Goal: Task Accomplishment & Management: Manage account settings

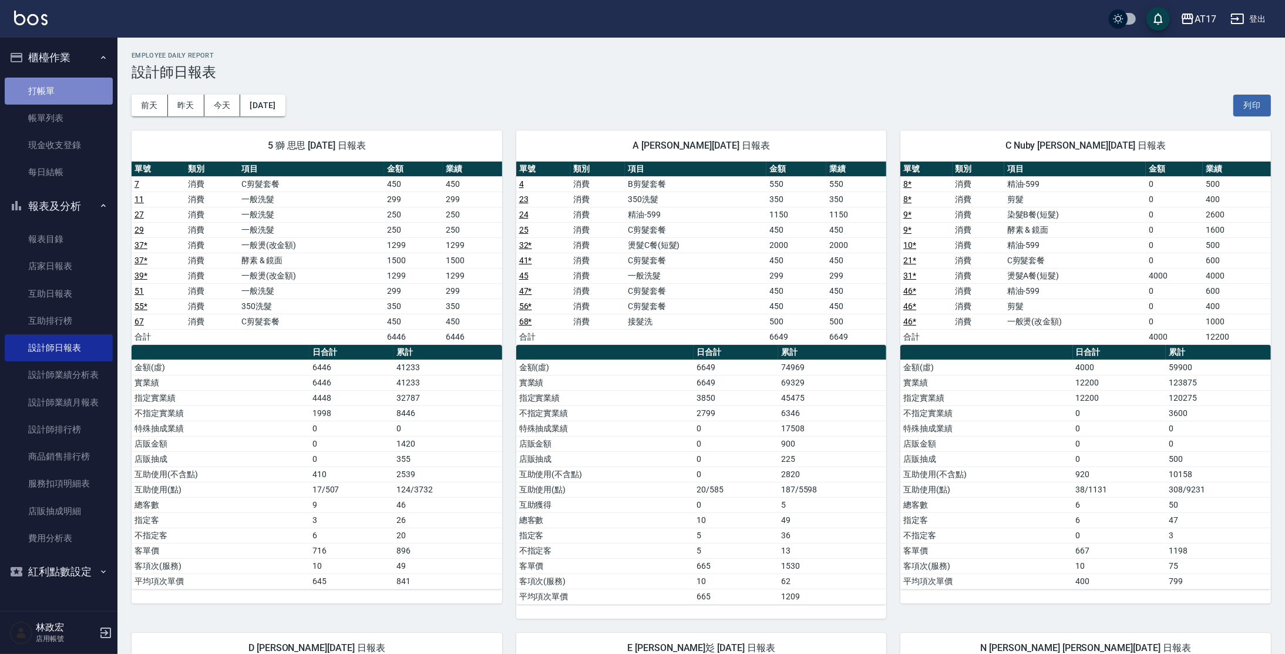
click at [75, 94] on link "打帳單" at bounding box center [59, 91] width 108 height 27
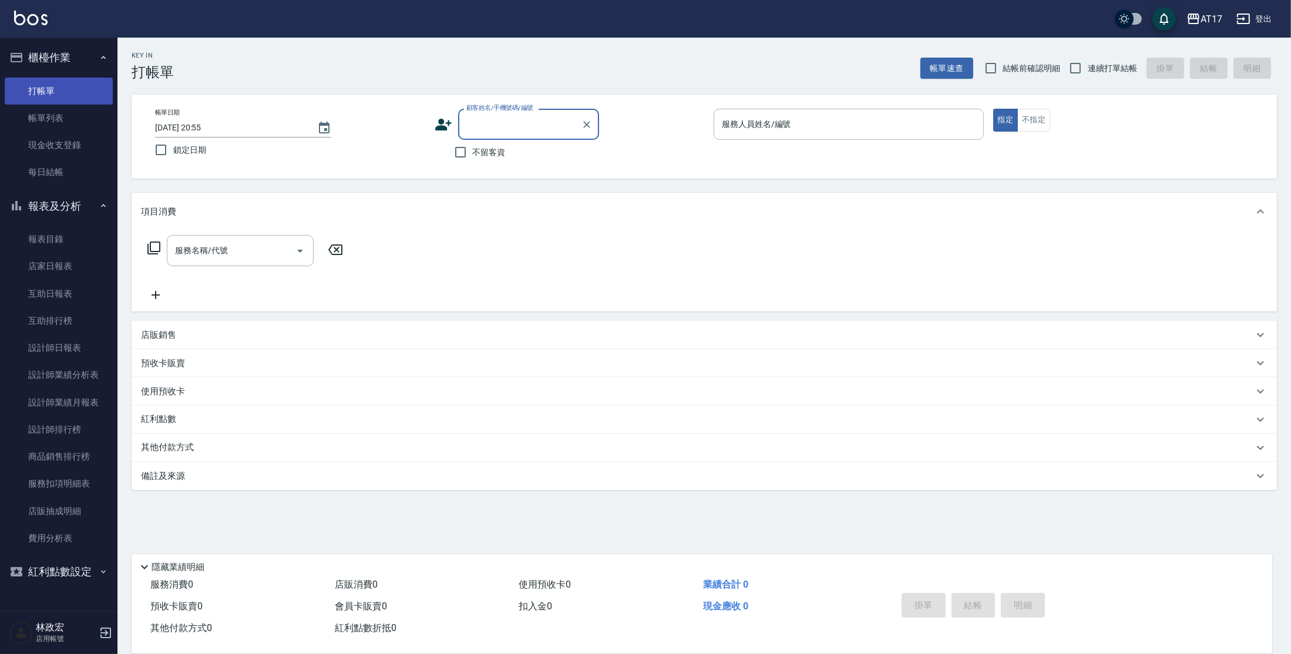
type input "e"
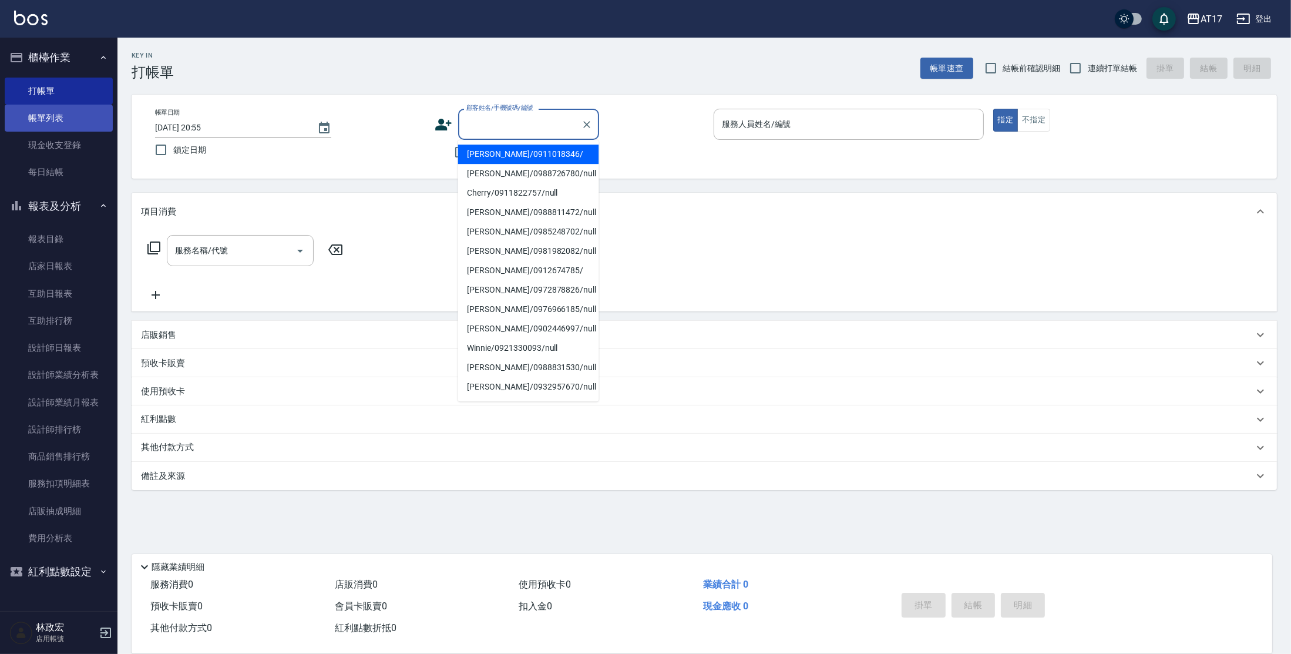
type input "[PERSON_NAME]/0911018346/"
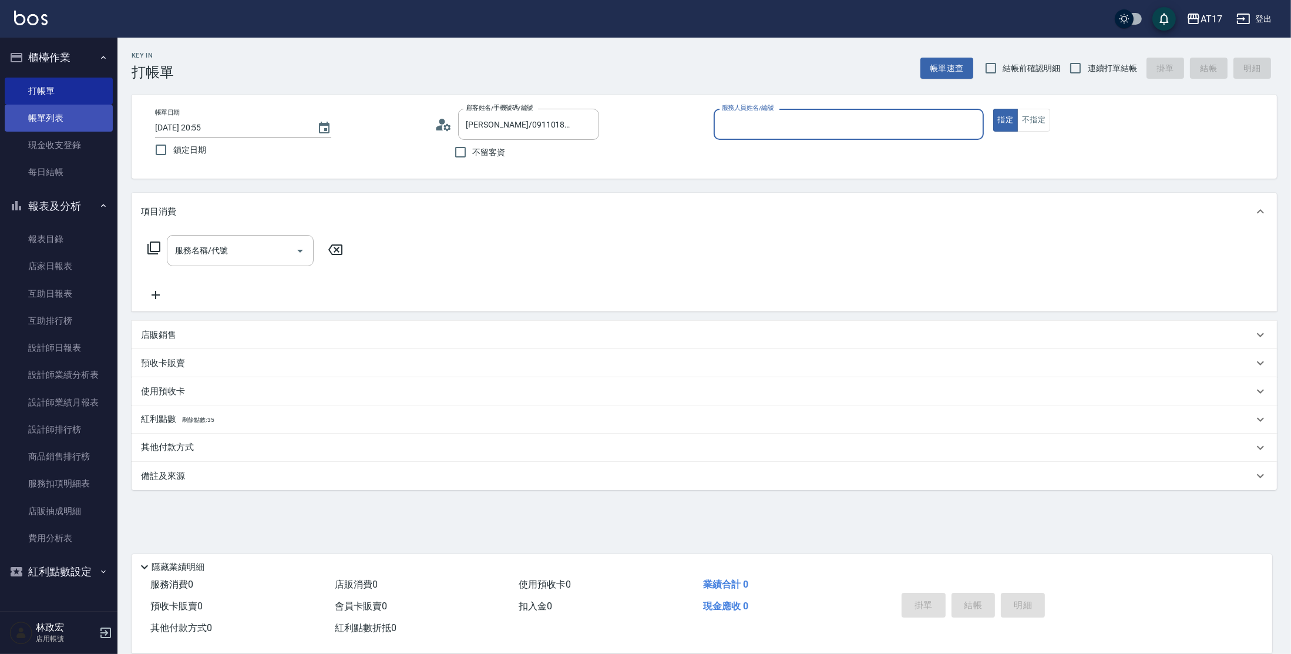
type input "Allie-A"
type input "[PERSON_NAME]/0978868886/"
click at [583, 123] on icon "Clear" at bounding box center [587, 125] width 12 height 12
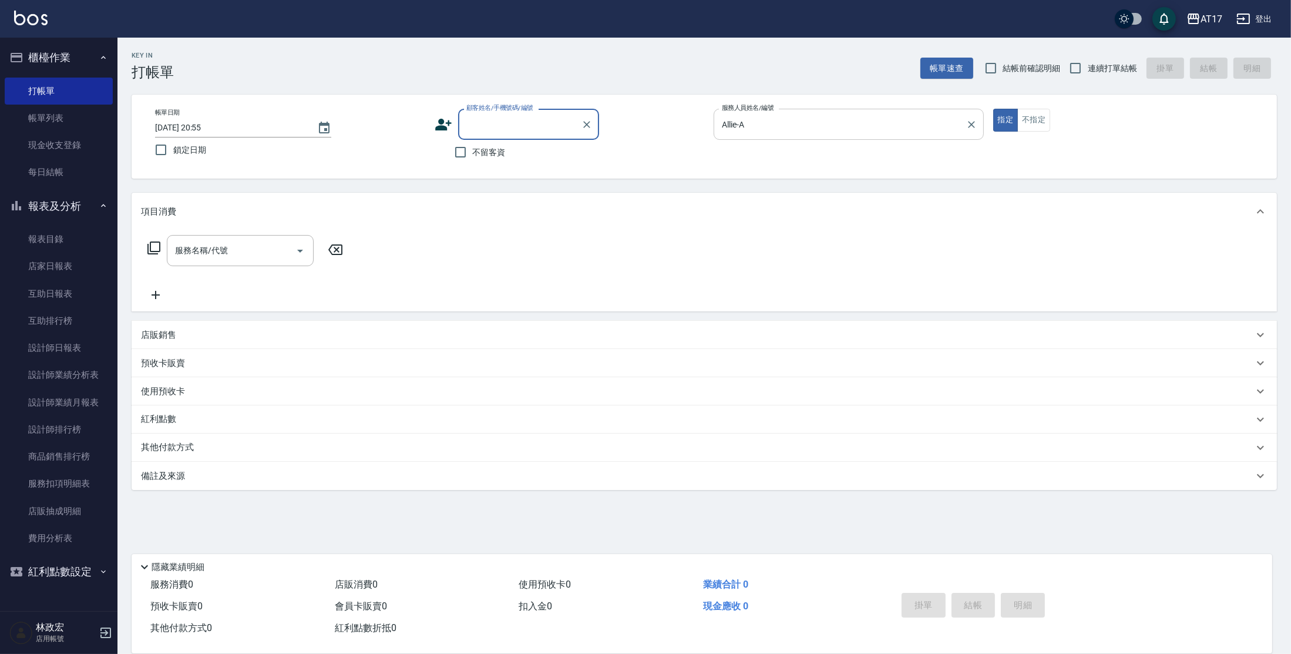
click at [969, 125] on icon "Clear" at bounding box center [972, 125] width 12 height 12
click at [489, 159] on label "不留客資" at bounding box center [477, 152] width 58 height 25
click at [473, 159] on input "不留客資" at bounding box center [460, 152] width 25 height 25
checkbox input "true"
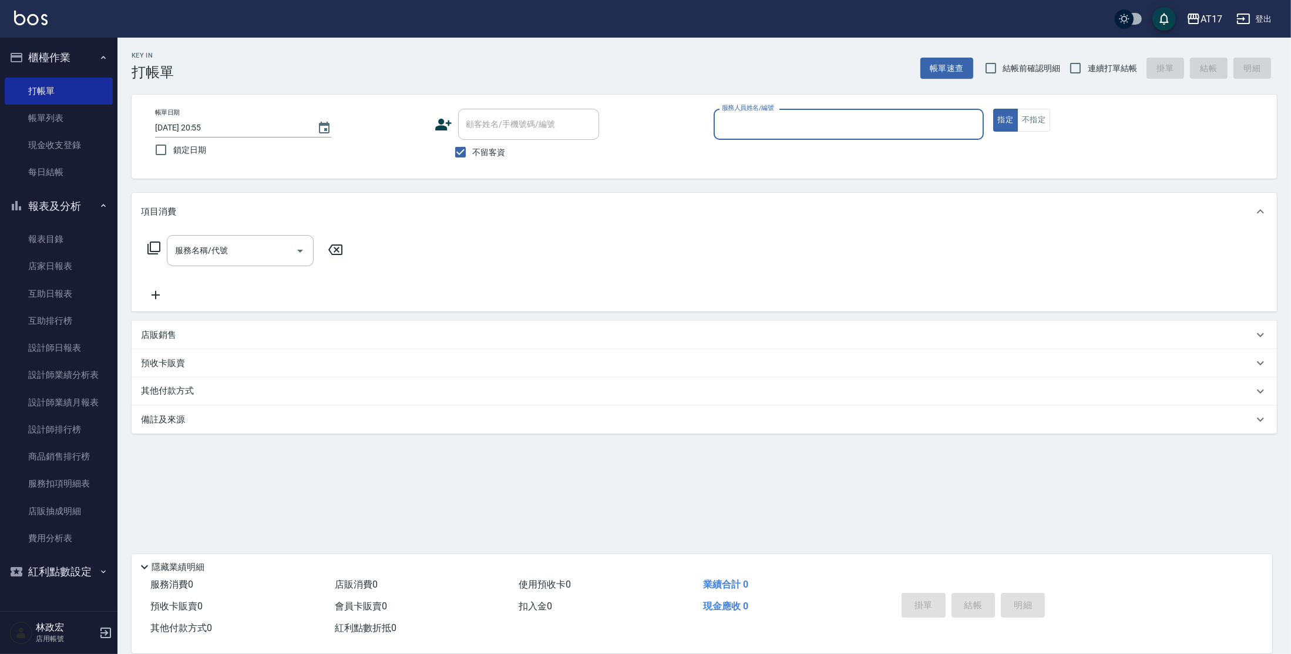
click at [1108, 65] on span "連續打單結帳" at bounding box center [1112, 68] width 49 height 12
click at [1088, 65] on input "連續打單結帳" at bounding box center [1075, 68] width 25 height 25
checkbox input "true"
click at [836, 129] on input "服務人員姓名/編號" at bounding box center [849, 124] width 260 height 21
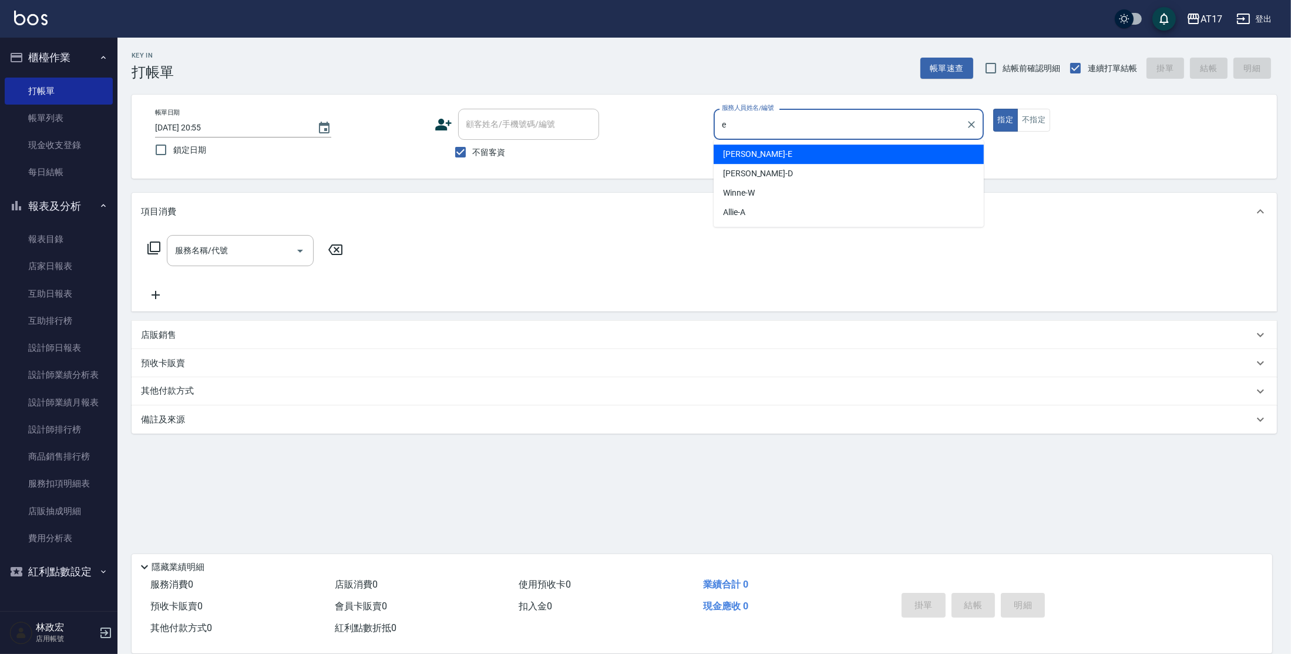
type input "[PERSON_NAME]-E"
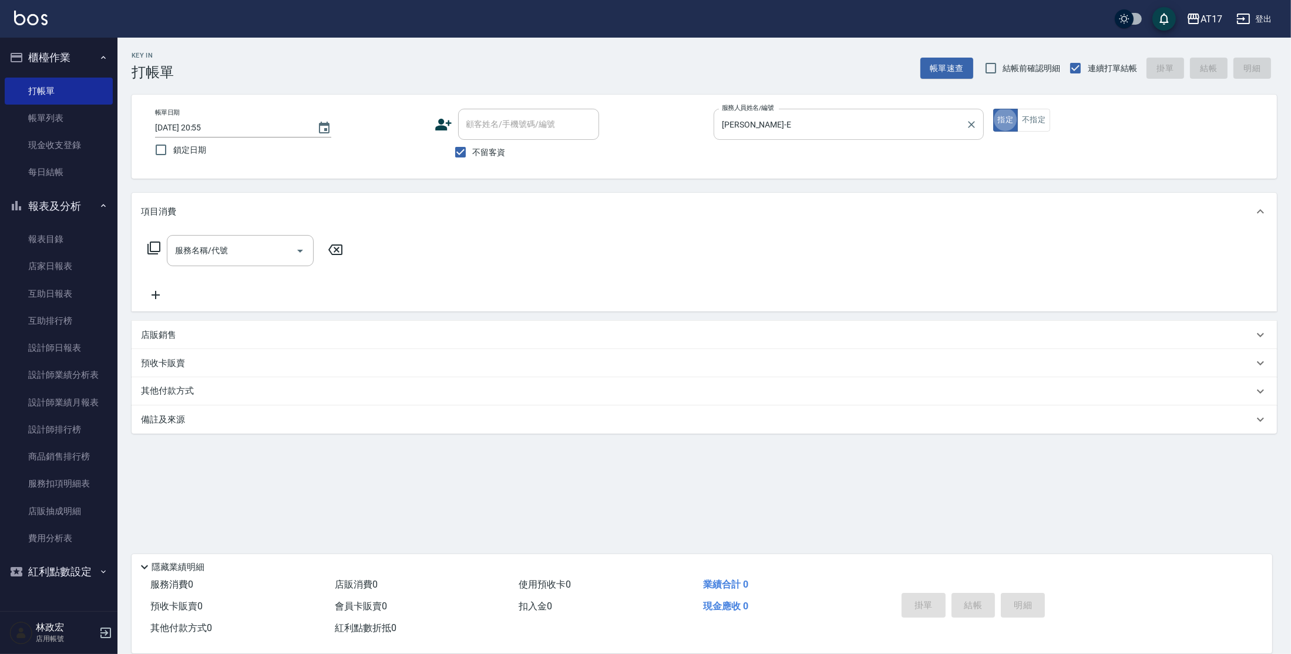
type button "true"
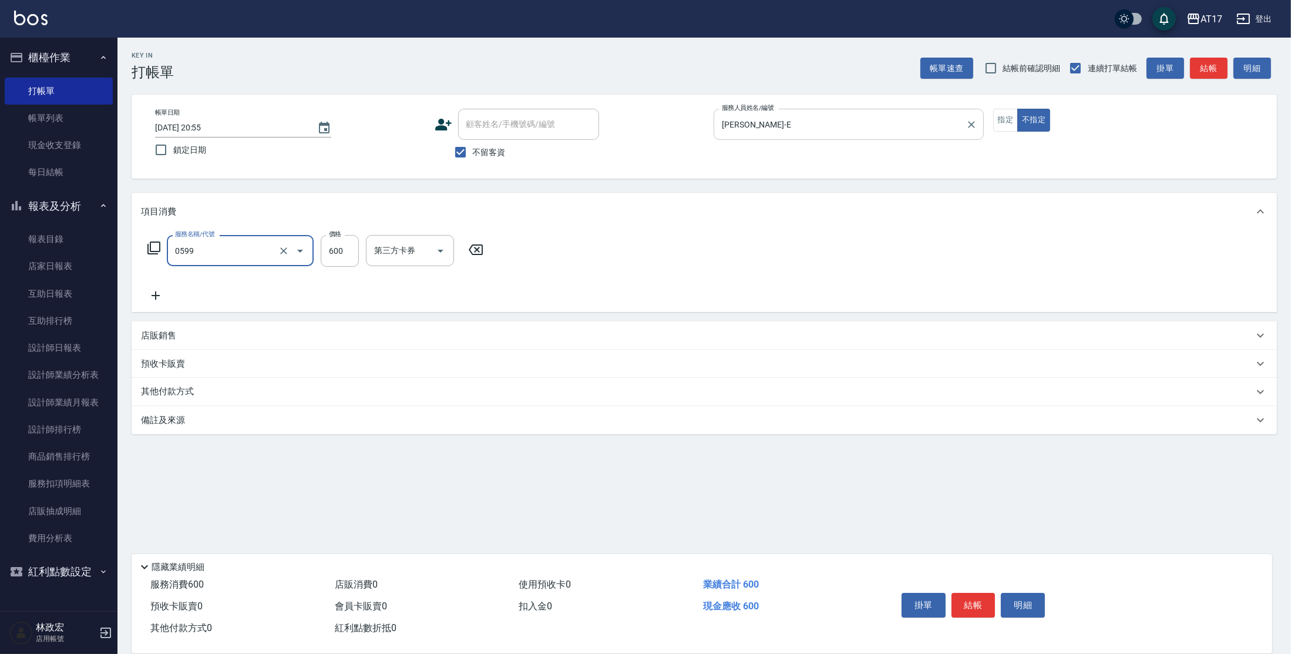
type input "精油-599(0599)"
type input "600"
type input "[PERSON_NAME]-55"
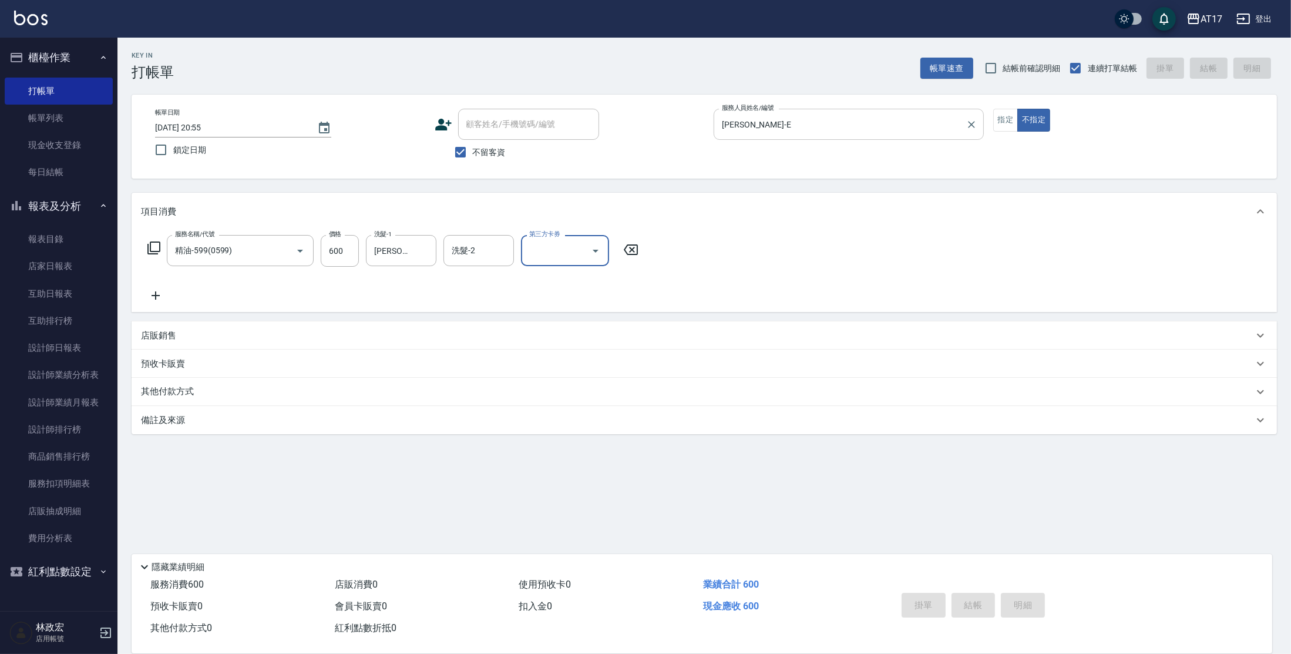
type input "[DATE] 20:56"
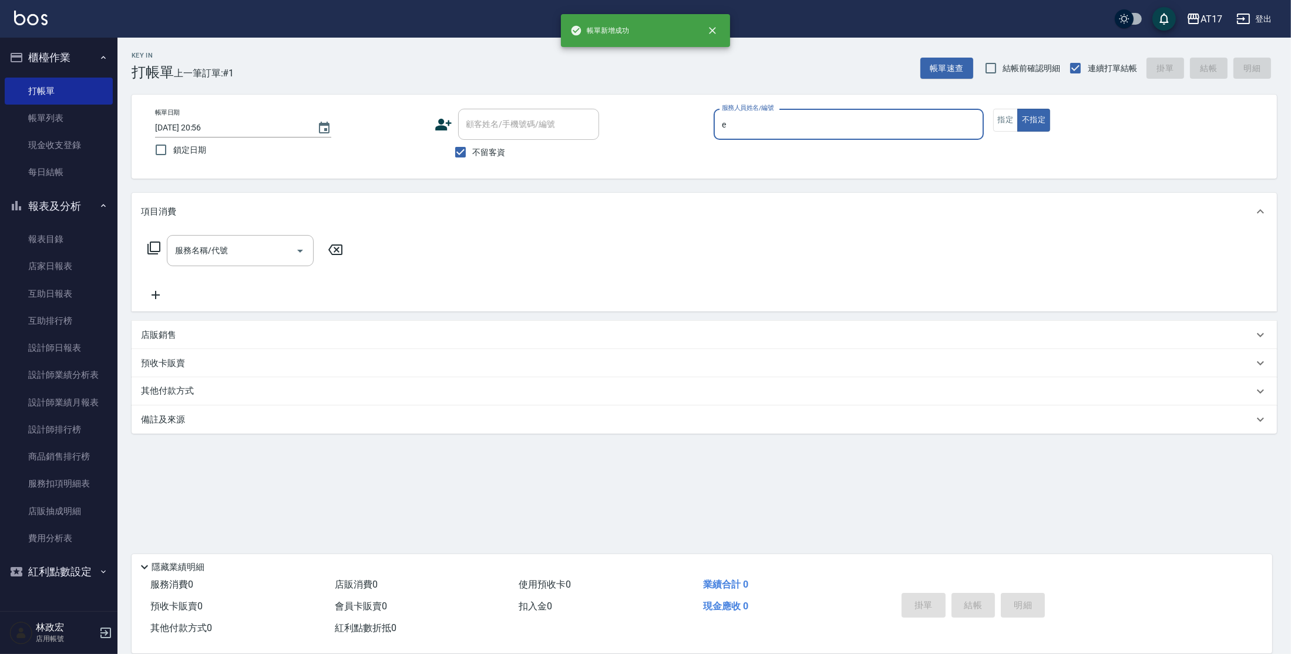
type input "[PERSON_NAME]-E"
type button "false"
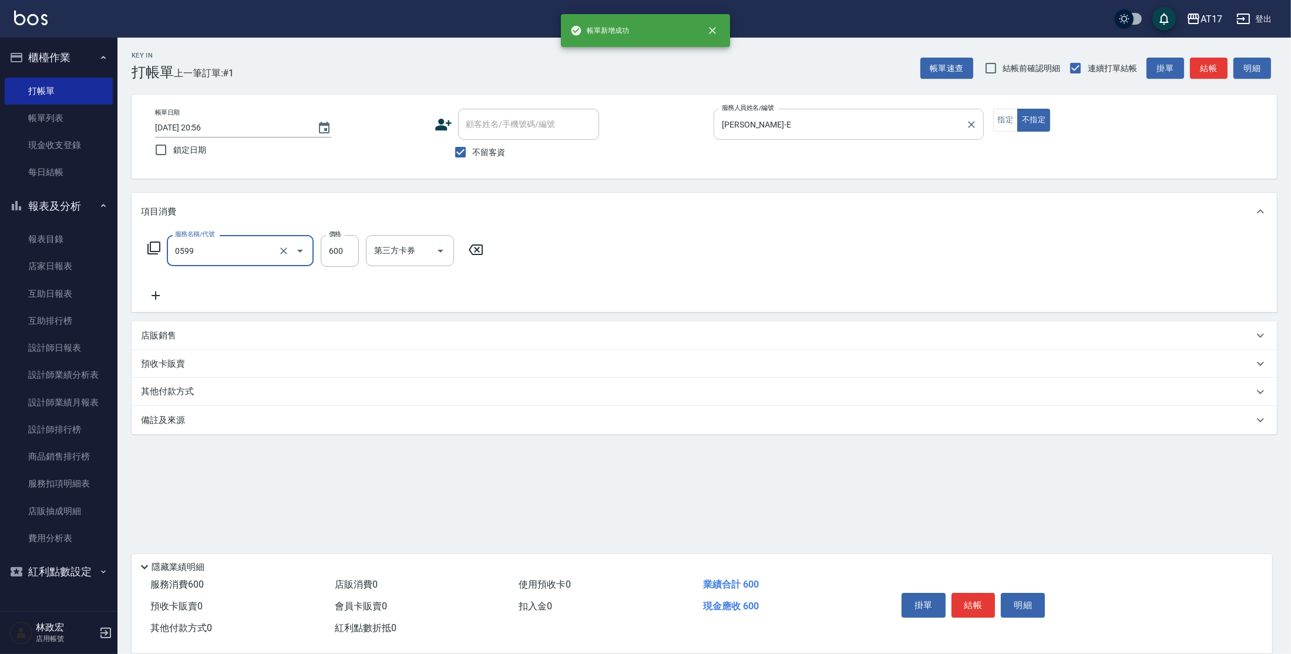
type input "精油-599(0599)"
type input "[PERSON_NAME]-55"
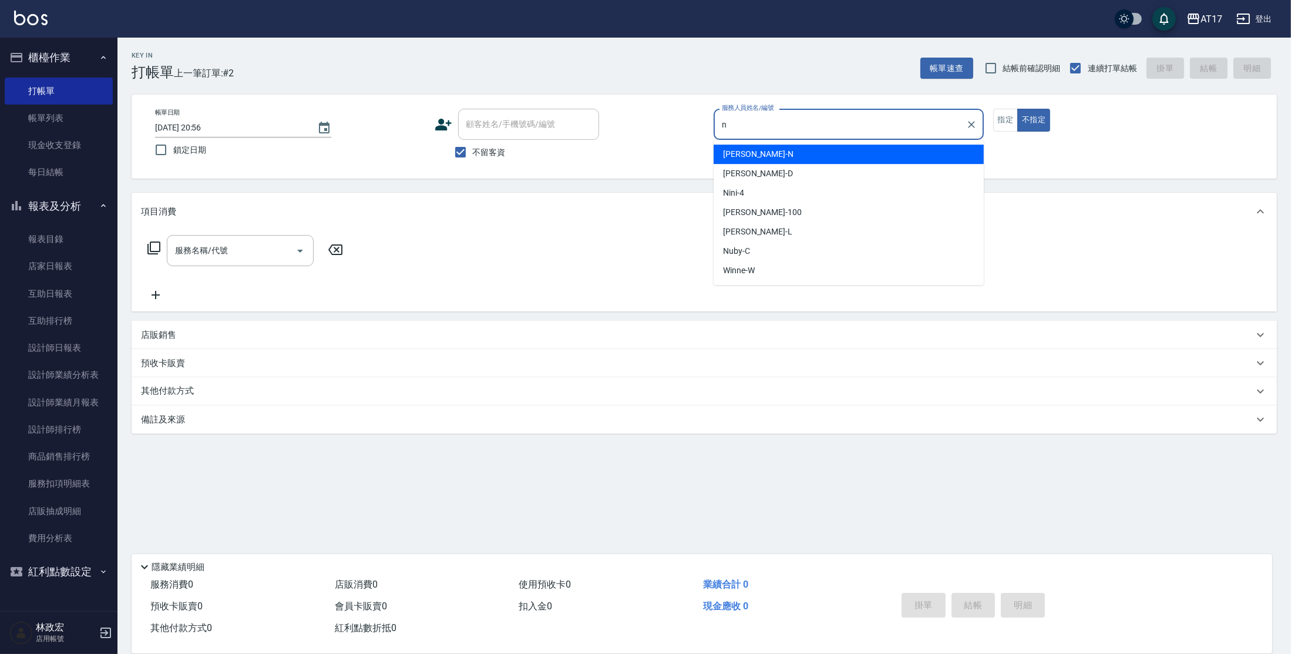
type input "[PERSON_NAME]-N"
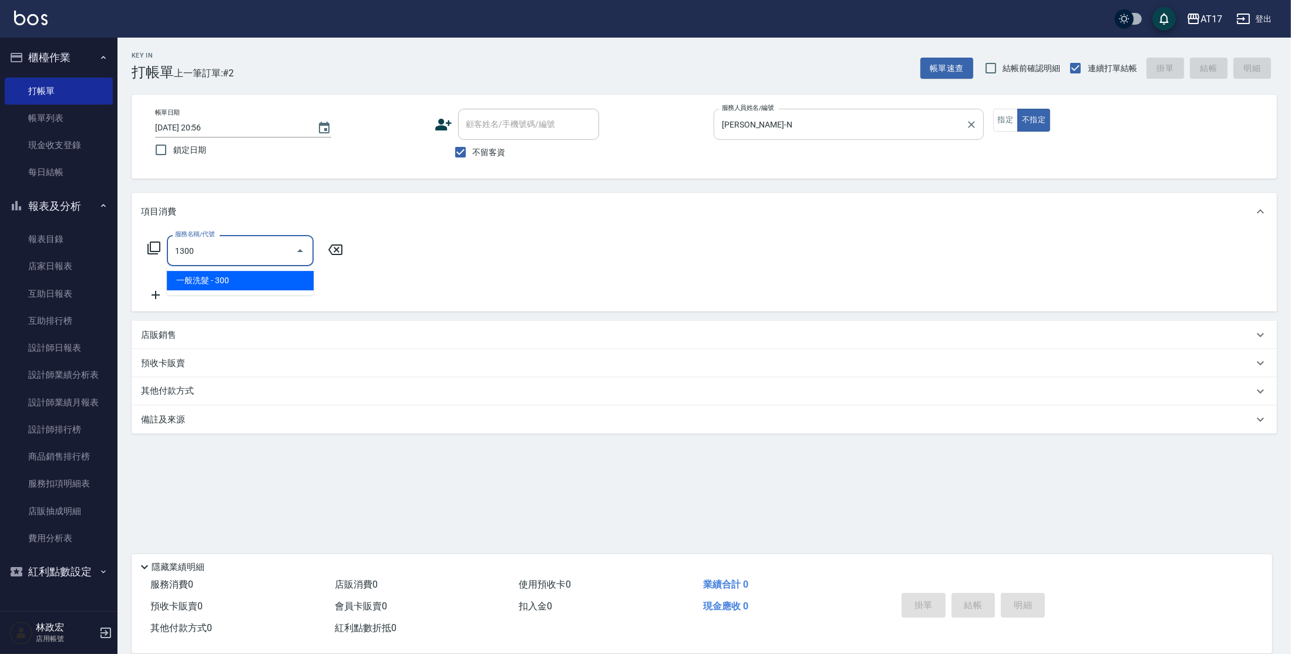
type input "一般洗髮(1300)"
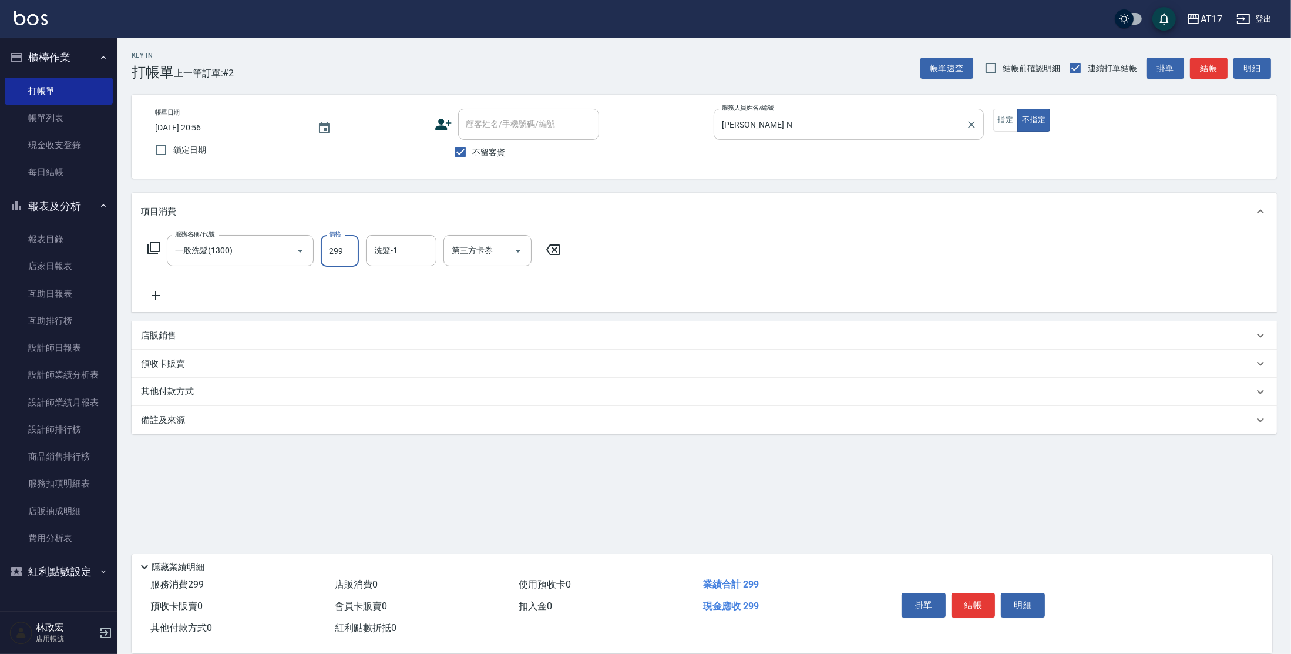
type input "299"
type input "[PERSON_NAME]-22"
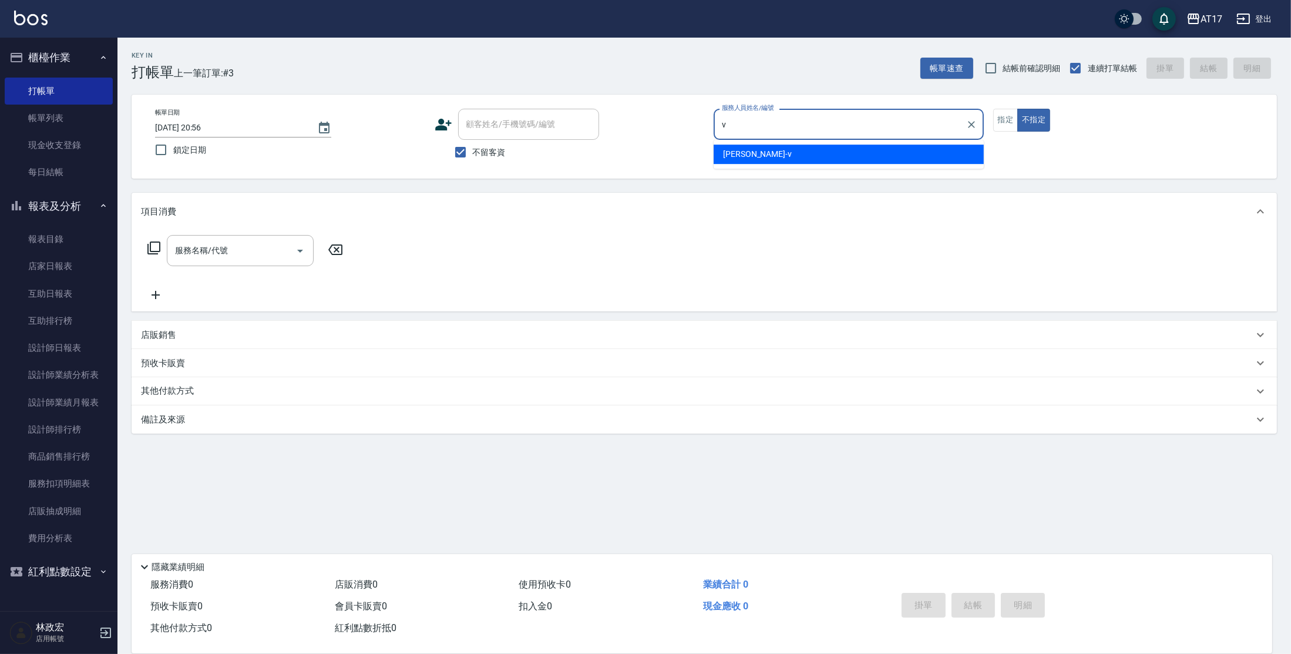
type input "[PERSON_NAME]-v"
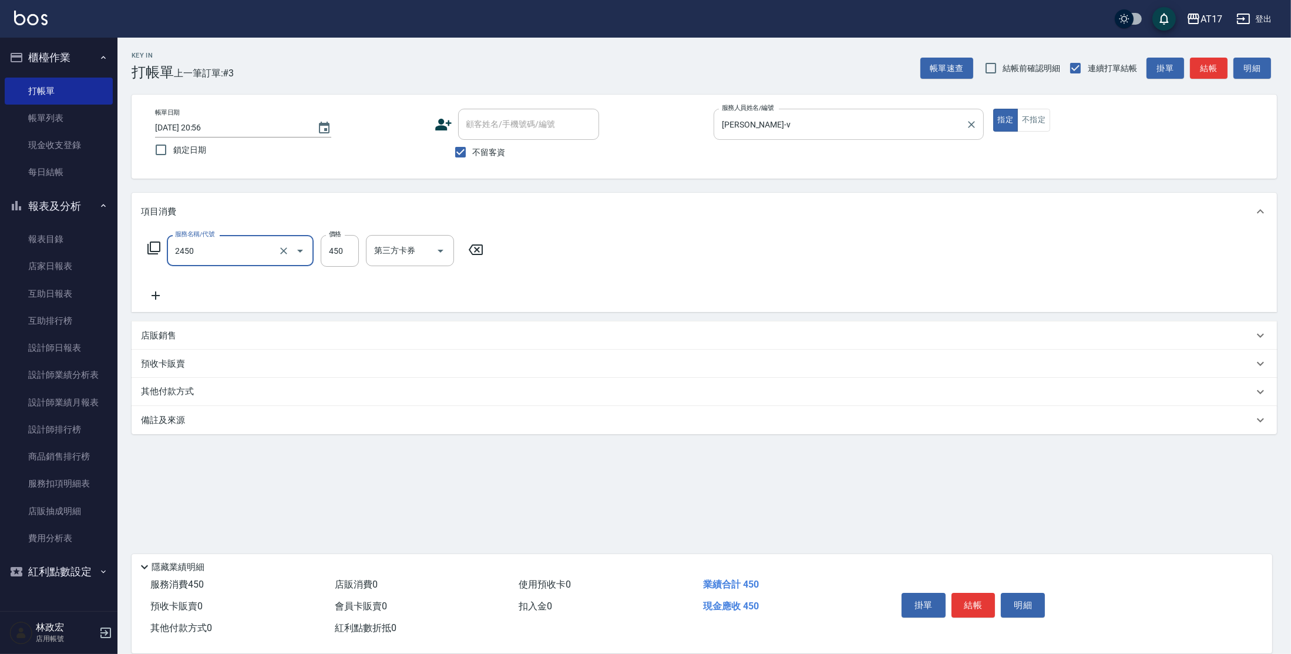
type input "C剪髮套餐(2450)"
type input "450"
type input "欣麗-77"
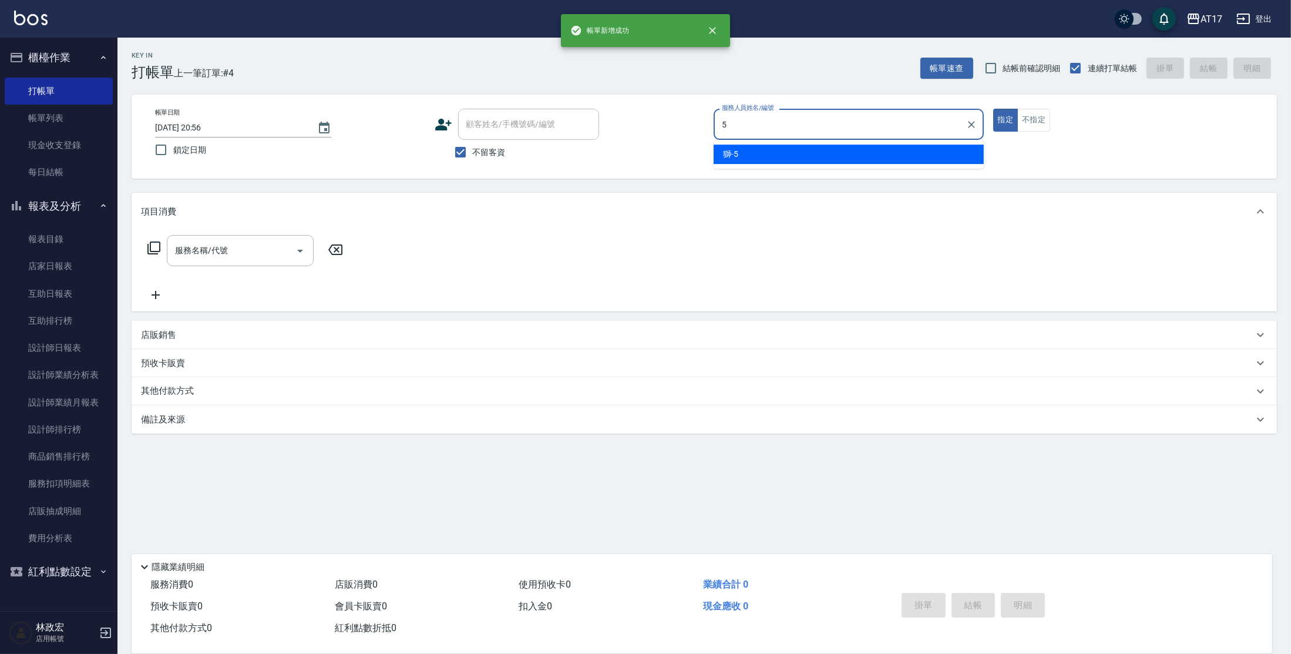
type input "獅-5"
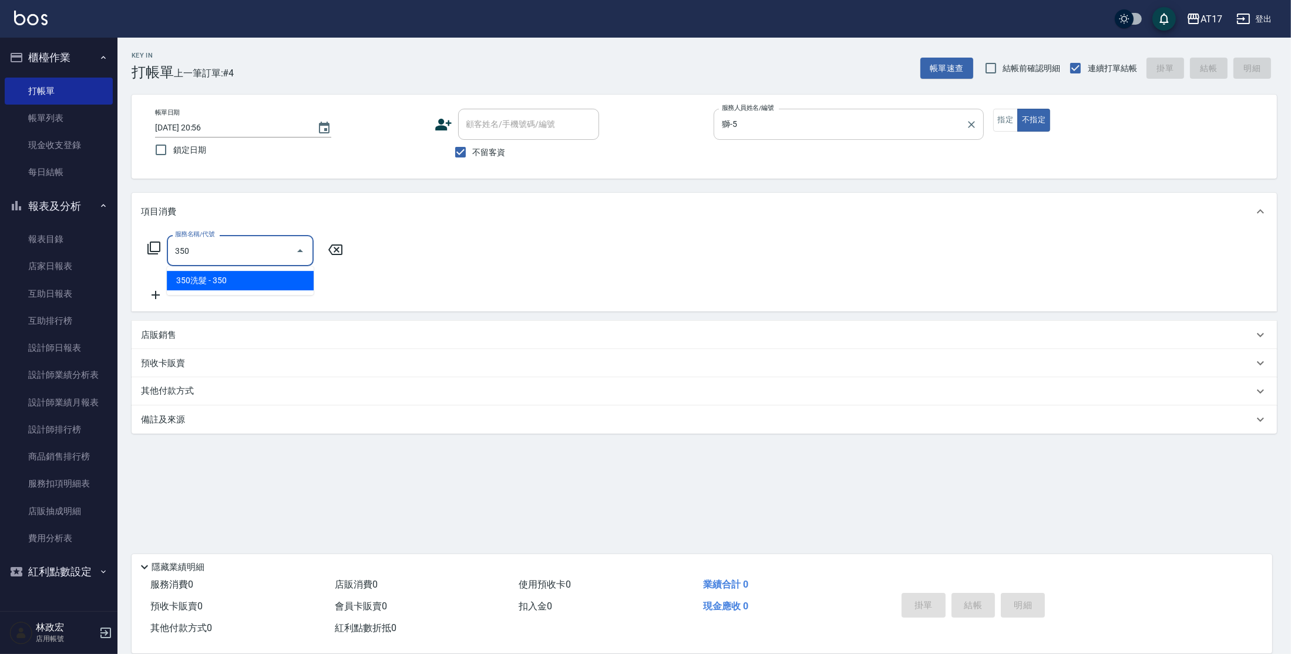
type input "350洗髮(350)"
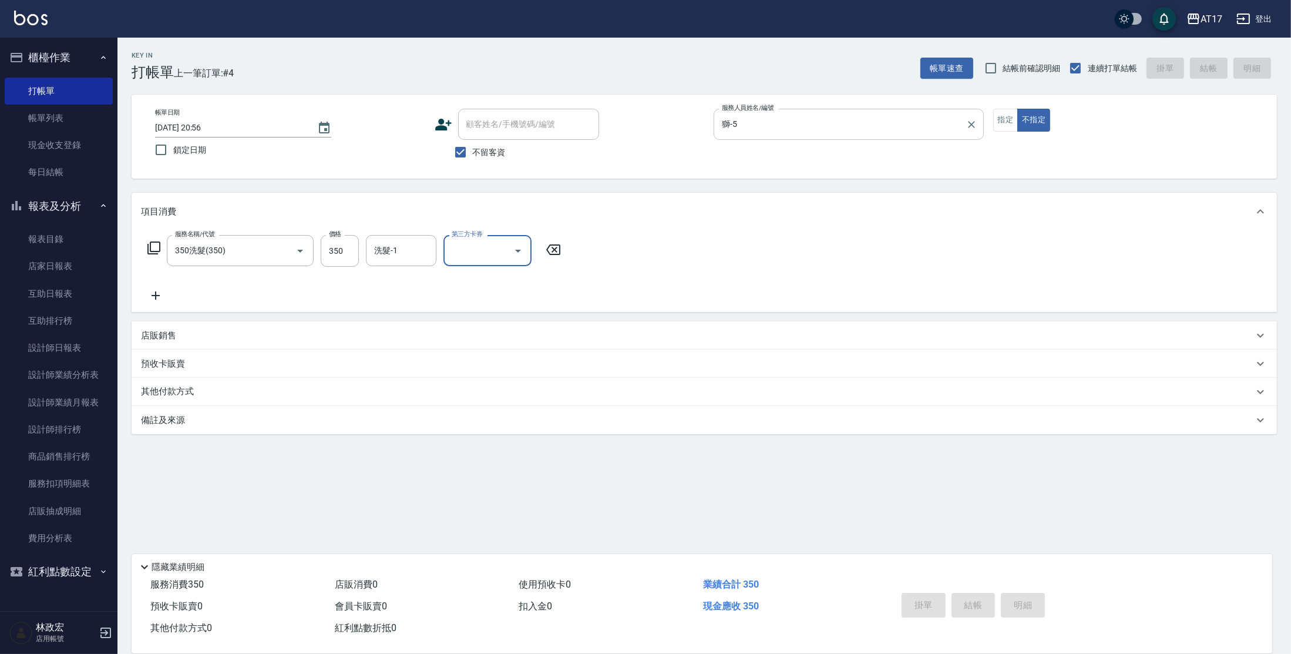
type input "[DATE] 20:58"
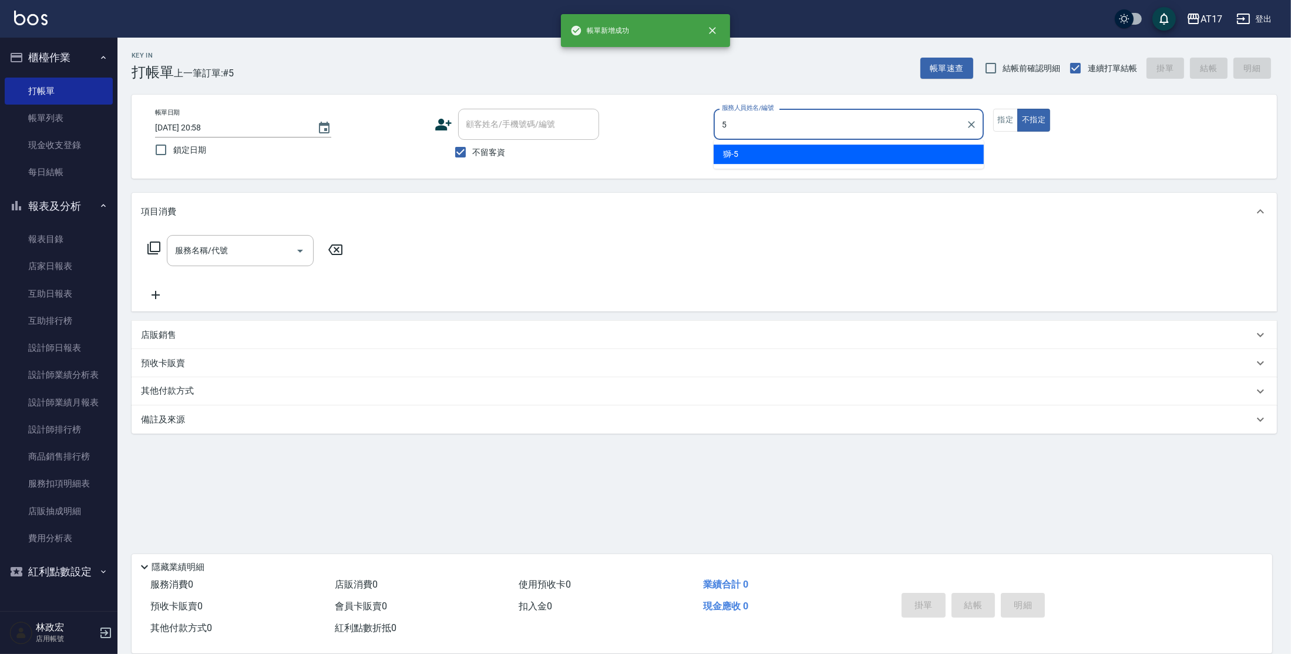
type input "獅-5"
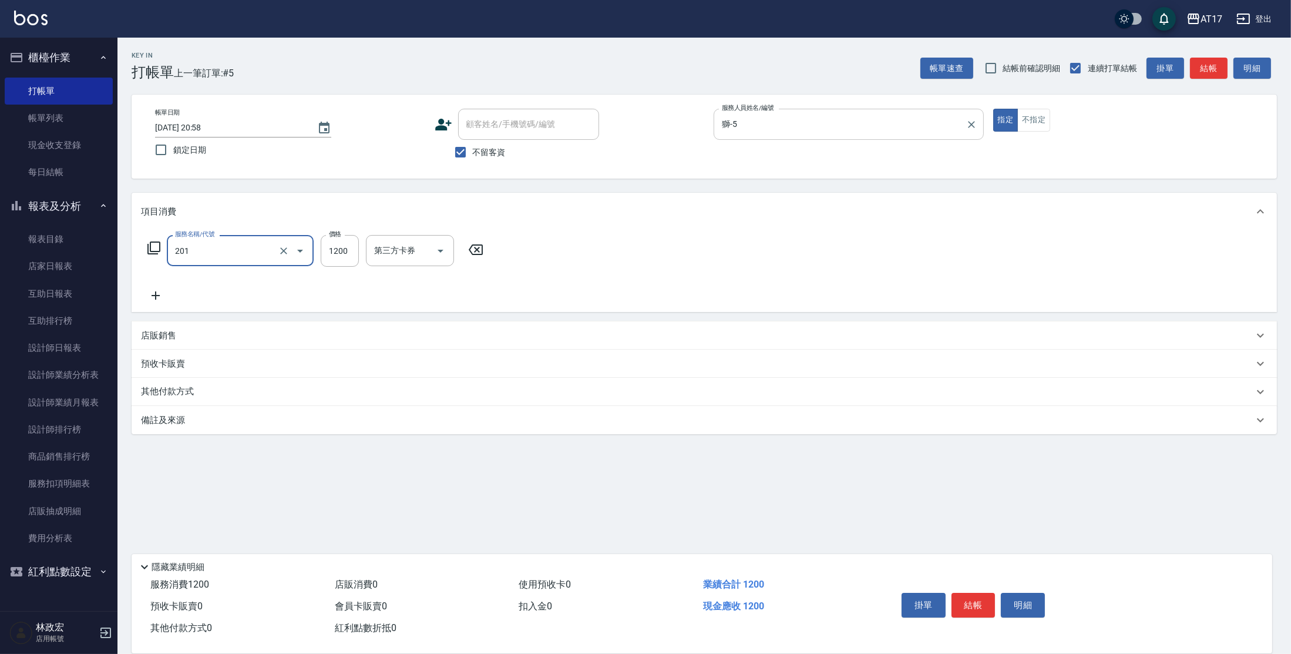
type input "一般燙(改金額)(201)"
type input "1299"
type input "獅-5"
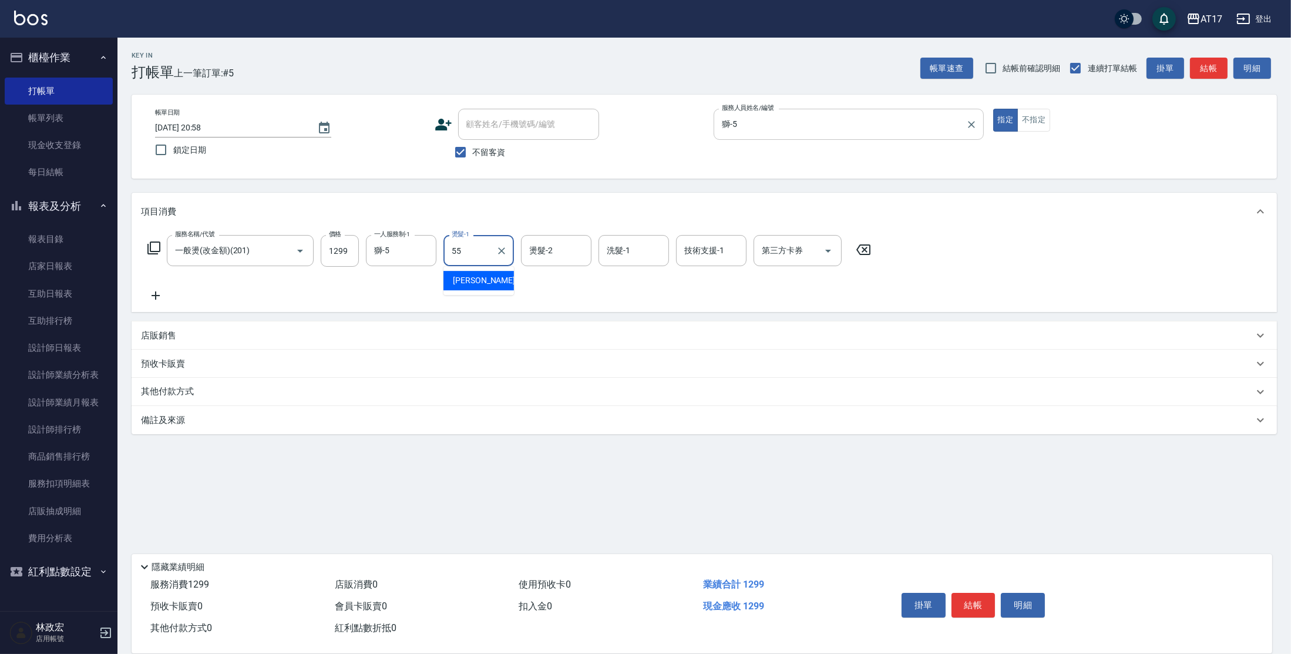
type input "[PERSON_NAME]-55"
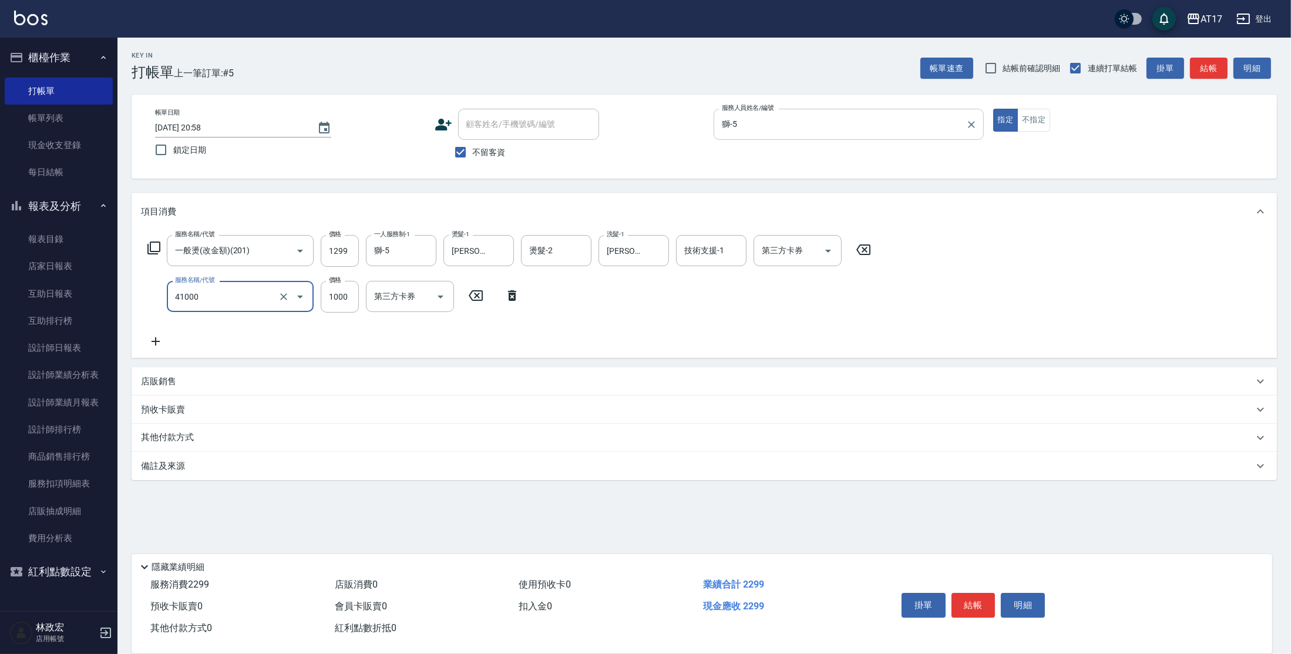
type input "酵素 & 鏡面(41000)"
type input "1500"
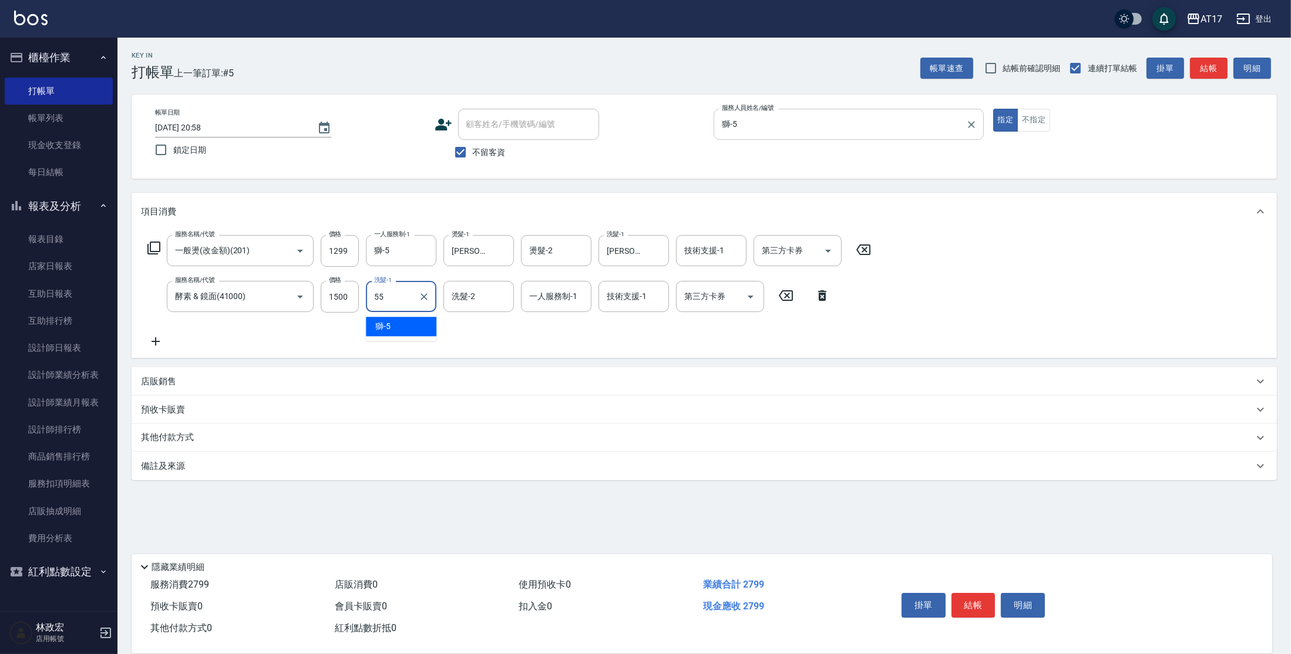
type input "[PERSON_NAME]-55"
type input "獅-5"
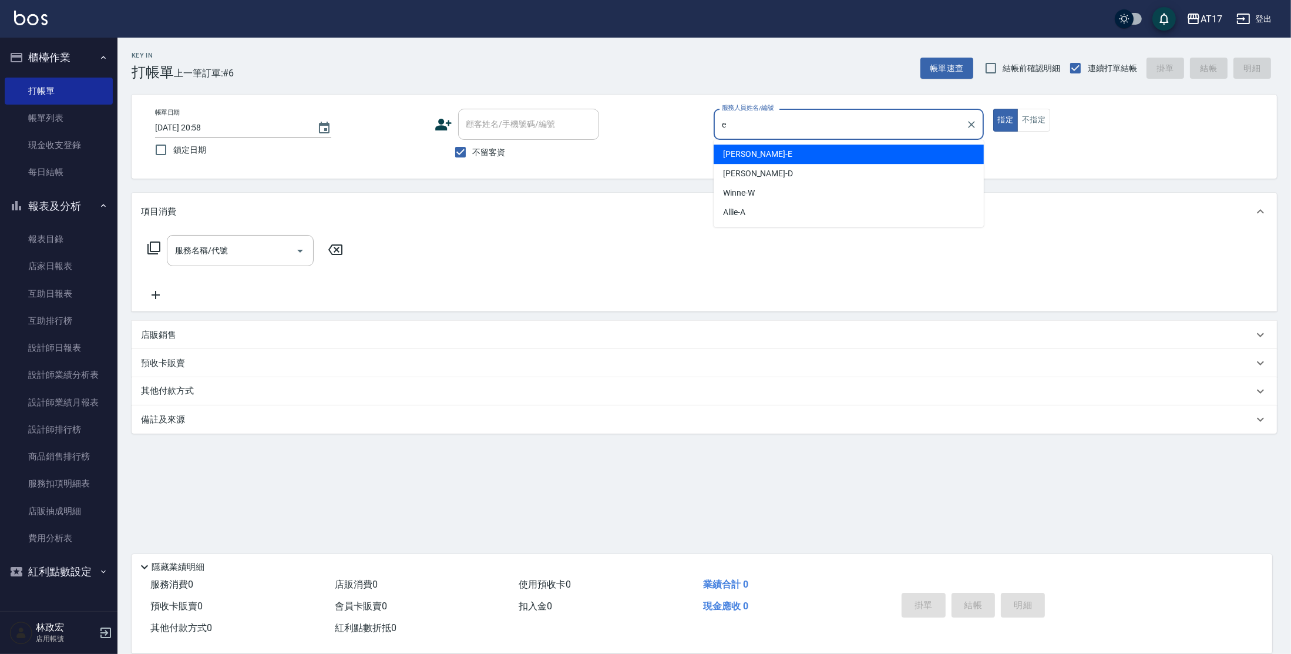
type input "[PERSON_NAME]-E"
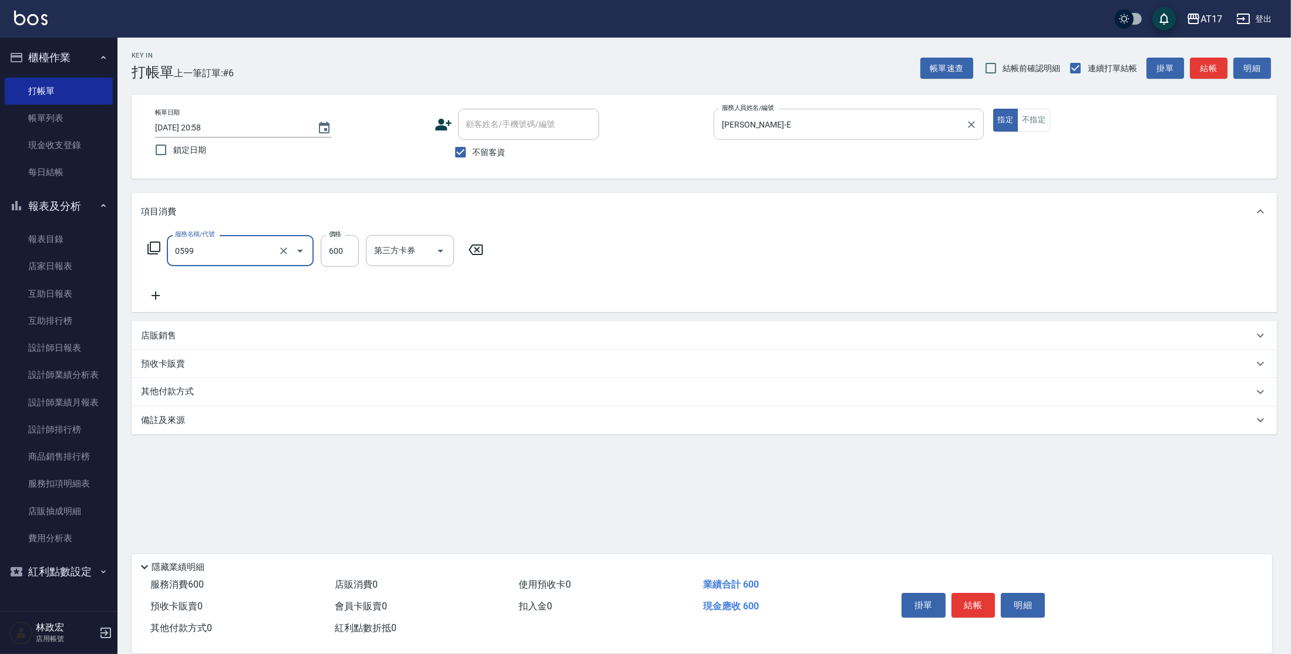
type input "精油-599(0599)"
type input "850"
type input "欣麗-77"
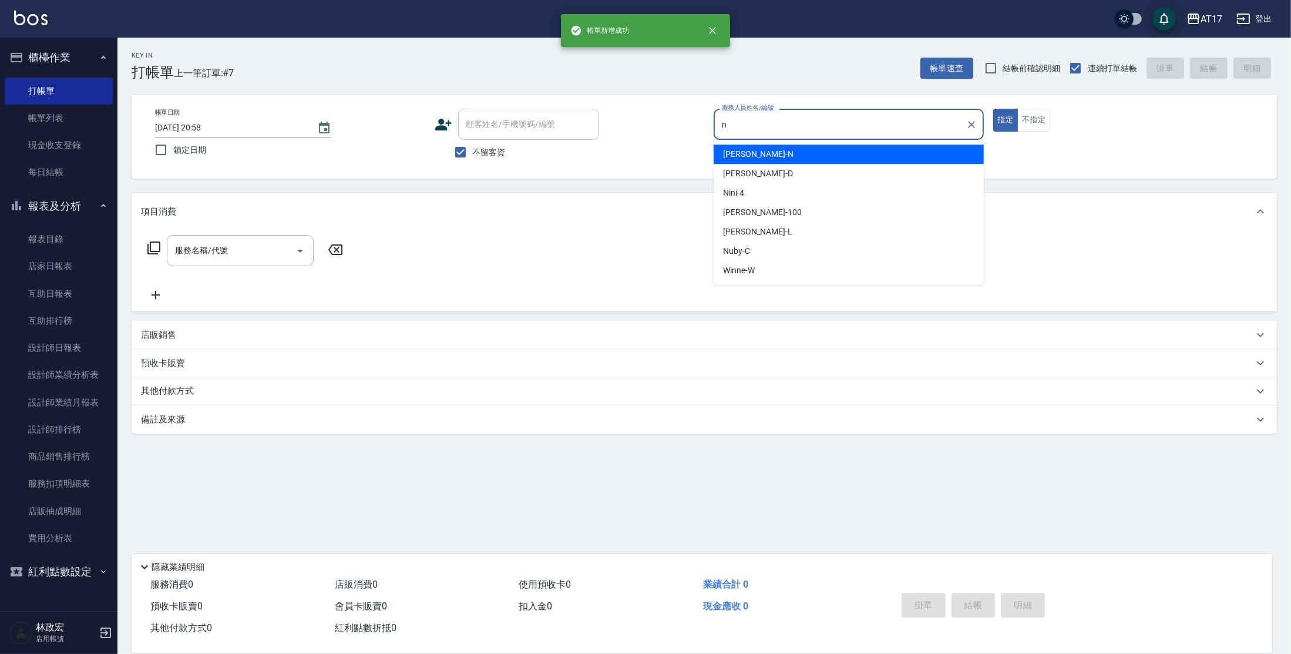
type input "[PERSON_NAME]-N"
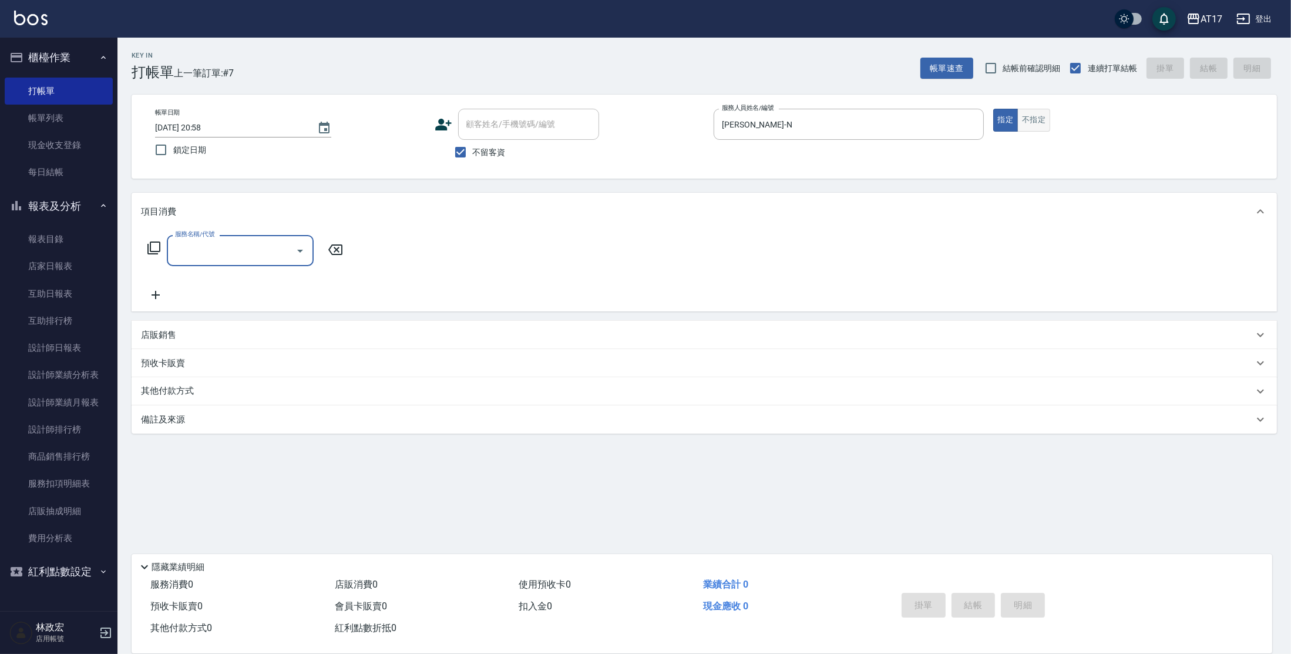
click at [1037, 120] on button "不指定" at bounding box center [1033, 120] width 33 height 23
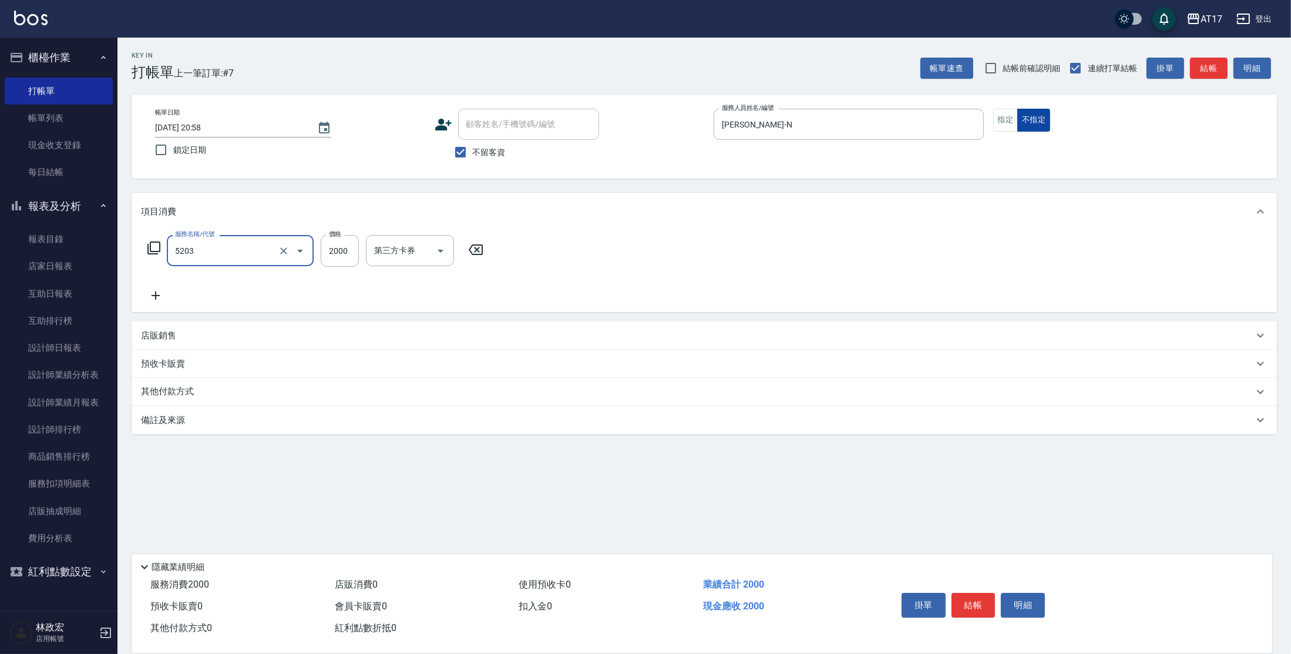
type input "染髮C餐(短髮)(5203)"
type input "[PERSON_NAME]-22"
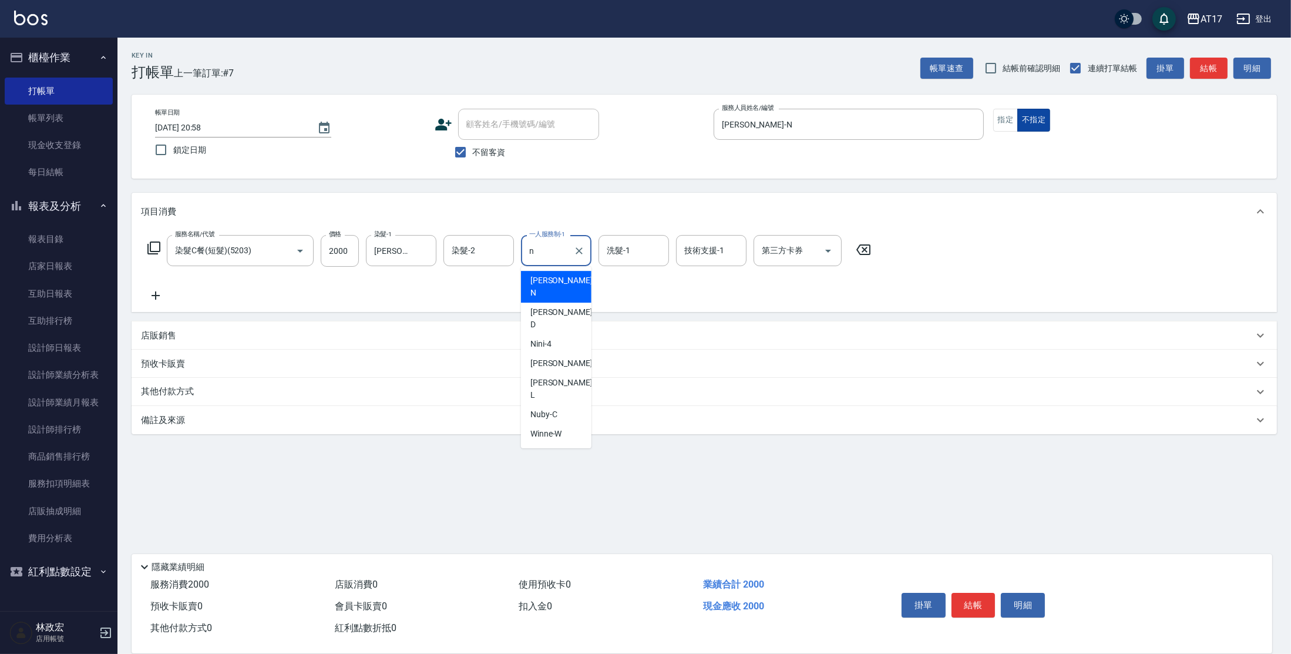
type input "[PERSON_NAME]-N"
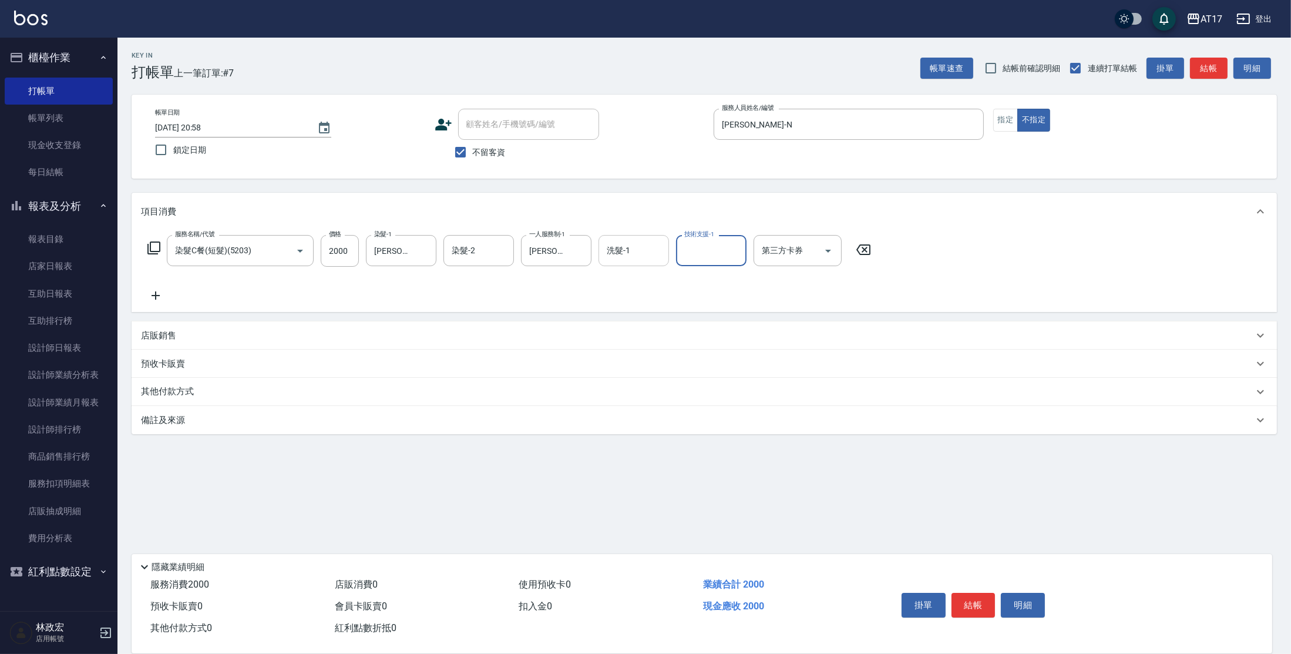
drag, startPoint x: 610, startPoint y: 251, endPoint x: 628, endPoint y: 236, distance: 22.9
click at [612, 250] on input "洗髮-1" at bounding box center [634, 250] width 60 height 21
type input "[PERSON_NAME]-22"
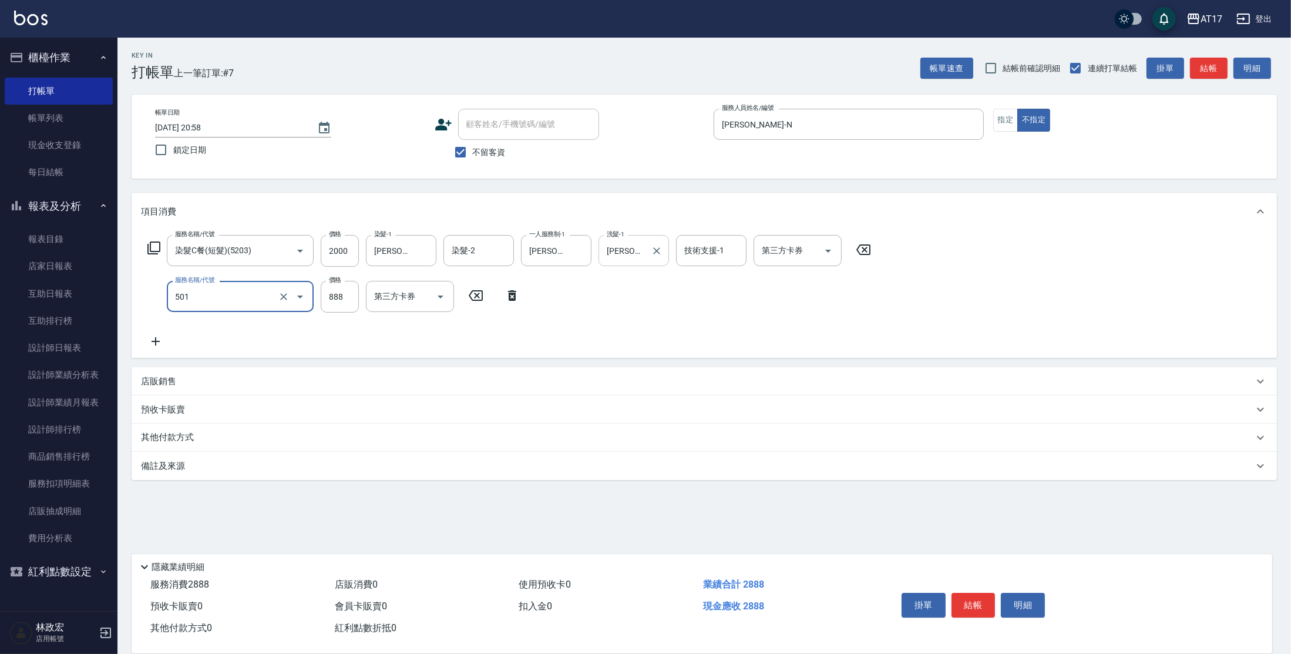
type input "一般染髮(改金額)(501)"
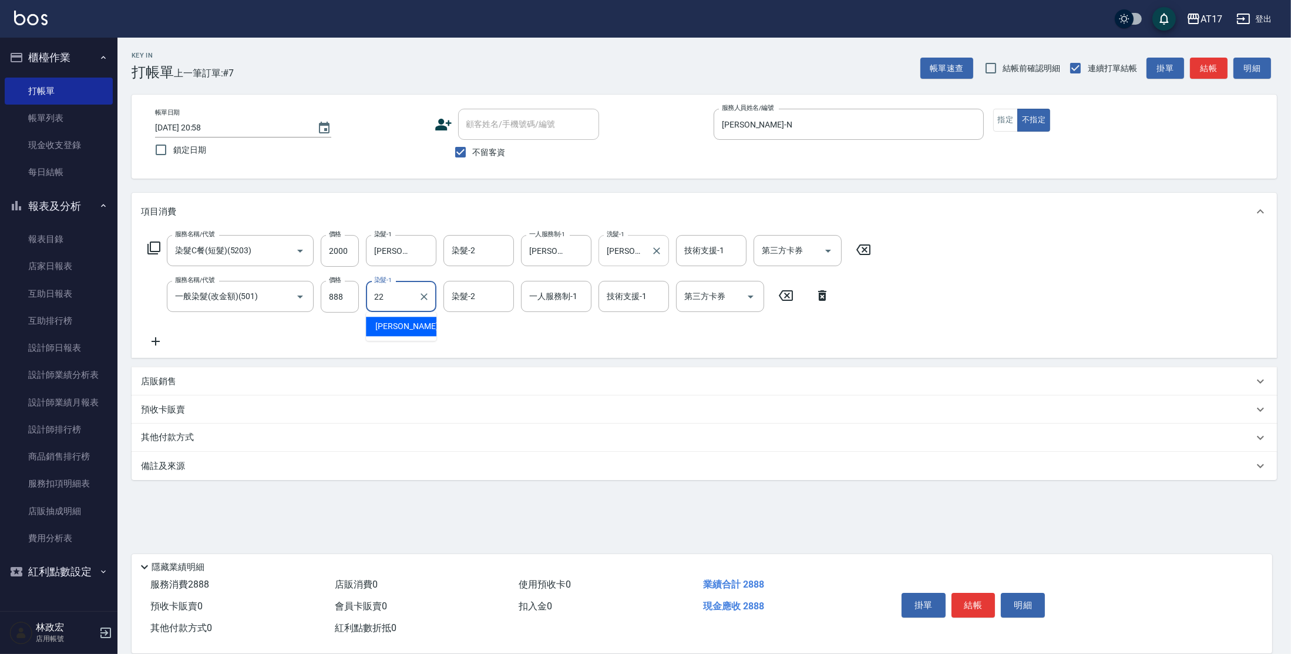
type input "[PERSON_NAME]-22"
type input "[PERSON_NAME]-N"
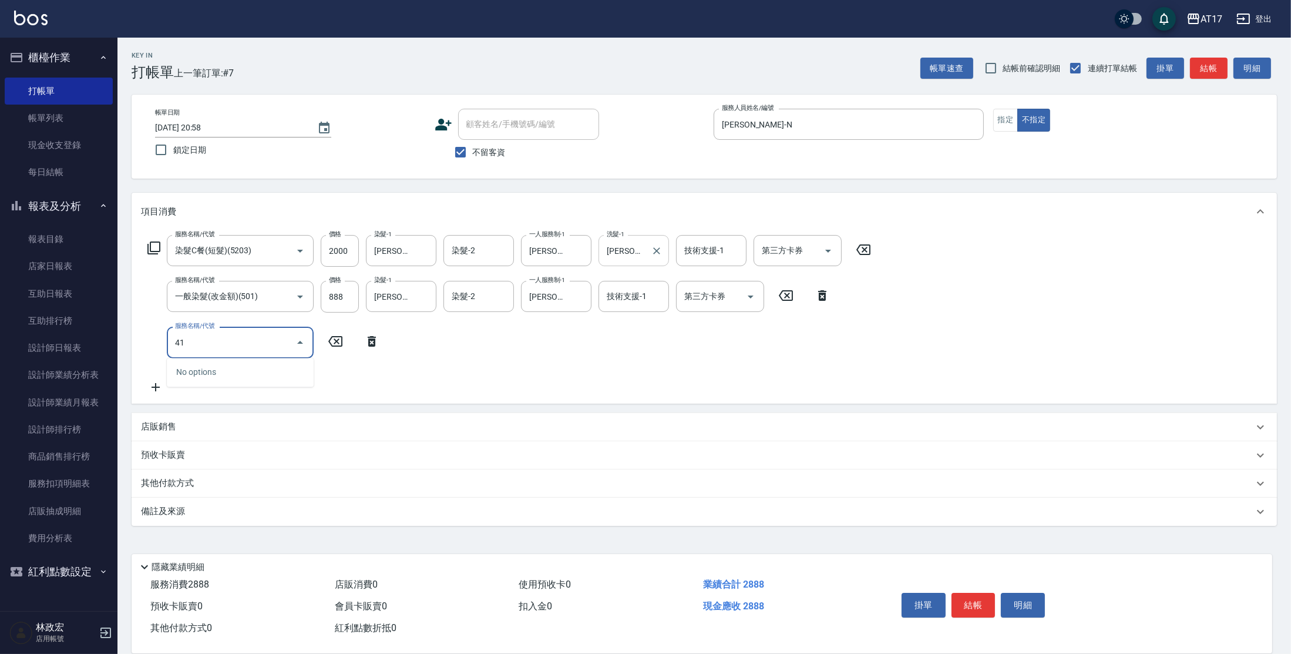
type input "4"
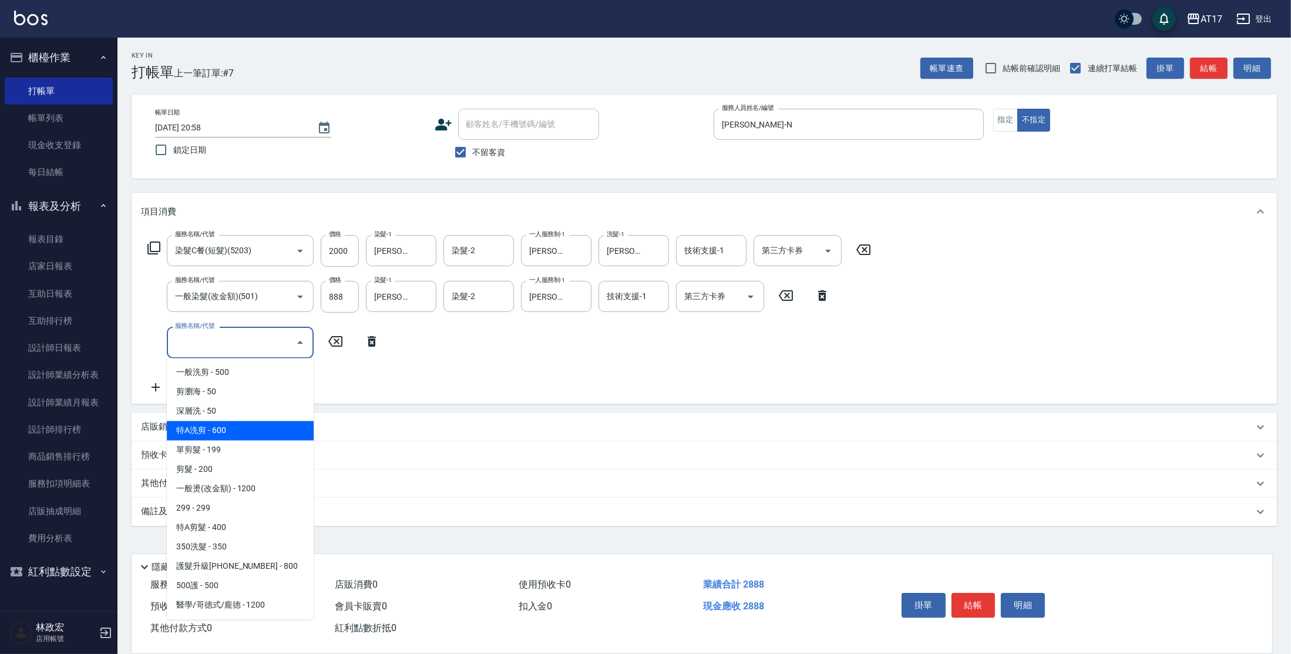
click at [606, 364] on div "服務名稱/代號 染髮C餐(短髮)(5203) 服務名稱/代號 價格 2000 價格 染髮-1 [PERSON_NAME]-22 染髮-1 染髮-2 染髮-2 …" at bounding box center [509, 314] width 737 height 159
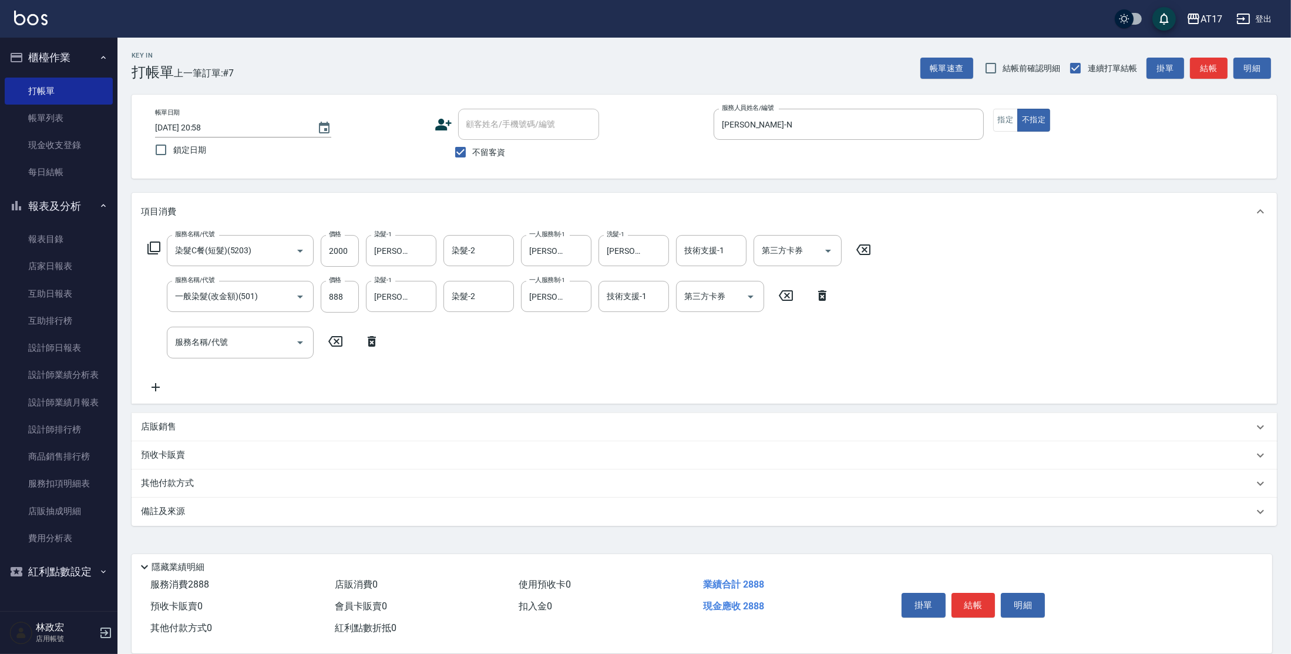
click at [170, 424] on p "店販銷售" at bounding box center [158, 427] width 35 height 12
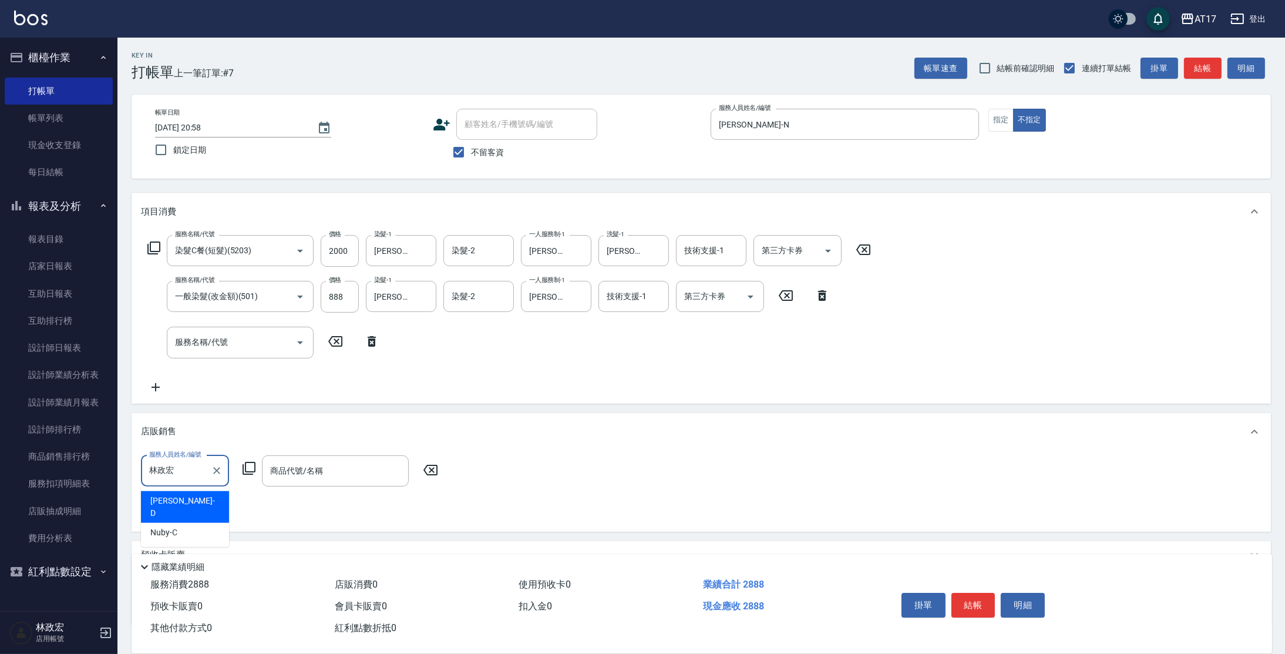
type input "[PERSON_NAME]-D"
click at [214, 468] on icon "Clear" at bounding box center [217, 471] width 12 height 12
type input "[PERSON_NAME]-N"
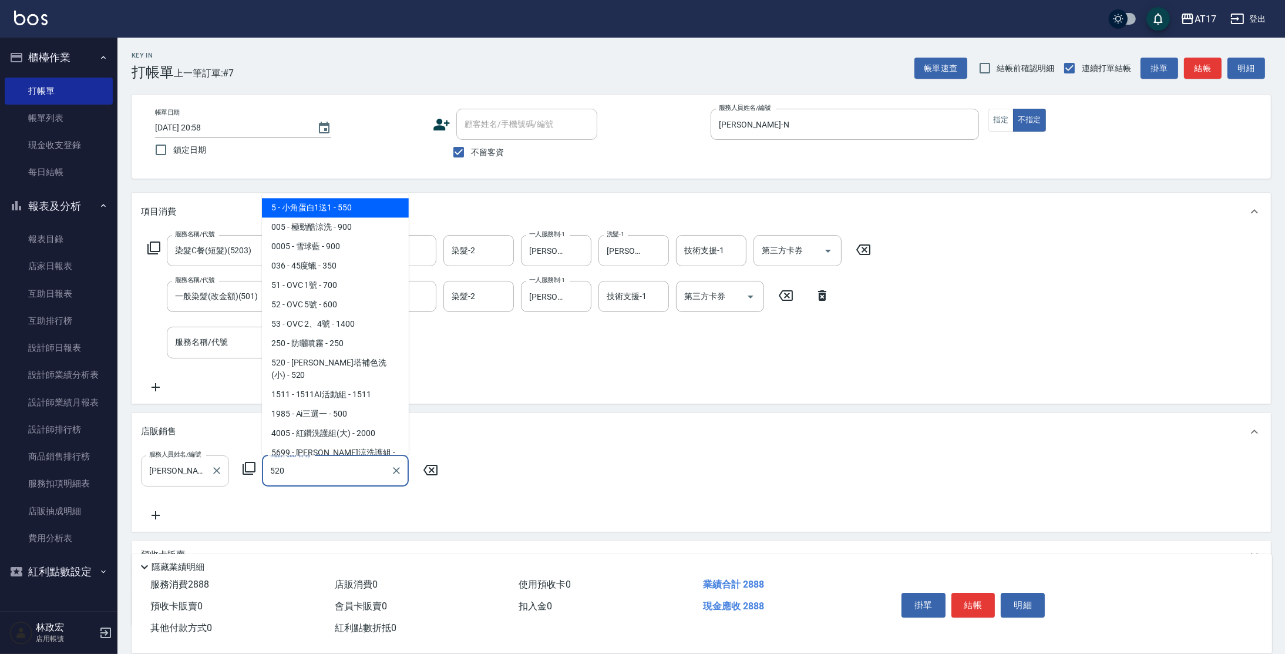
type input "[PERSON_NAME]塔補色洗(小)"
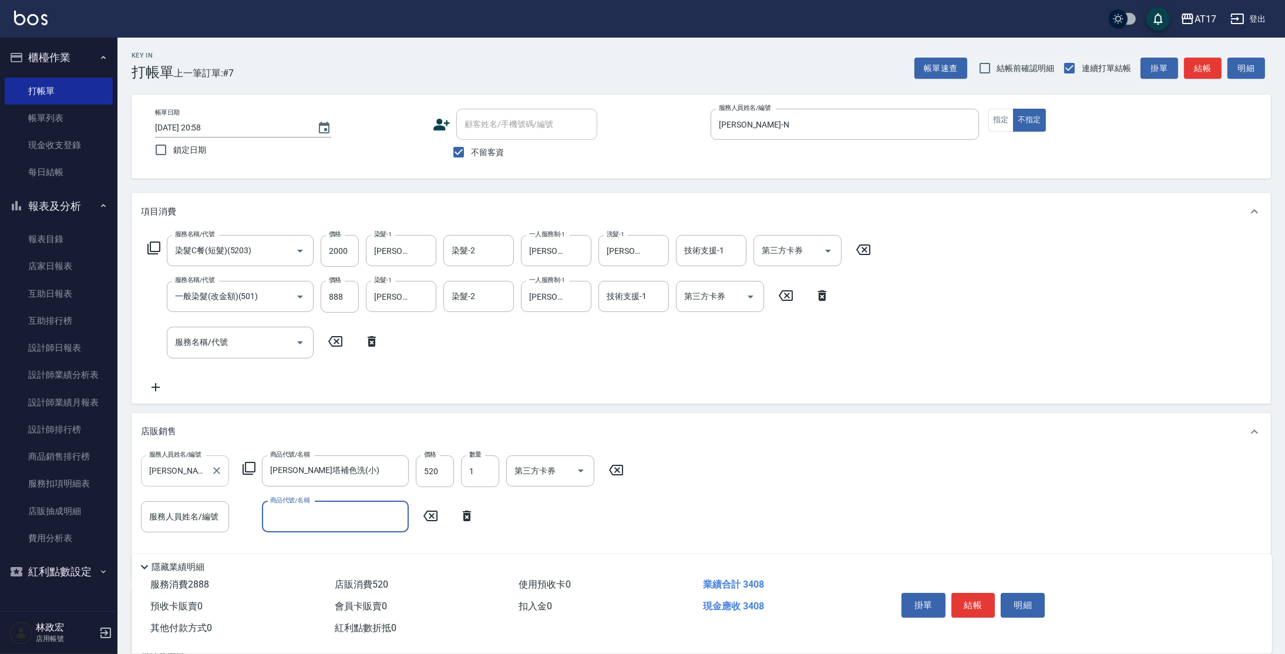
click at [154, 519] on input "服務人員姓名/編號" at bounding box center [185, 516] width 78 height 21
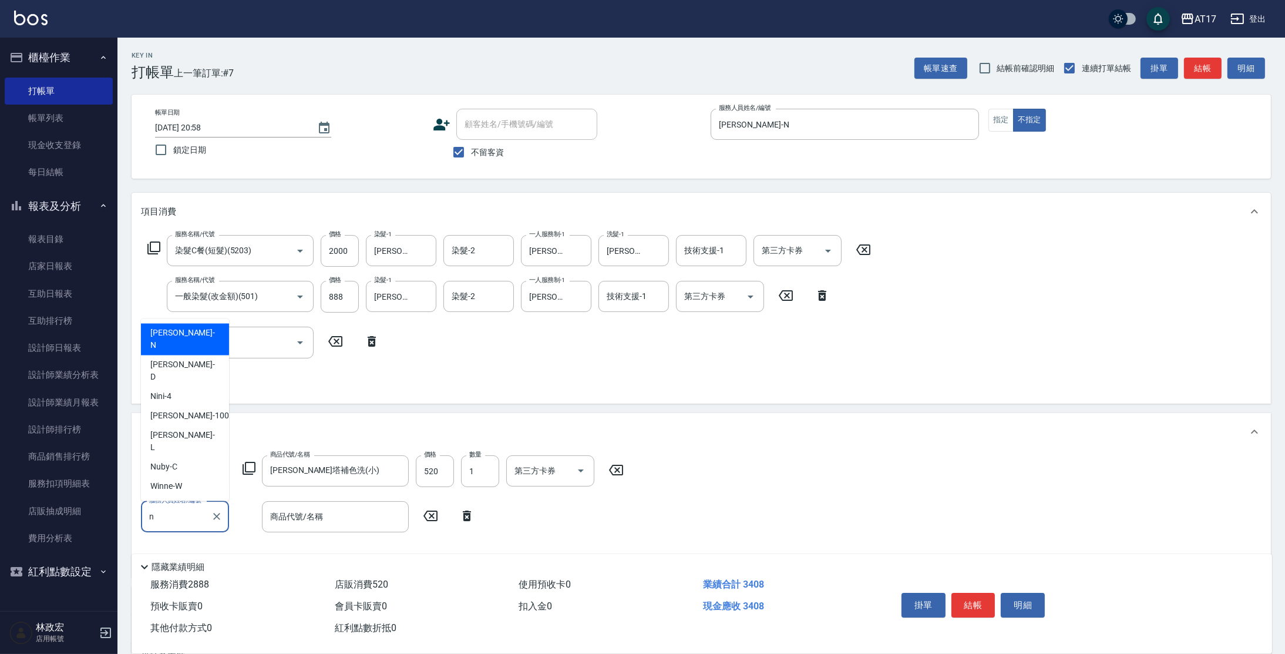
type input "[PERSON_NAME]-N"
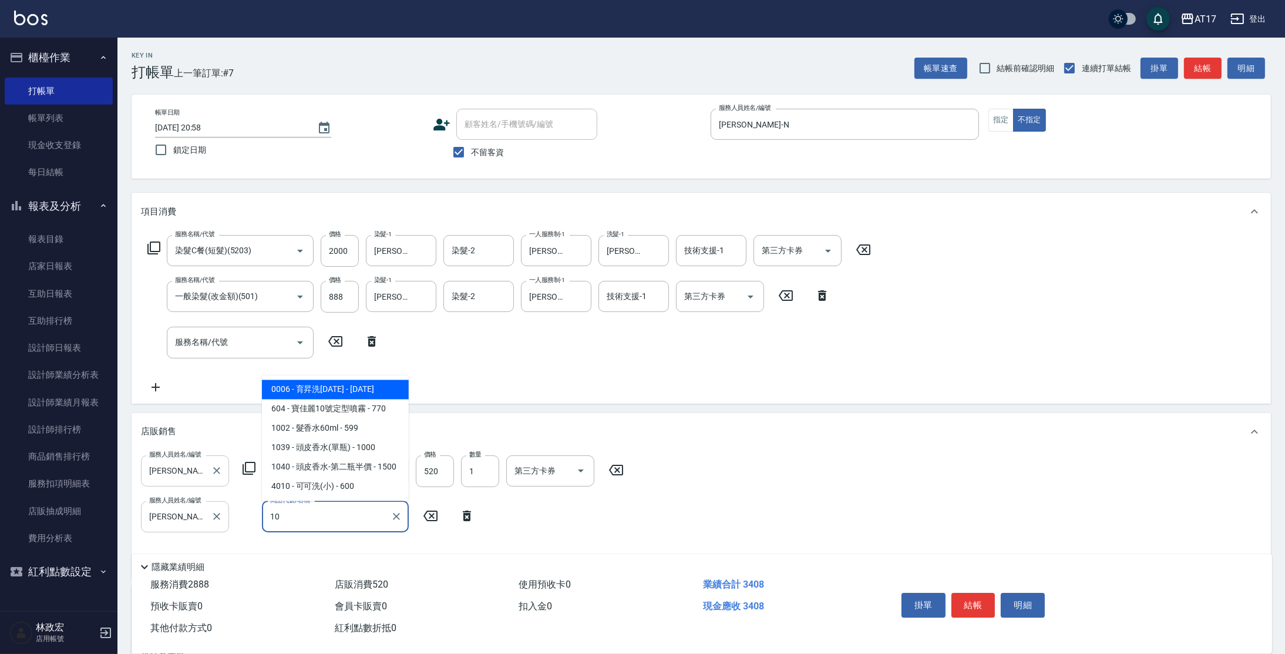
type input "1"
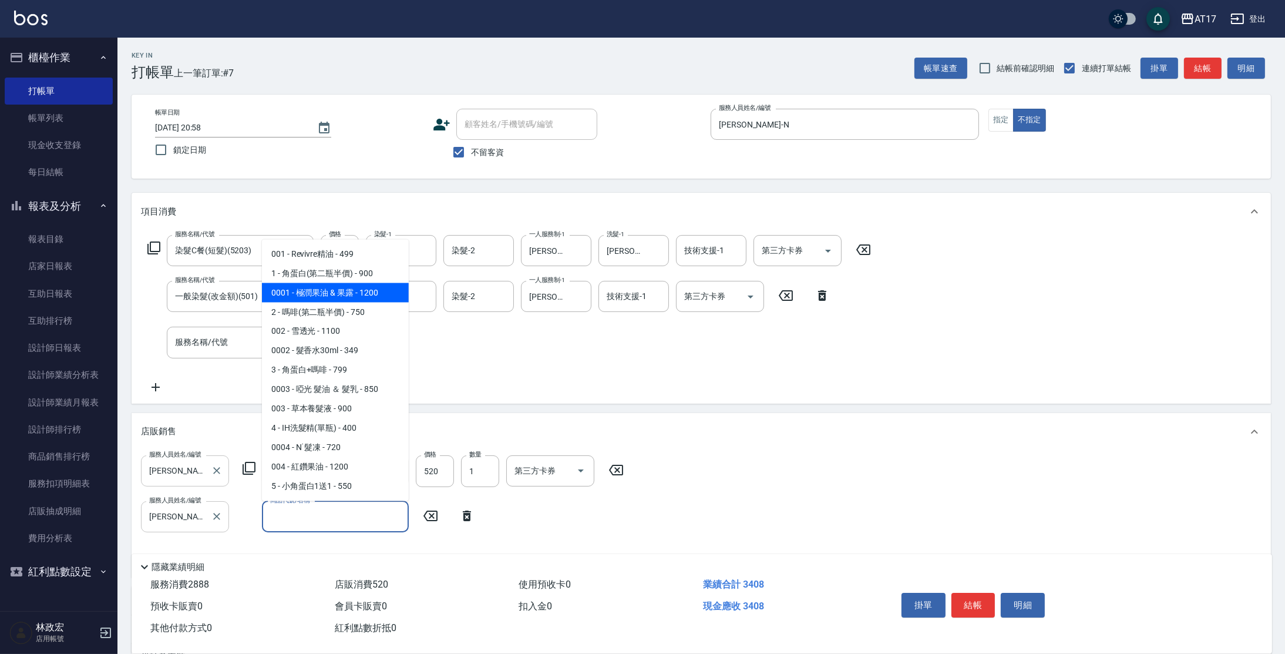
type input "極潤果油 & 果露"
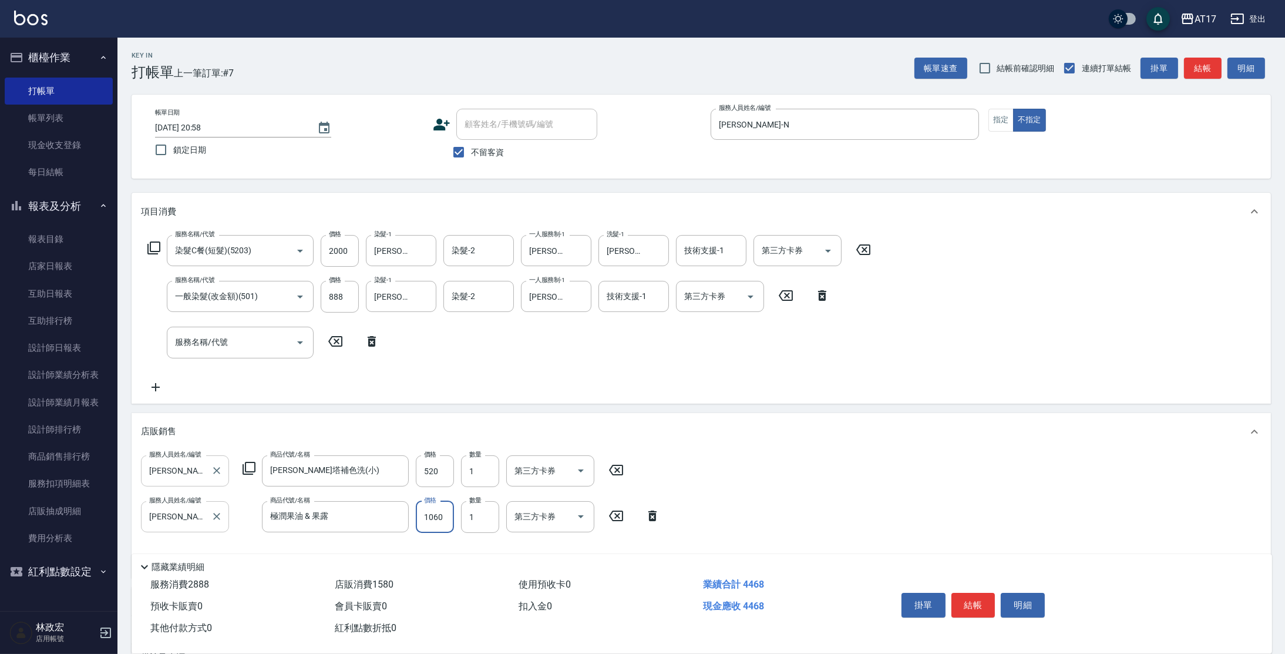
type input "1060"
click at [331, 291] on input "888" at bounding box center [340, 297] width 38 height 32
type input "1000"
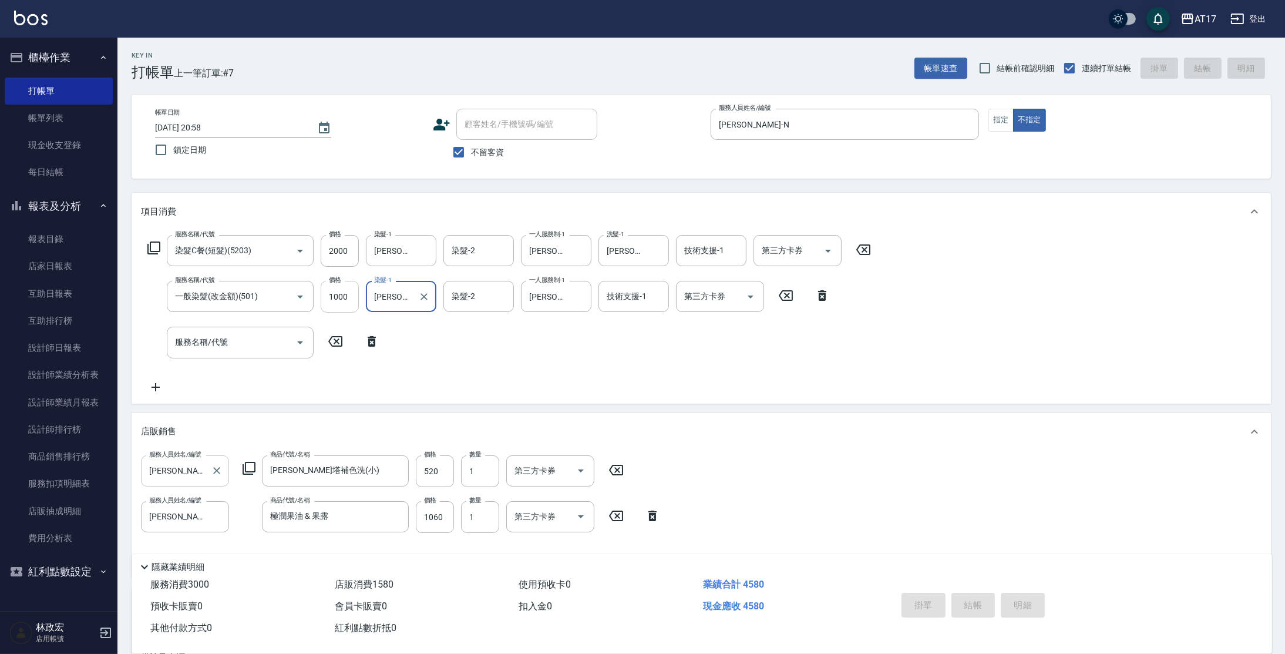
type input "[DATE] 21:00"
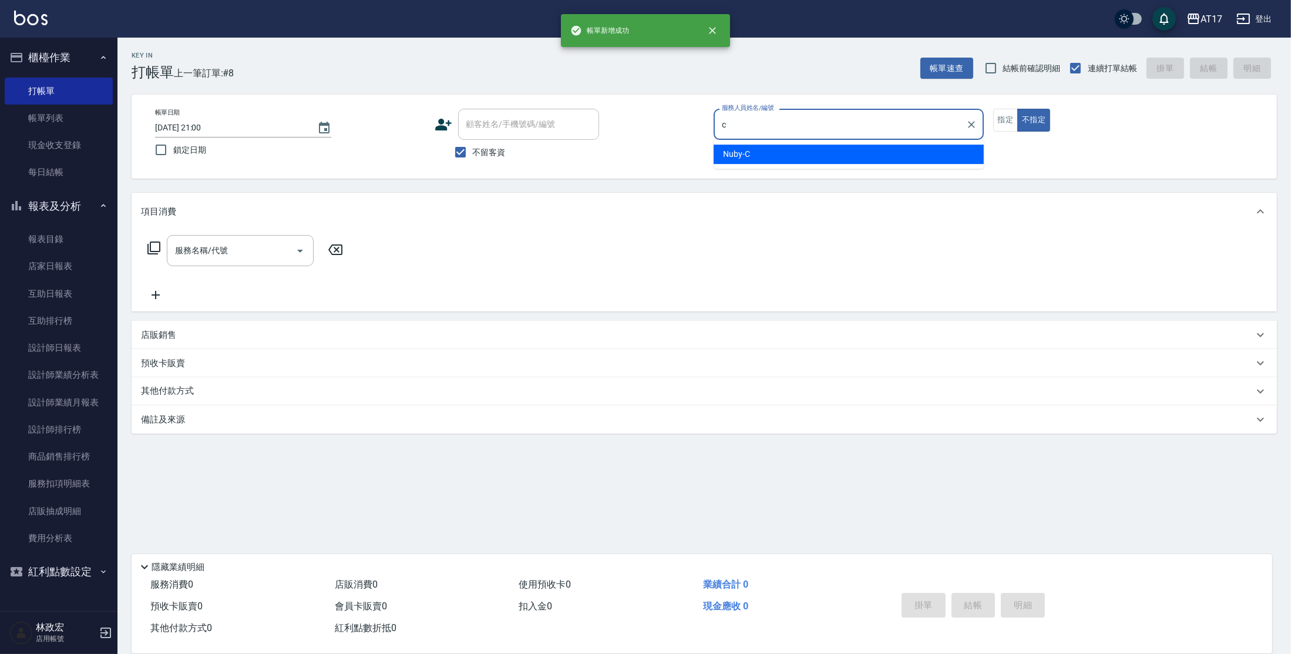
type input "Nuby-C"
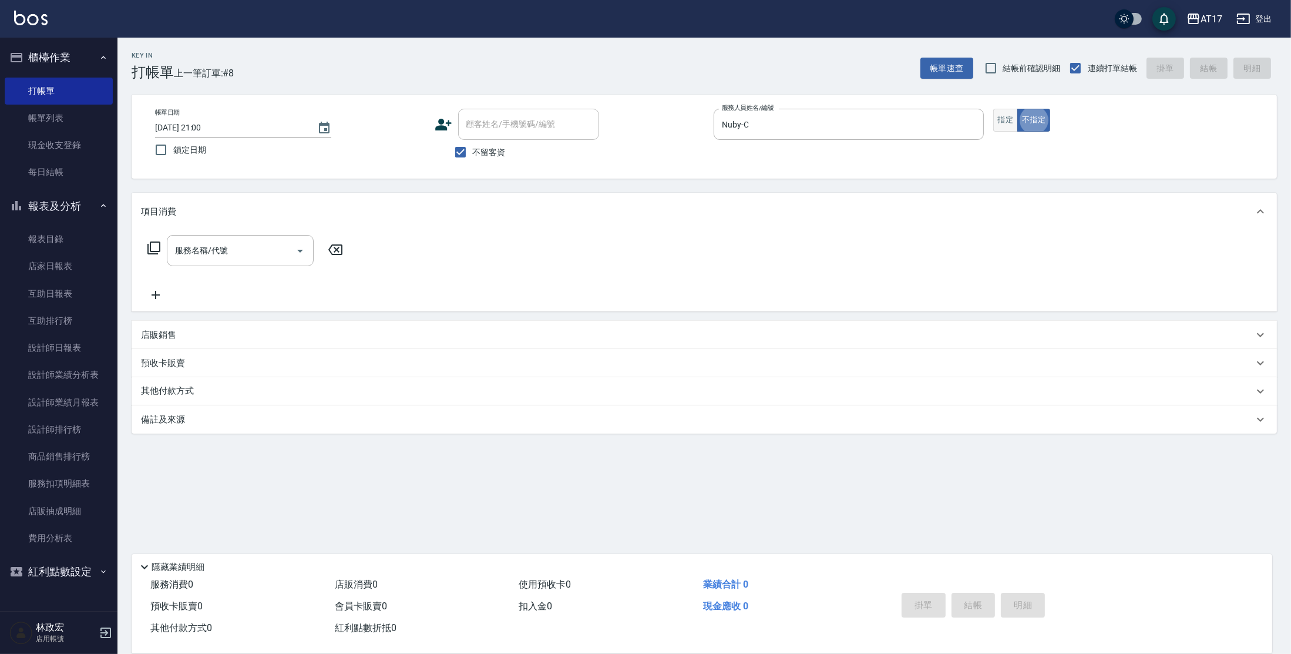
drag, startPoint x: 1009, startPoint y: 125, endPoint x: 1013, endPoint y: 116, distance: 9.5
click at [1009, 124] on button "指定" at bounding box center [1005, 120] width 25 height 23
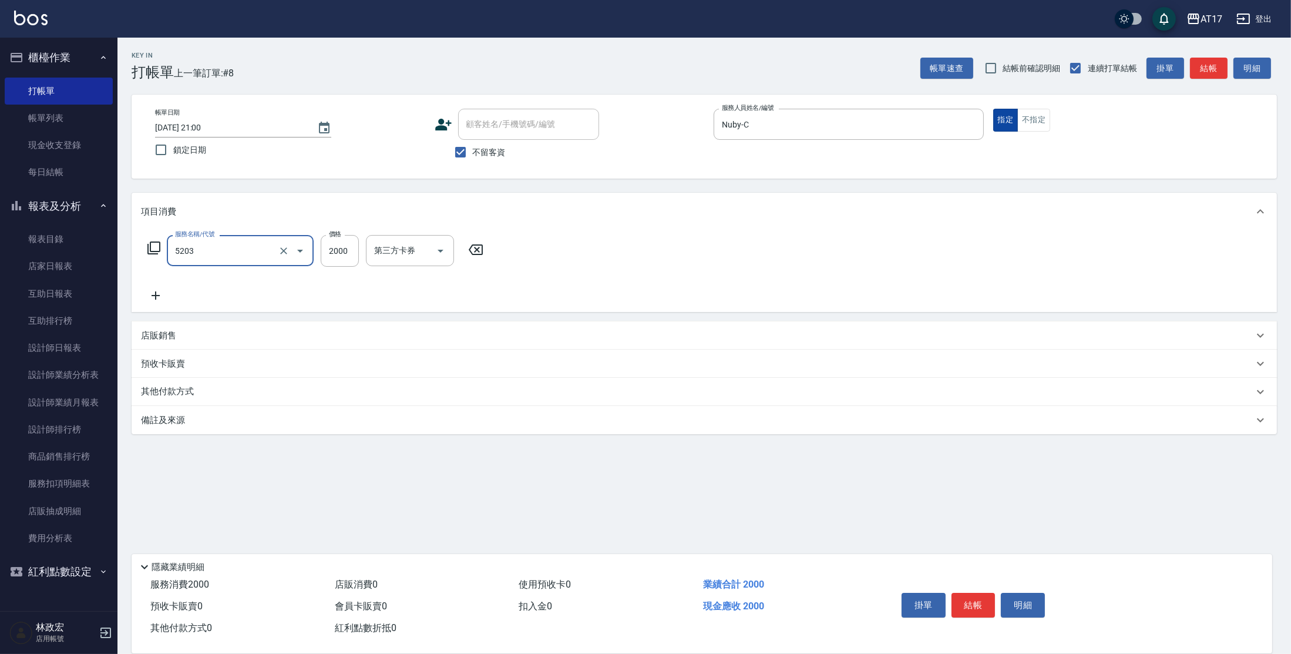
type input "染髮C餐(短髮)(5203)"
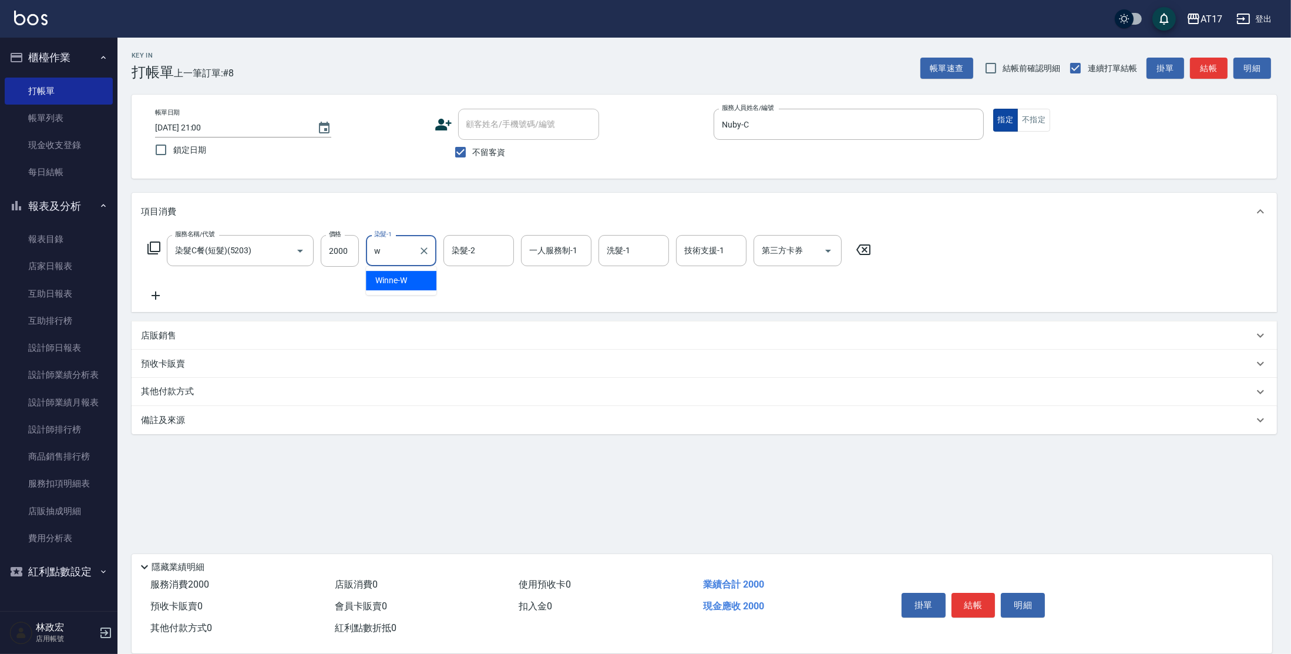
type input "Winne-W"
type input "Nuby-C"
drag, startPoint x: 660, startPoint y: 254, endPoint x: 642, endPoint y: 254, distance: 18.2
click at [660, 254] on icon "Clear" at bounding box center [657, 251] width 12 height 12
click at [553, 253] on input "一人服務制-1" at bounding box center [556, 250] width 60 height 21
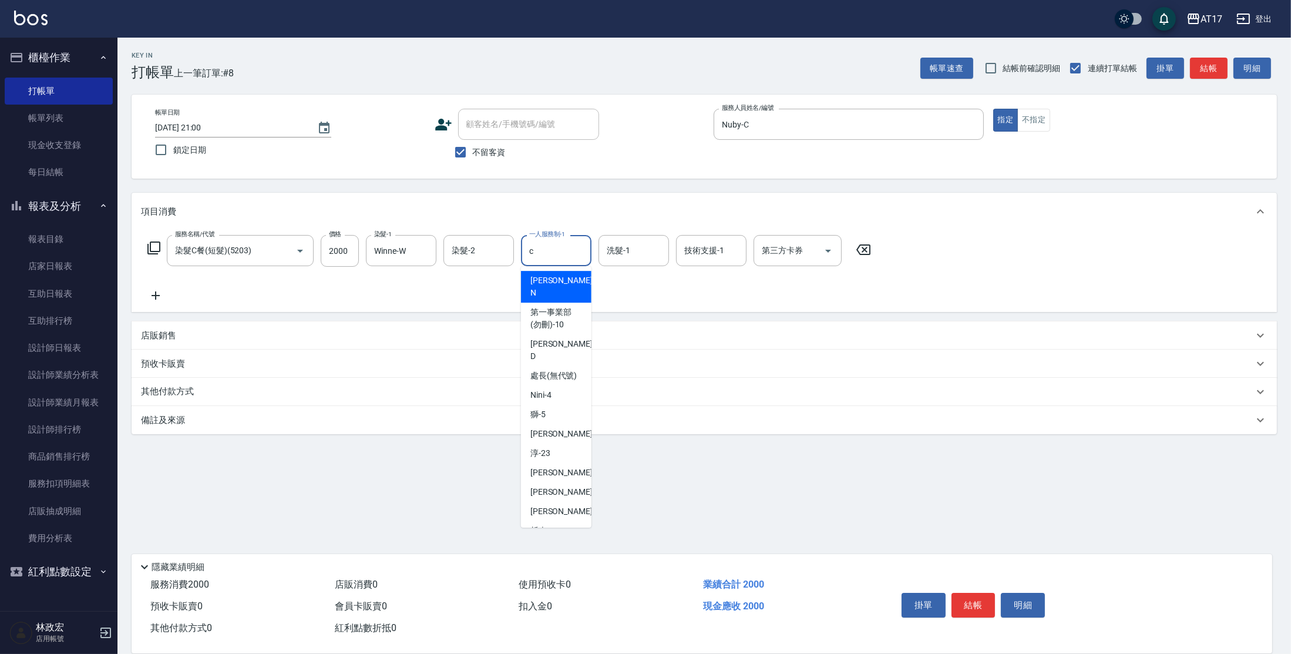
type input "Nuby-C"
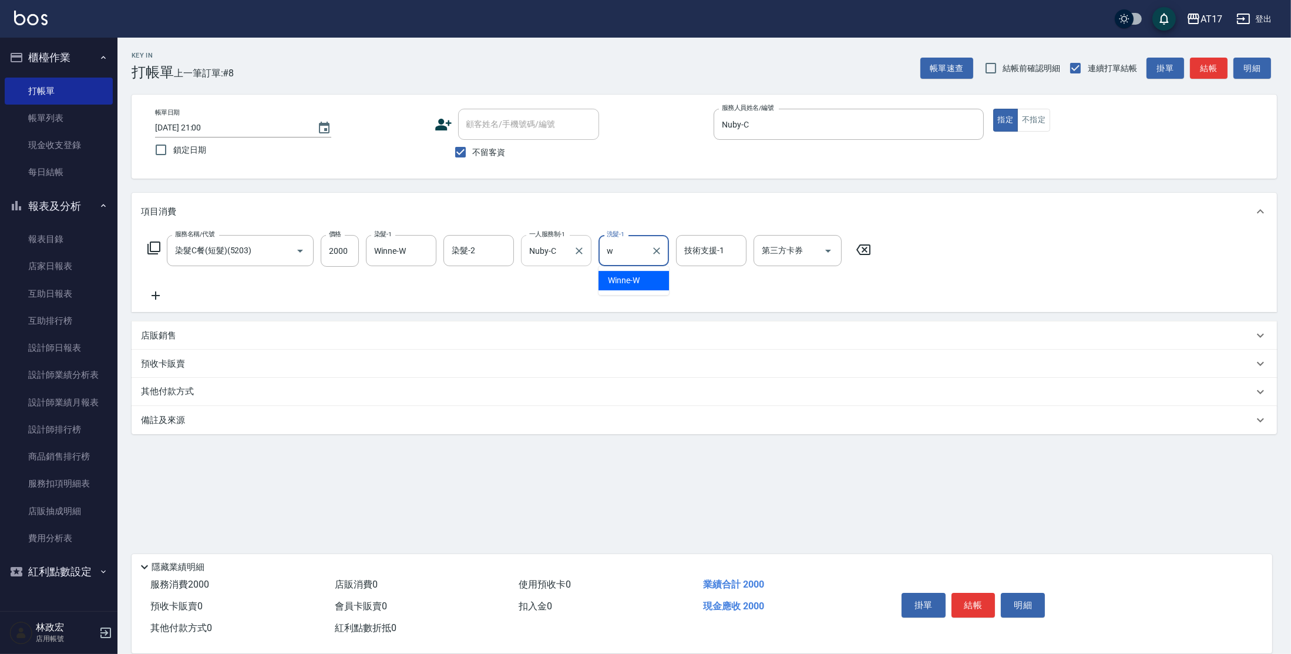
type input "Winne-W"
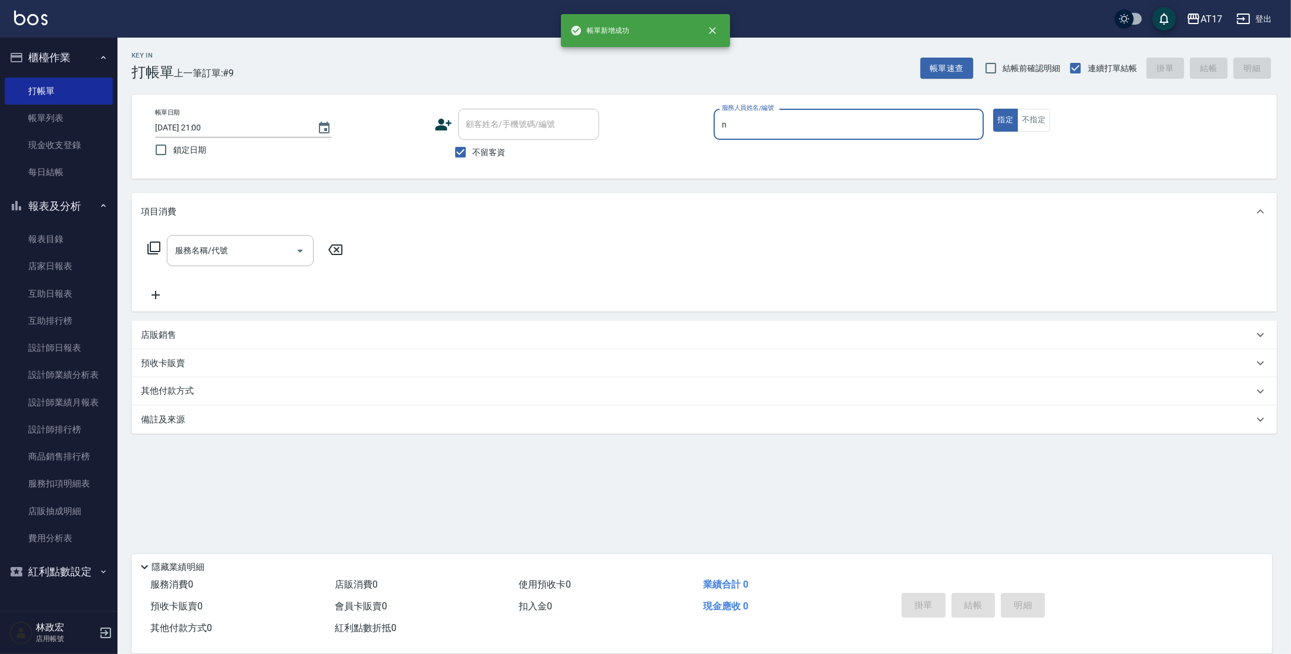
type input "[PERSON_NAME]-N"
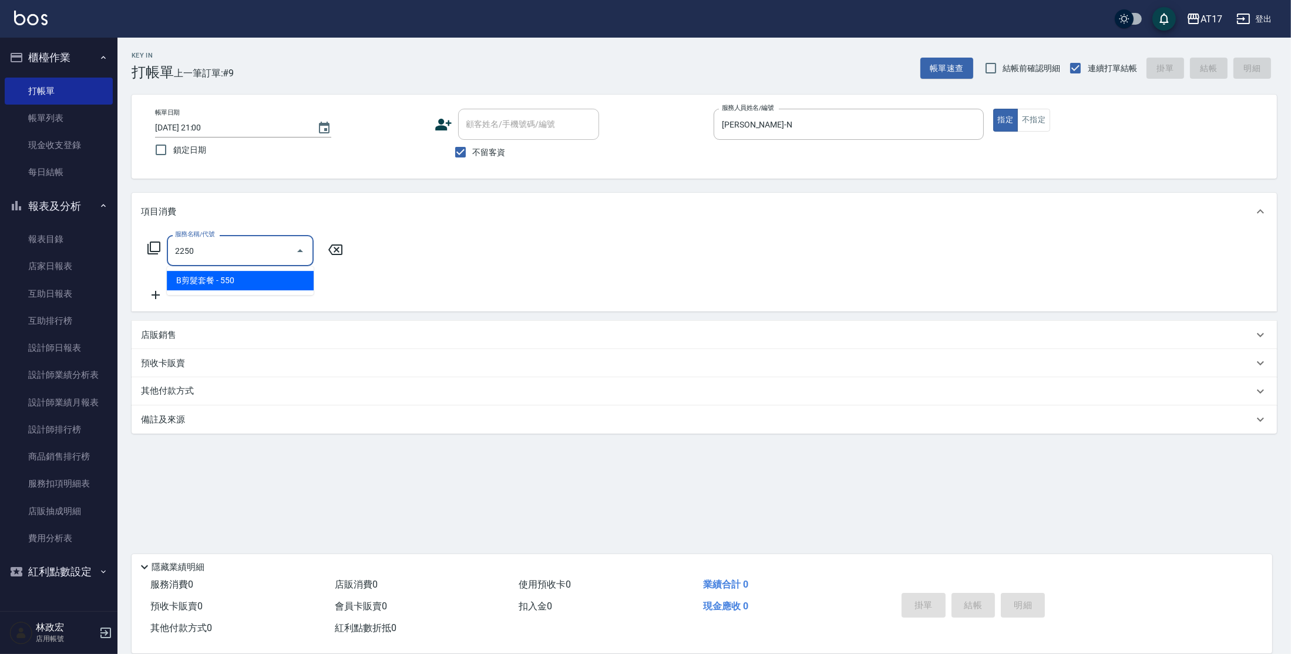
type input "B剪髮套餐(2250)"
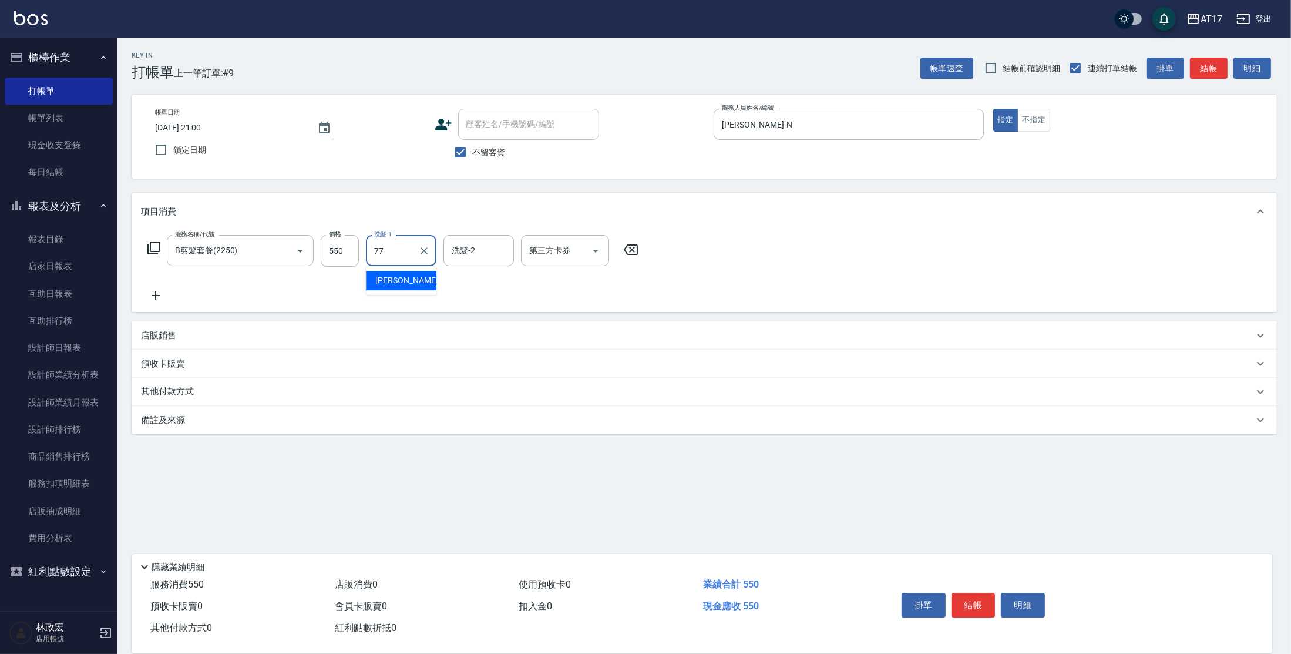
type input "欣麗-77"
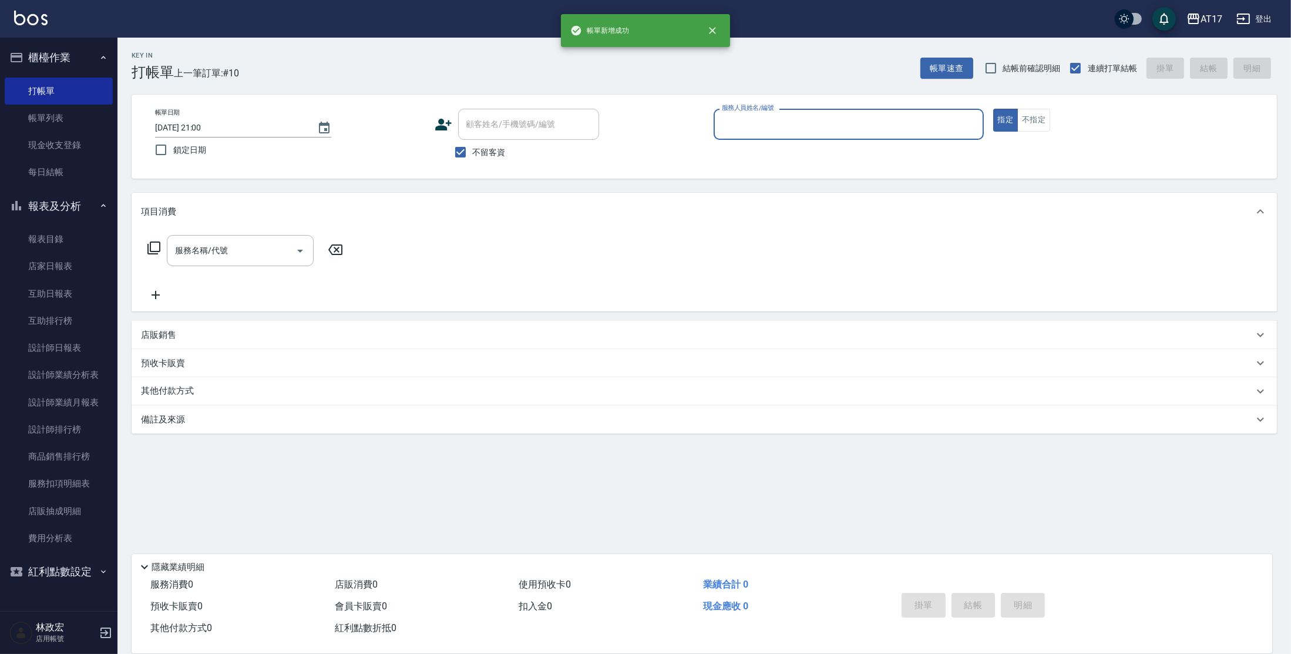
type input "w"
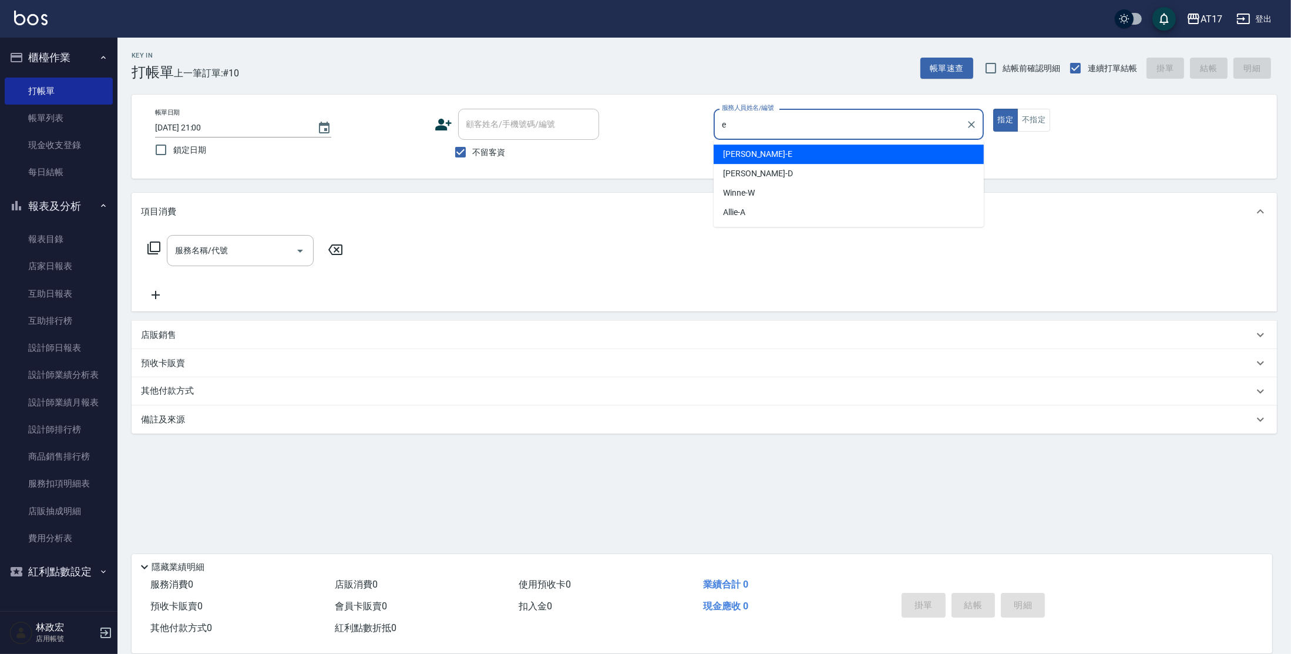
type input "[PERSON_NAME]-E"
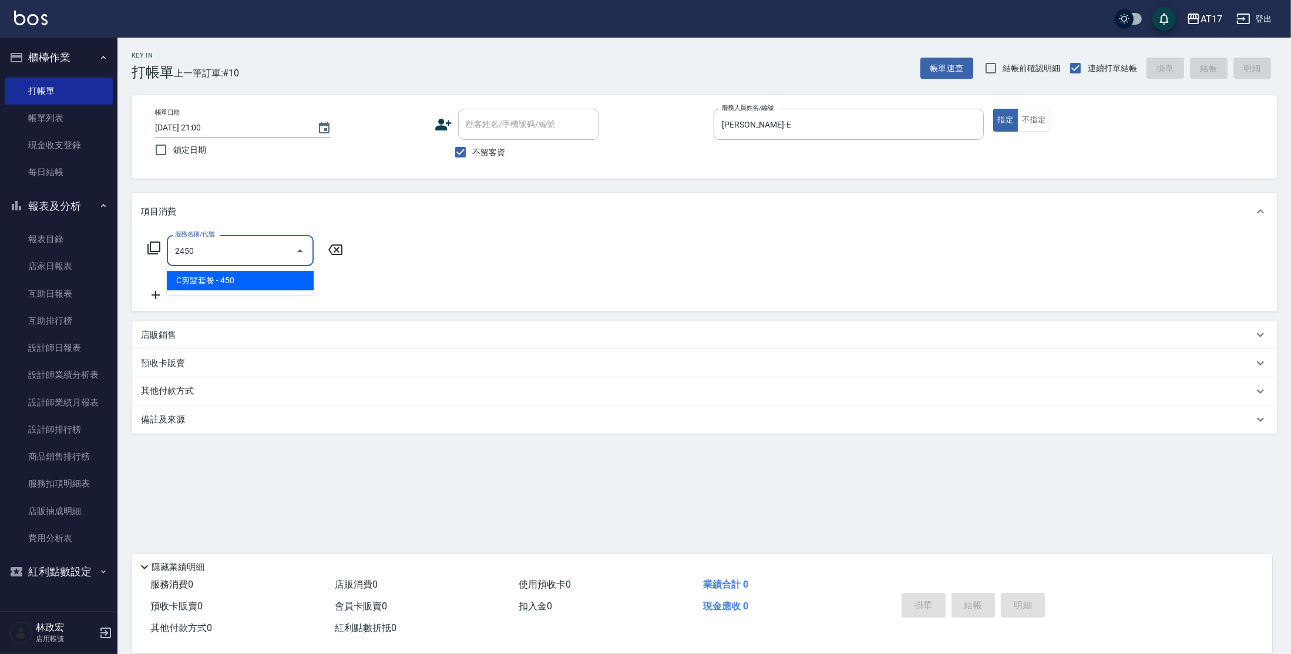
type input "C剪髮套餐(2450)"
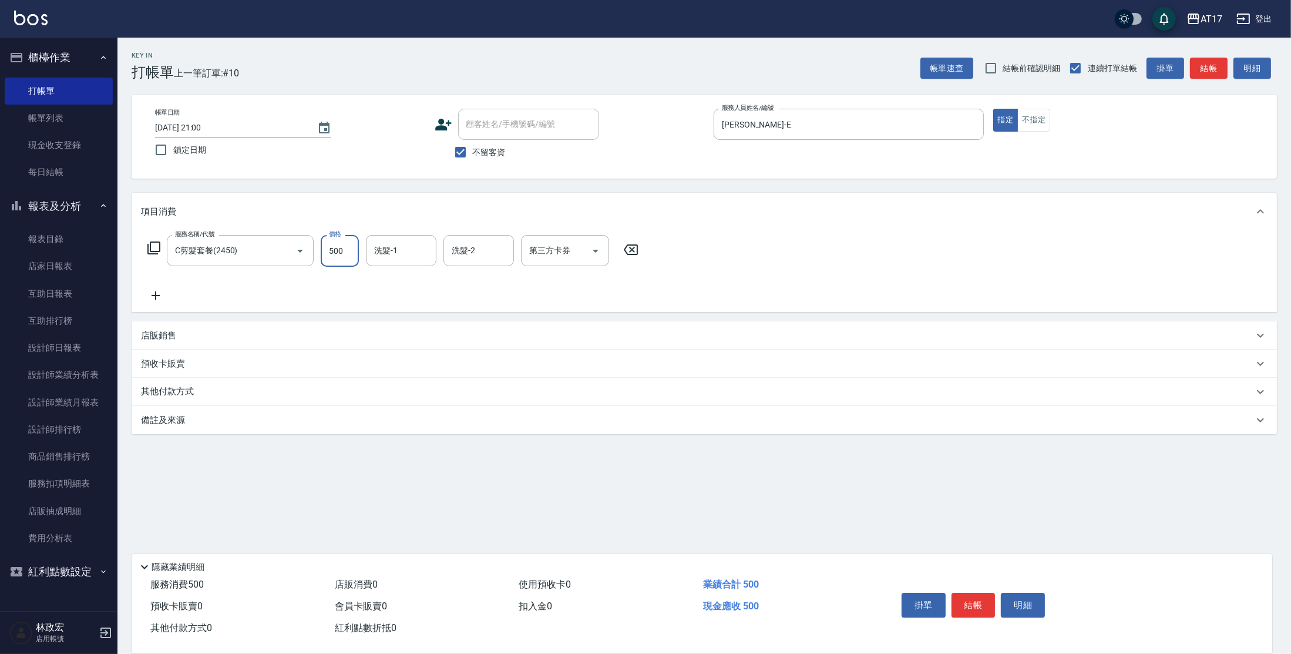
type input "500"
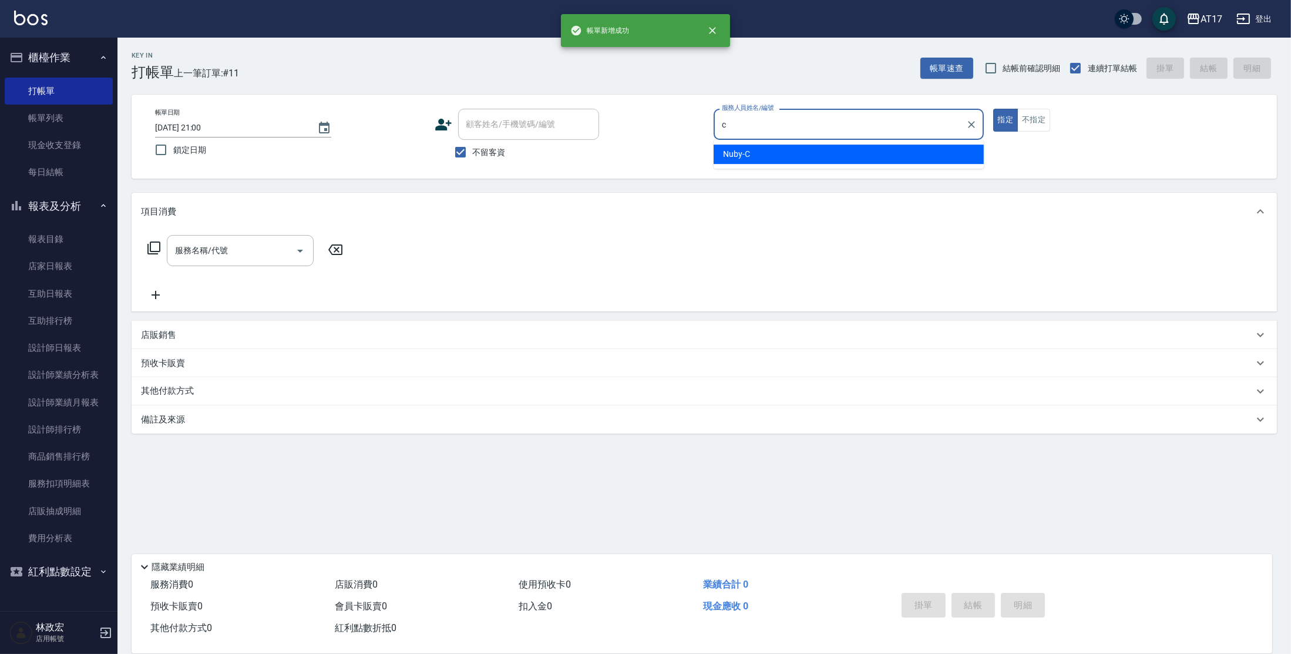
type input "Nuby-C"
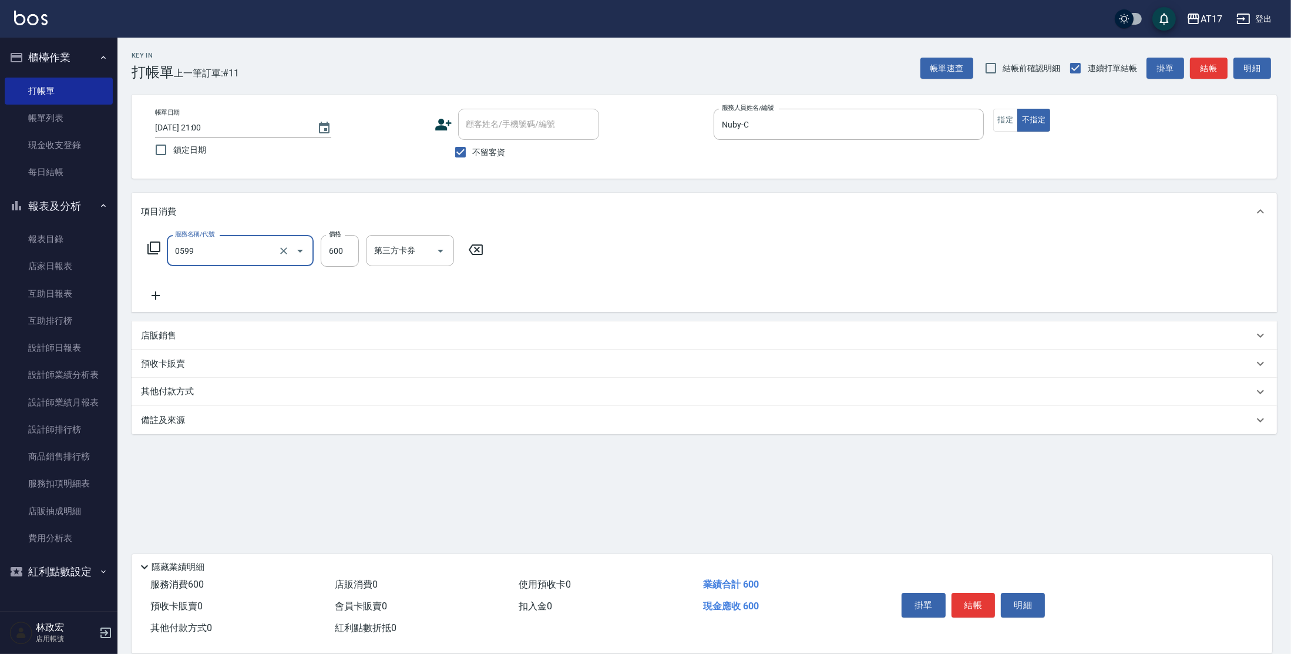
type input "精油-599(0599)"
type input "850"
type input "[PERSON_NAME]-55"
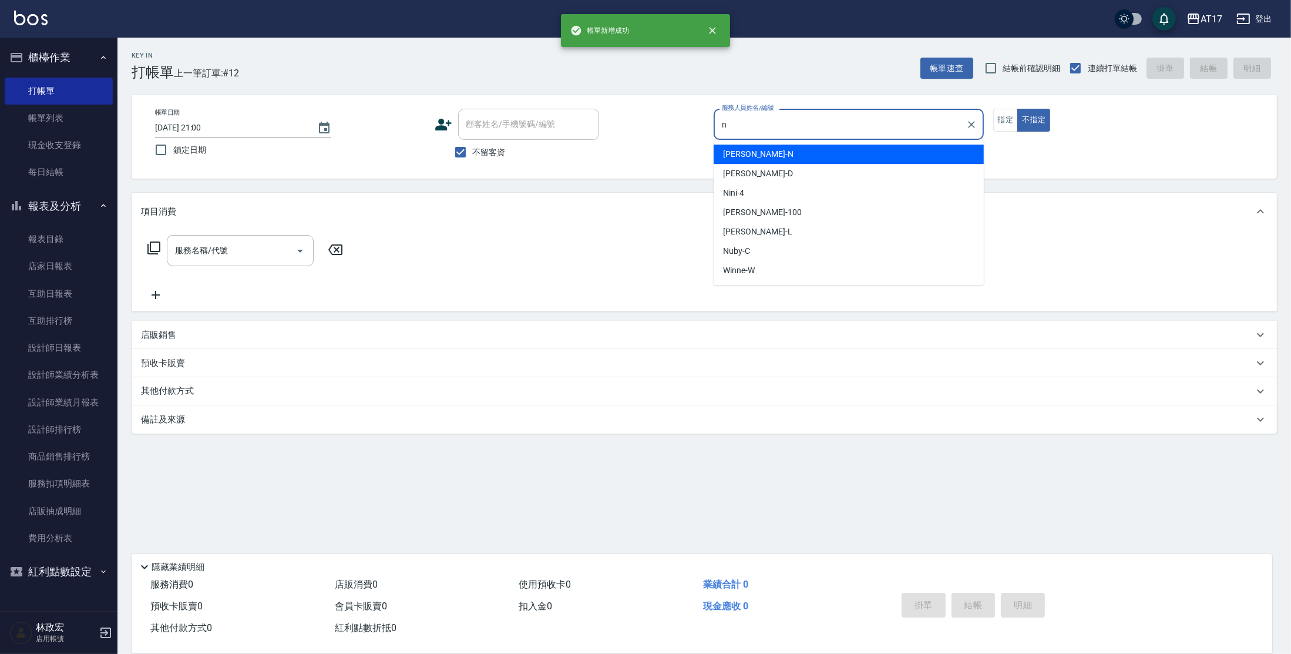
type input "[PERSON_NAME]-N"
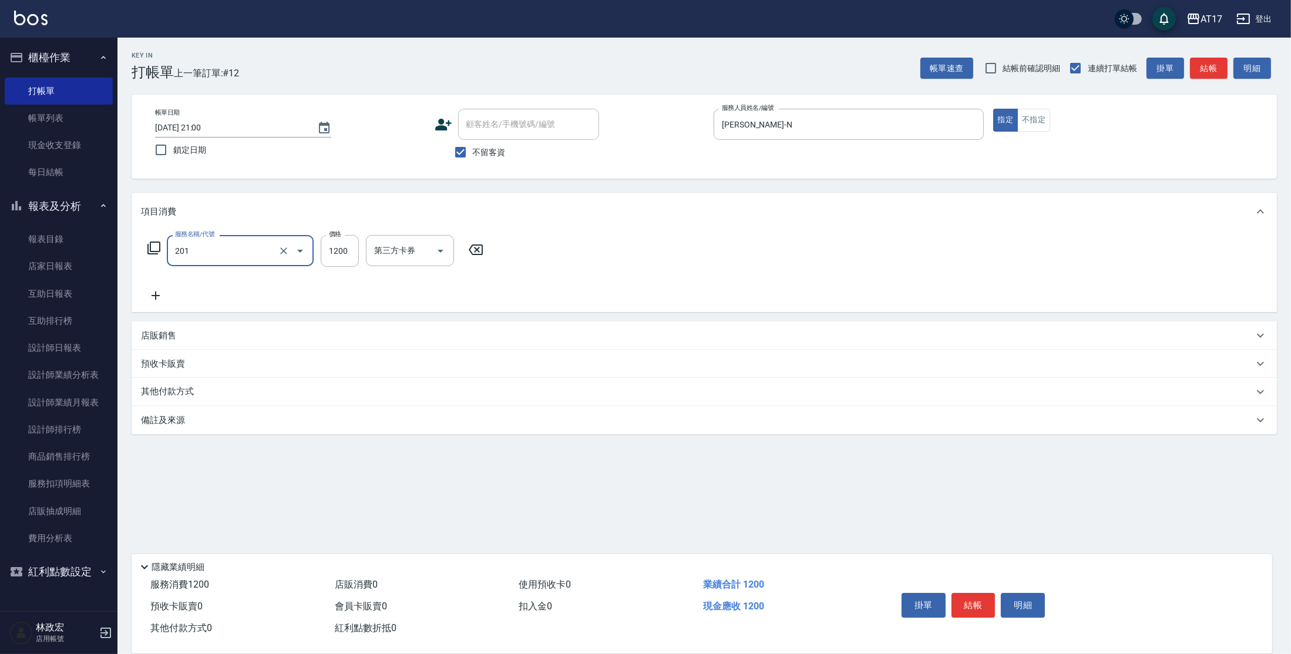
type input "一般燙(改金額)(201)"
type input "1299"
type input "7"
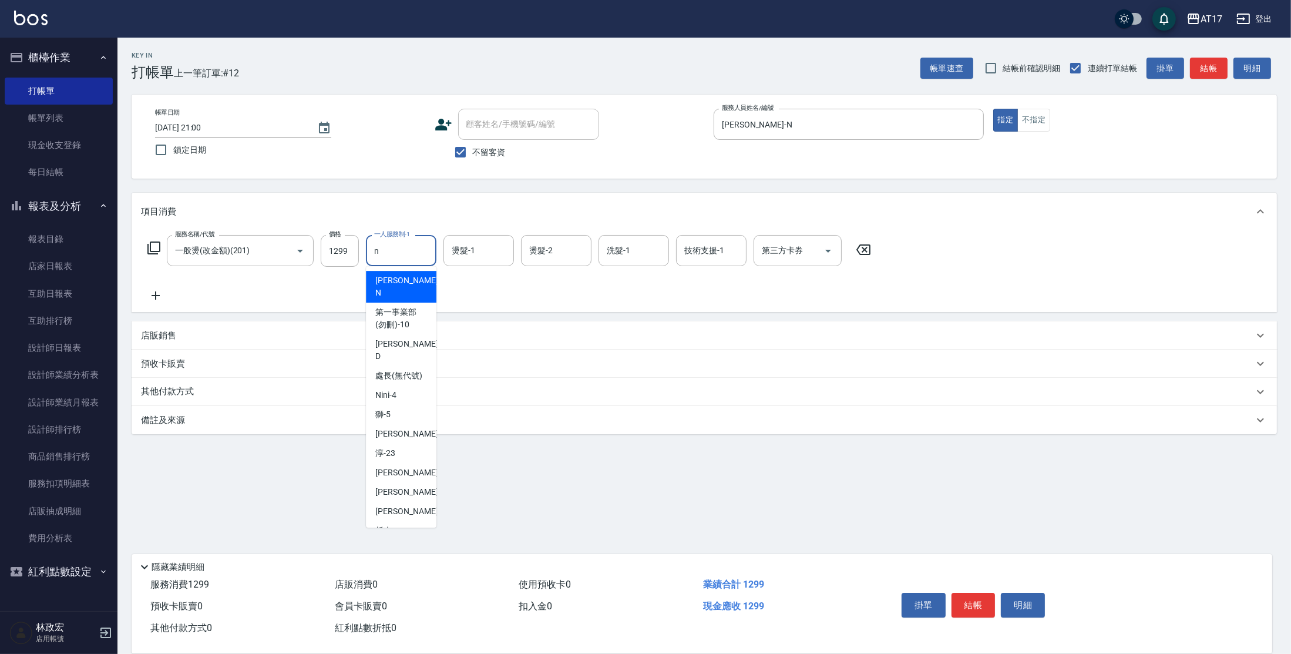
type input "[PERSON_NAME]-N"
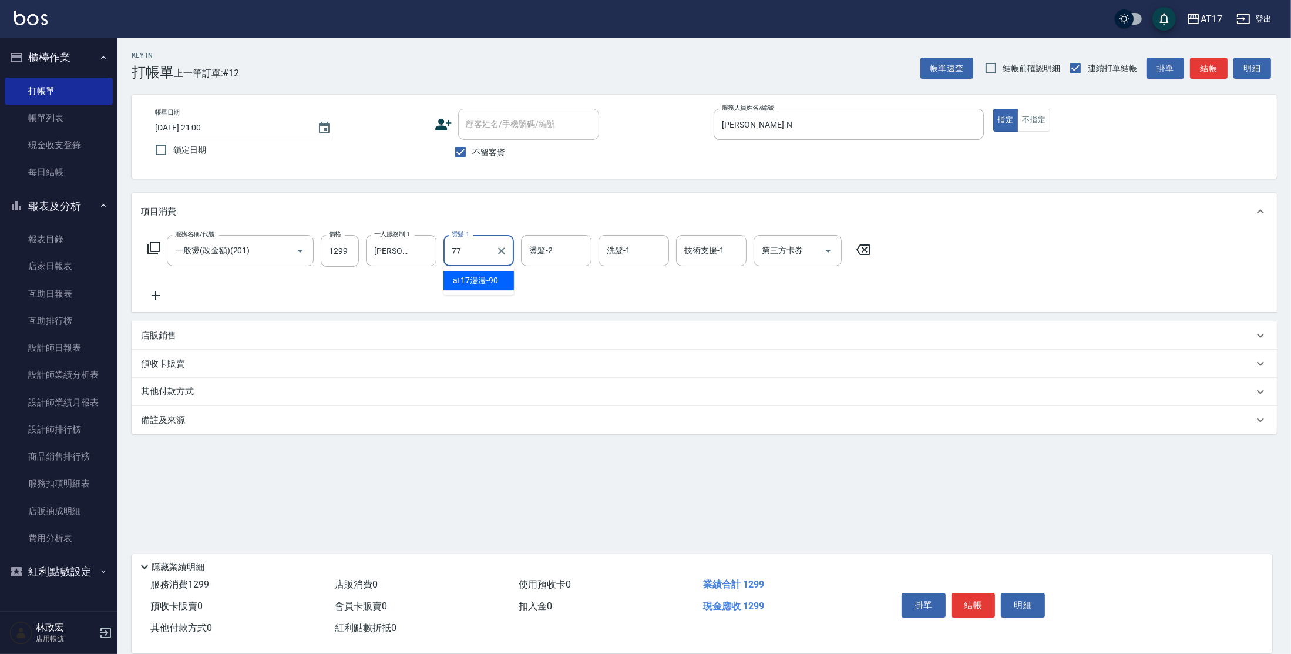
type input "欣麗-77"
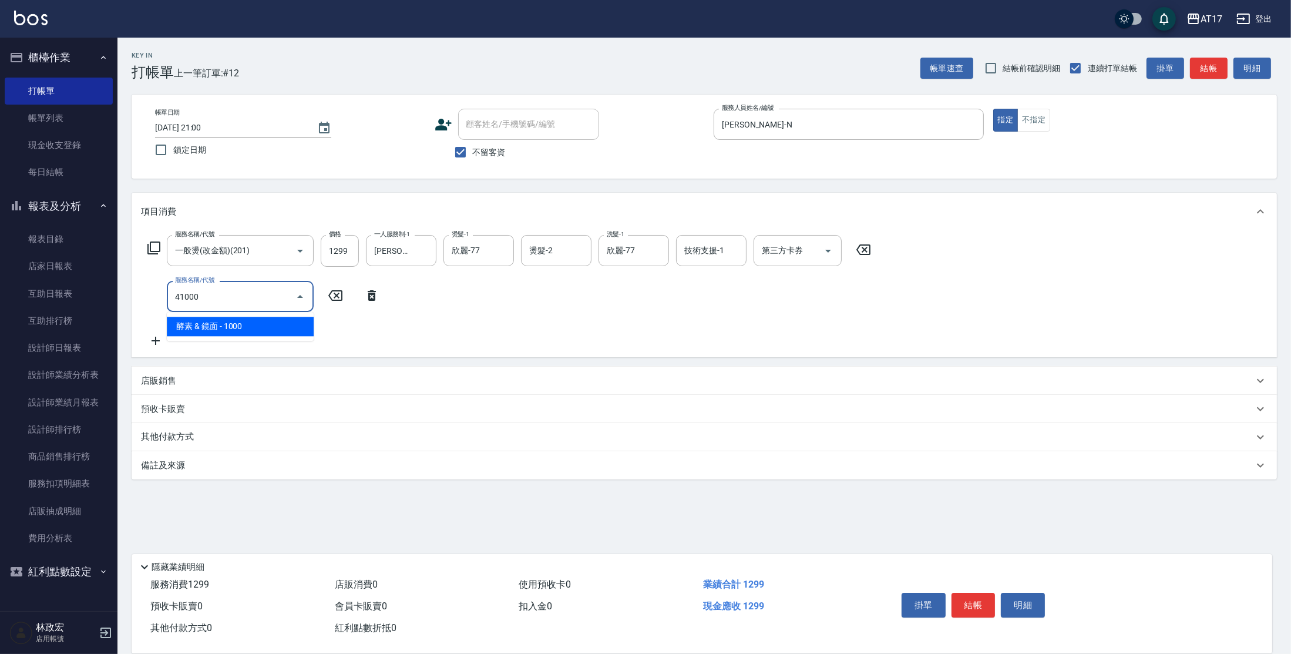
type input "酵素 & 鏡面(41000)"
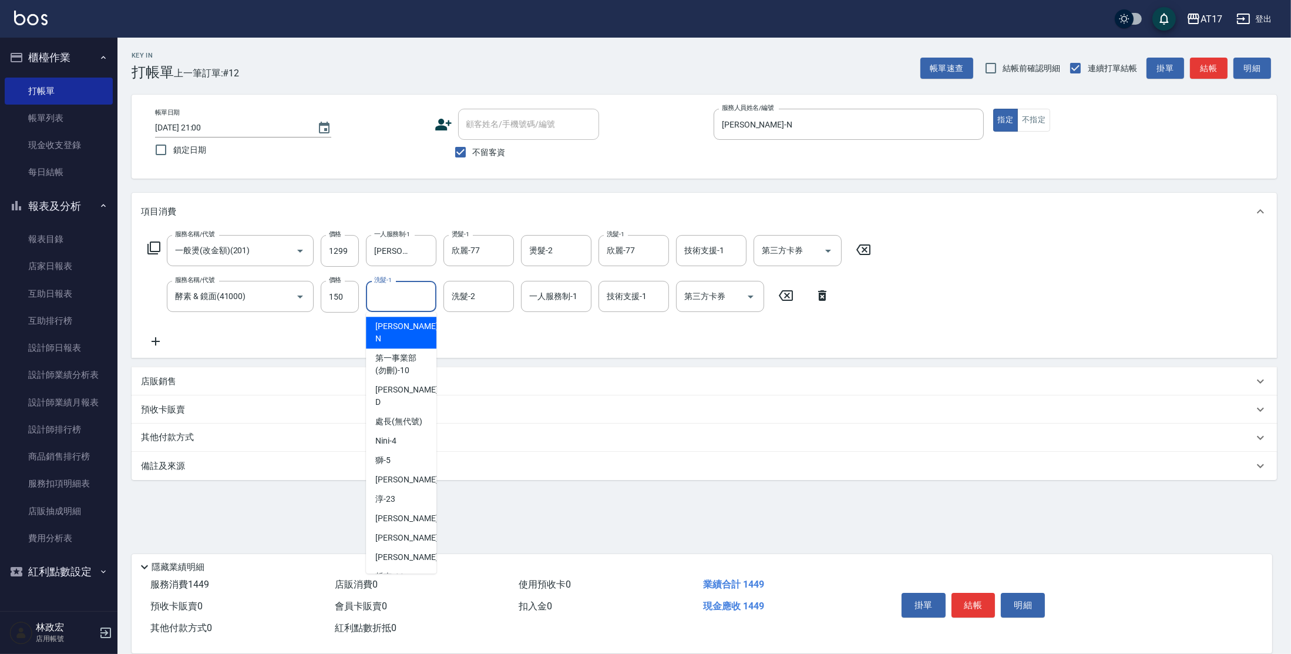
drag, startPoint x: 374, startPoint y: 299, endPoint x: 365, endPoint y: 299, distance: 8.8
click at [372, 299] on input "洗髮-1" at bounding box center [401, 296] width 60 height 21
click at [351, 293] on input "150" at bounding box center [340, 297] width 38 height 32
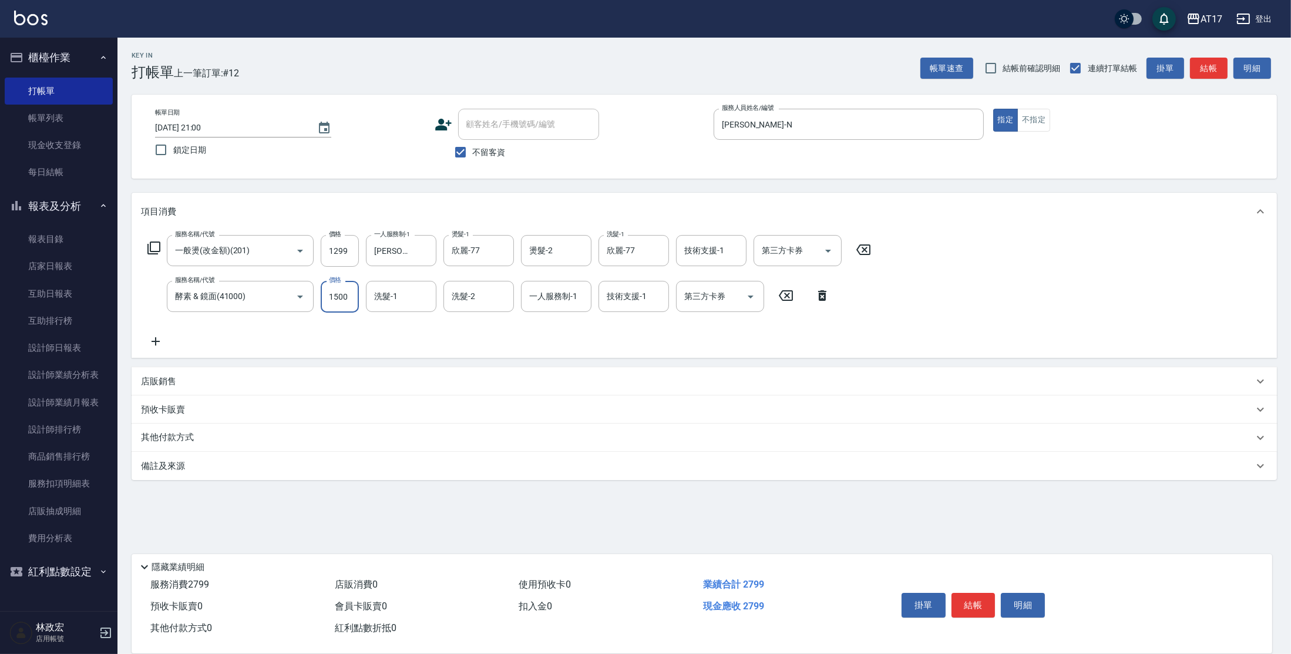
type input "1500"
type input "欣麗-77"
type input "[PERSON_NAME]-N"
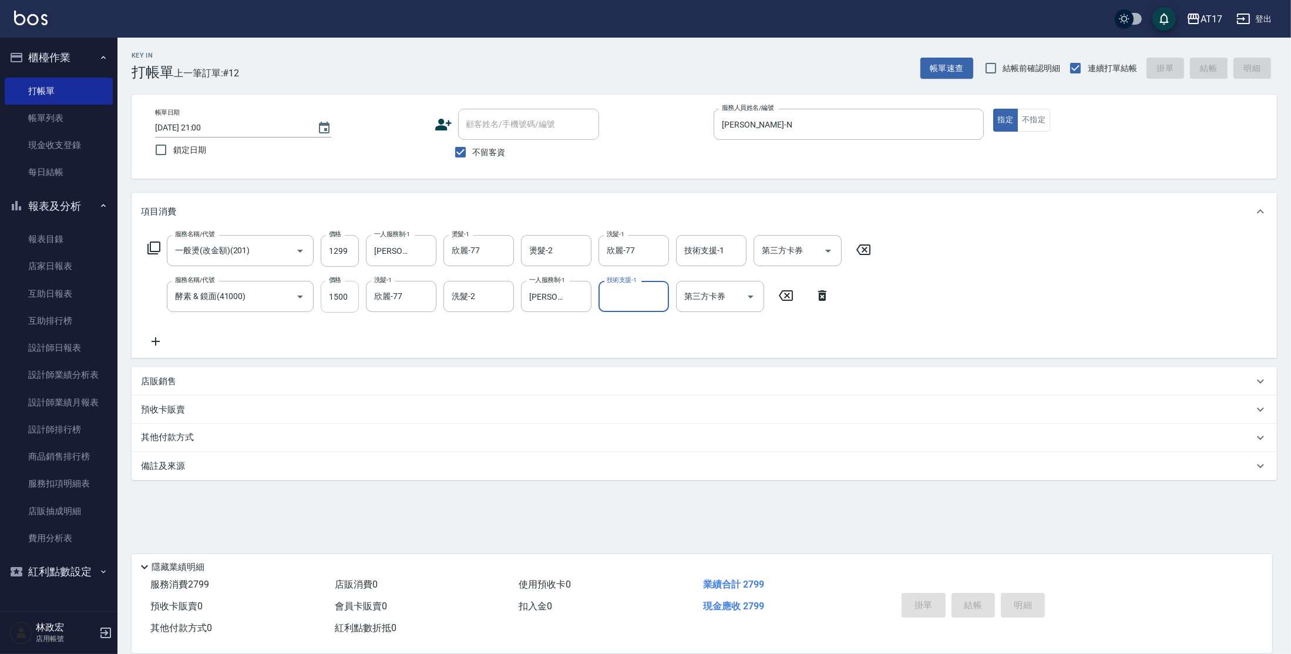
type input "[DATE] 21:01"
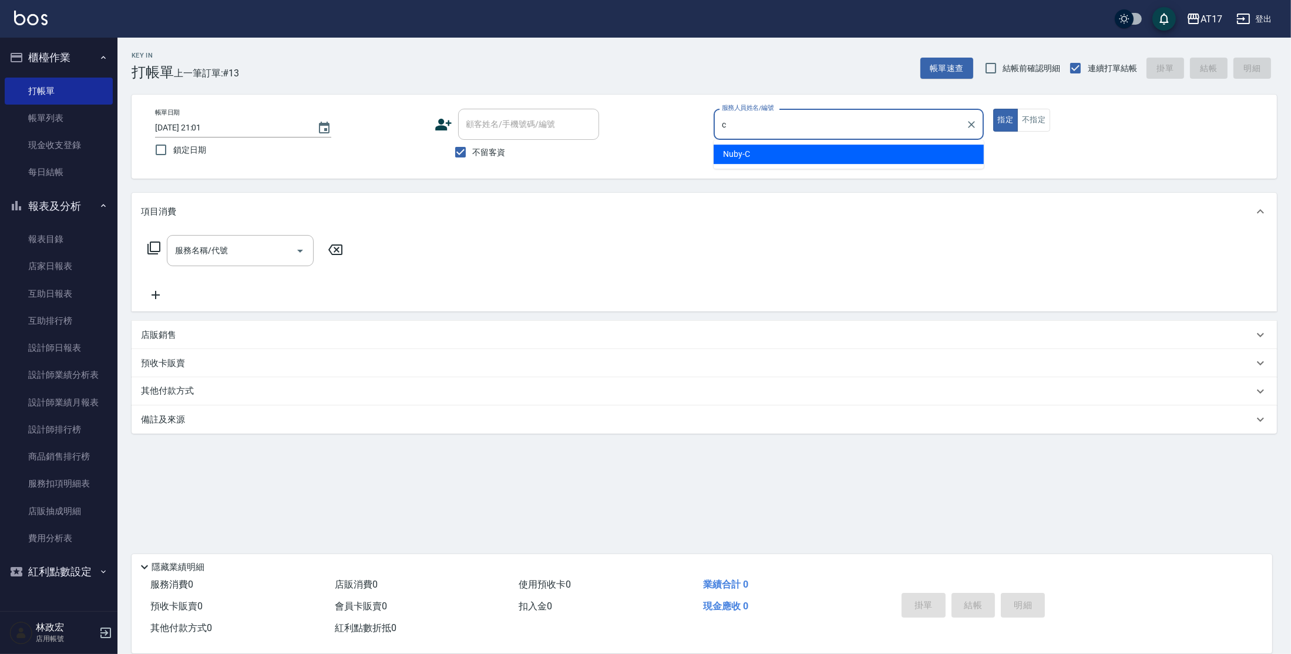
type input "Nuby-C"
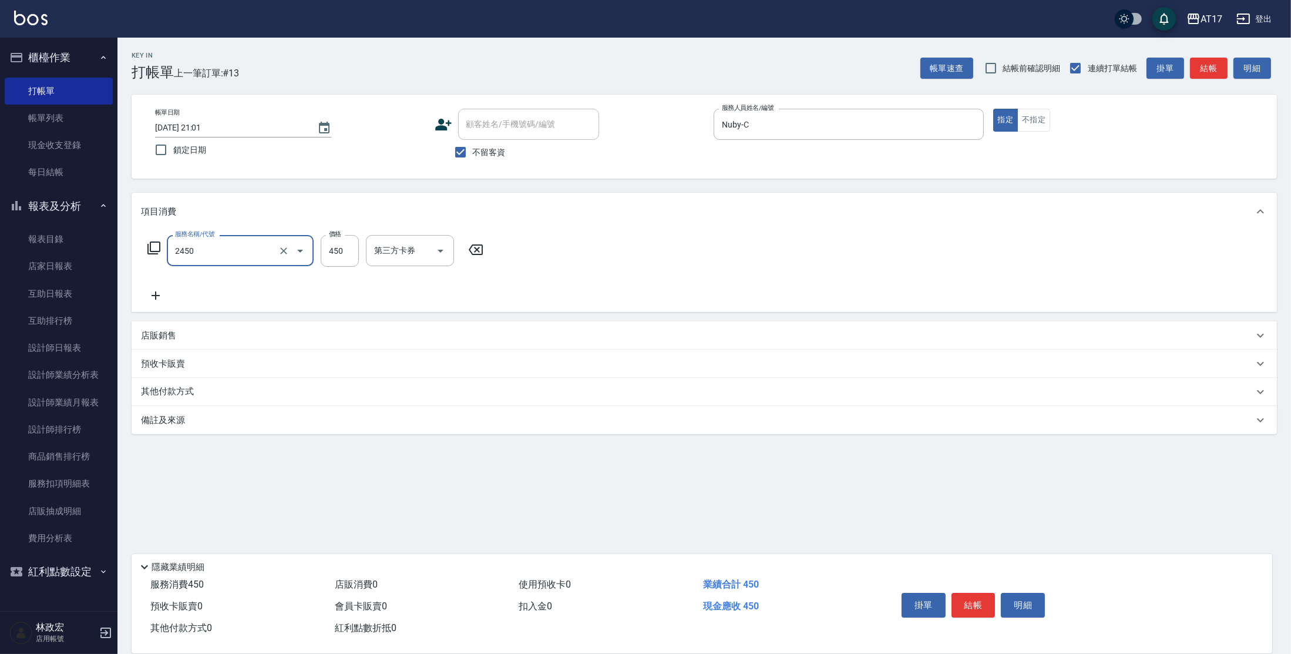
type input "C剪髮套餐(2450)"
type input "600"
type input "[PERSON_NAME]-55"
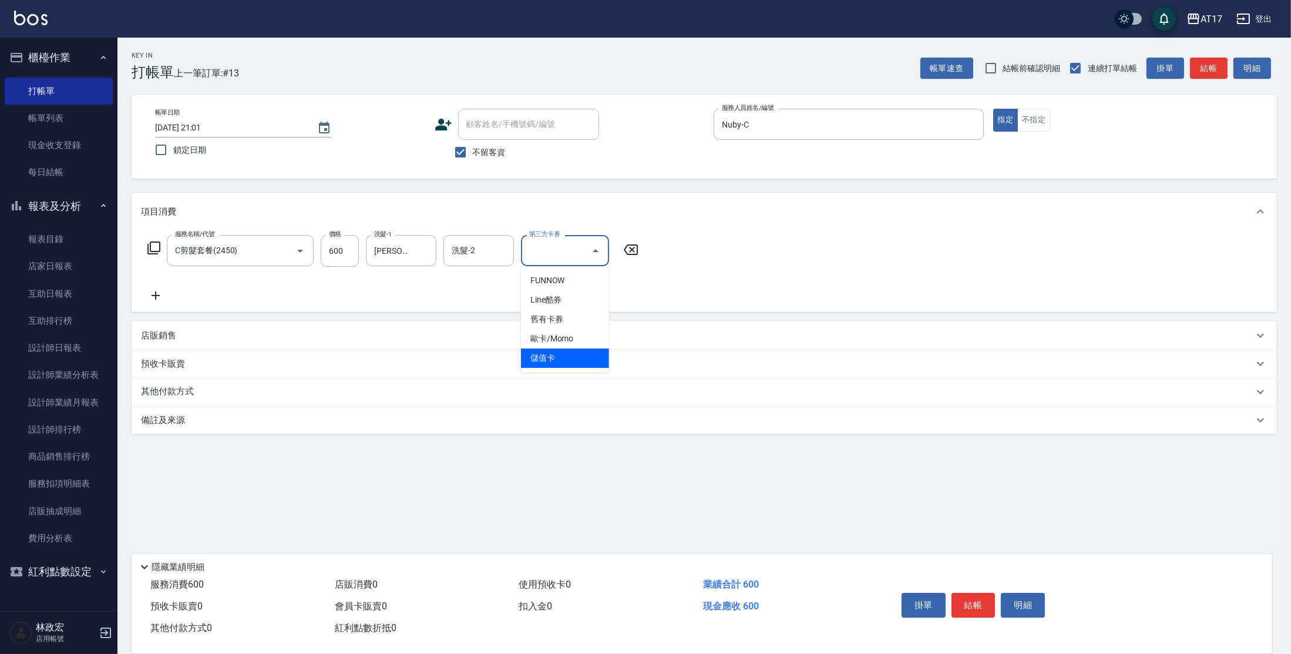
type input "儲值卡"
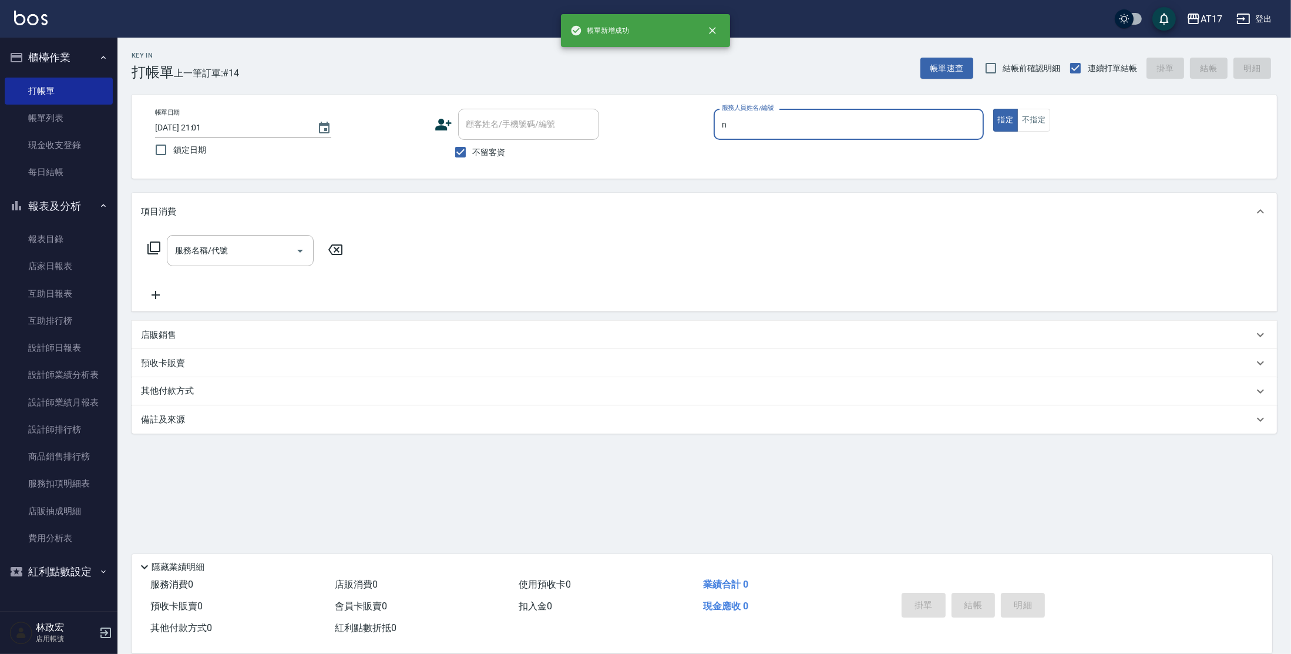
type input "[PERSON_NAME]-N"
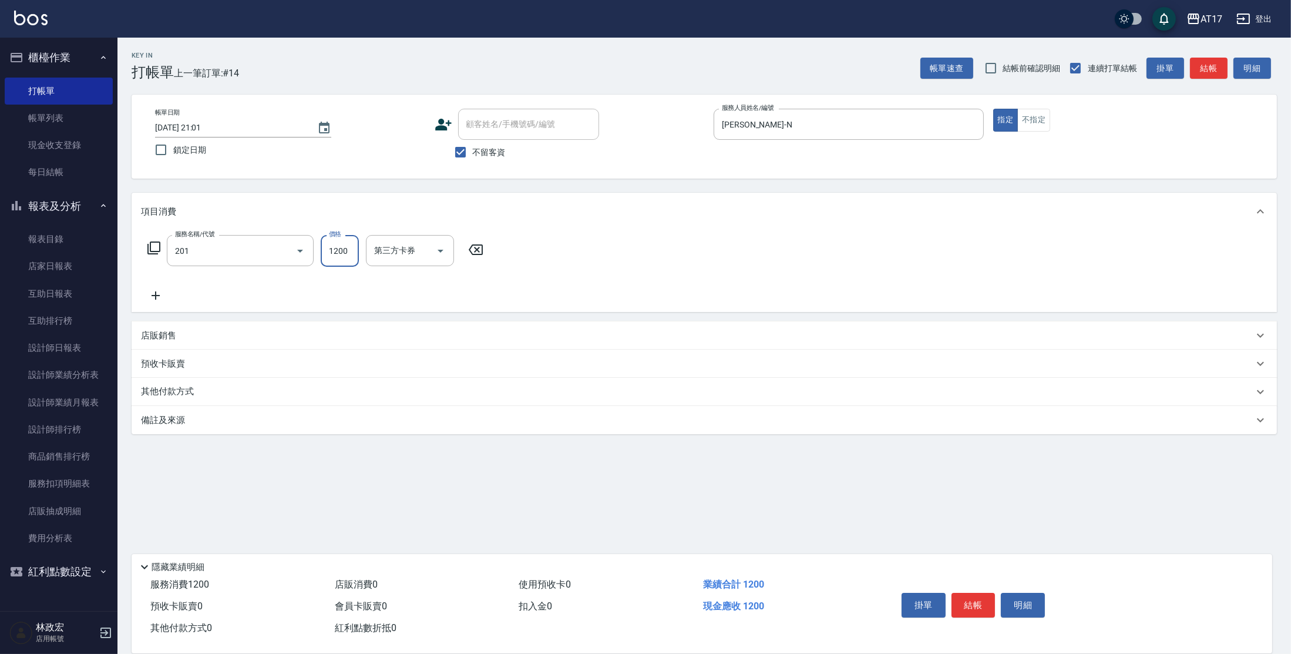
type input "一般燙(改金額)(201)"
type input "1299"
type input "h"
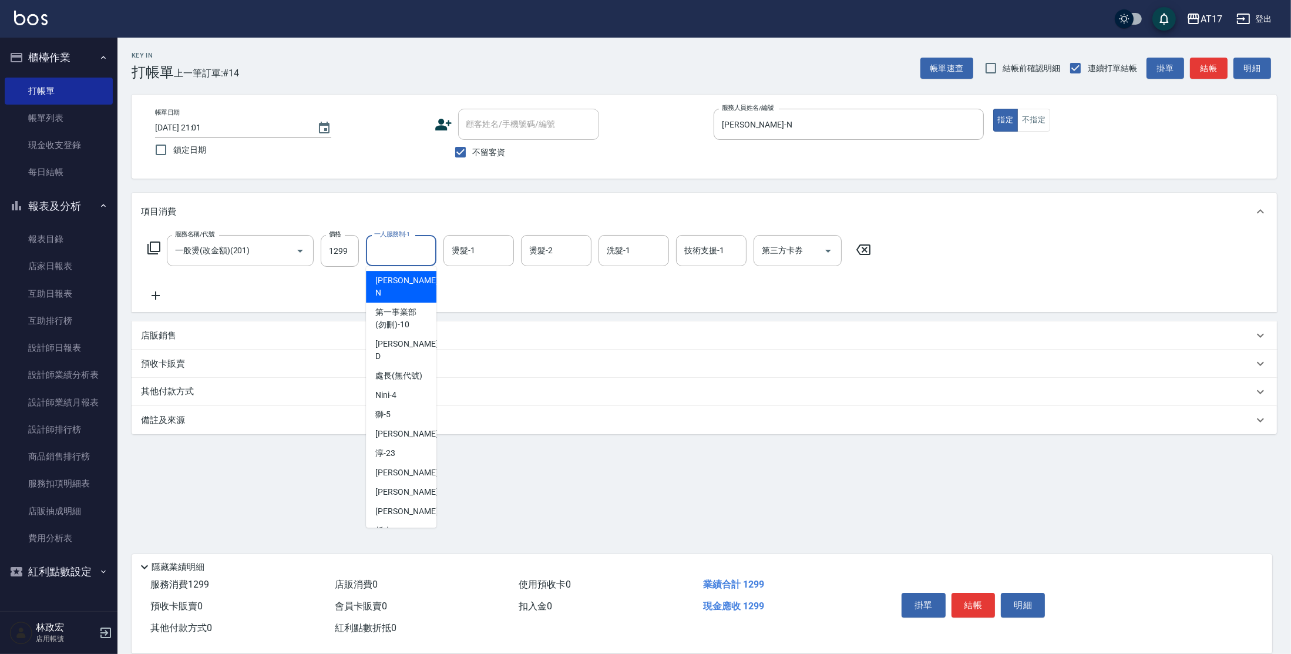
click at [384, 246] on div "一人服務制-1 一人服務制-1" at bounding box center [401, 250] width 70 height 31
type input "[PERSON_NAME]-N"
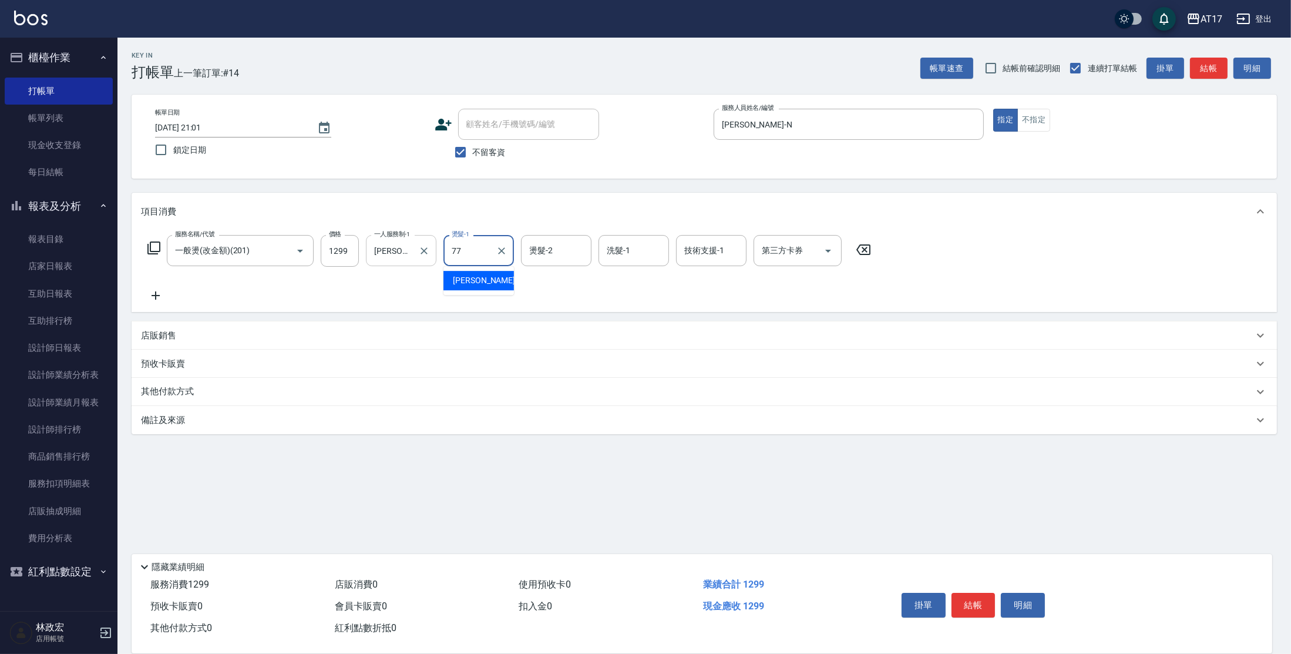
type input "欣麗-77"
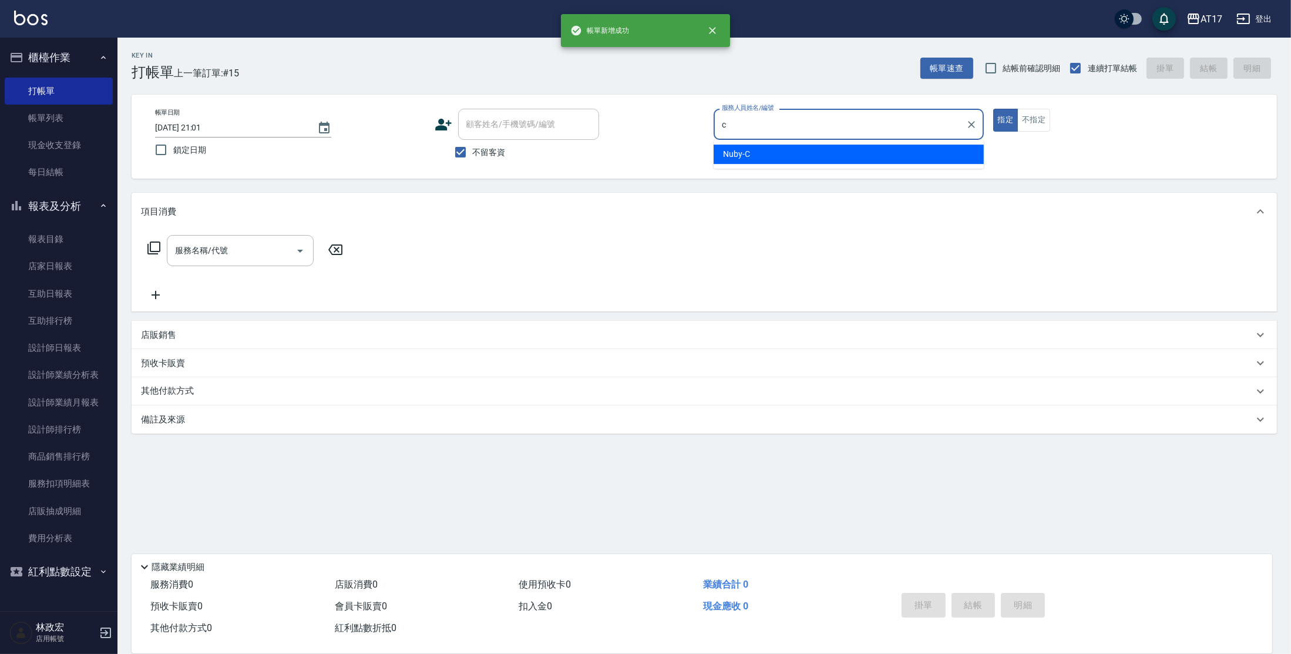
type input "Nuby-C"
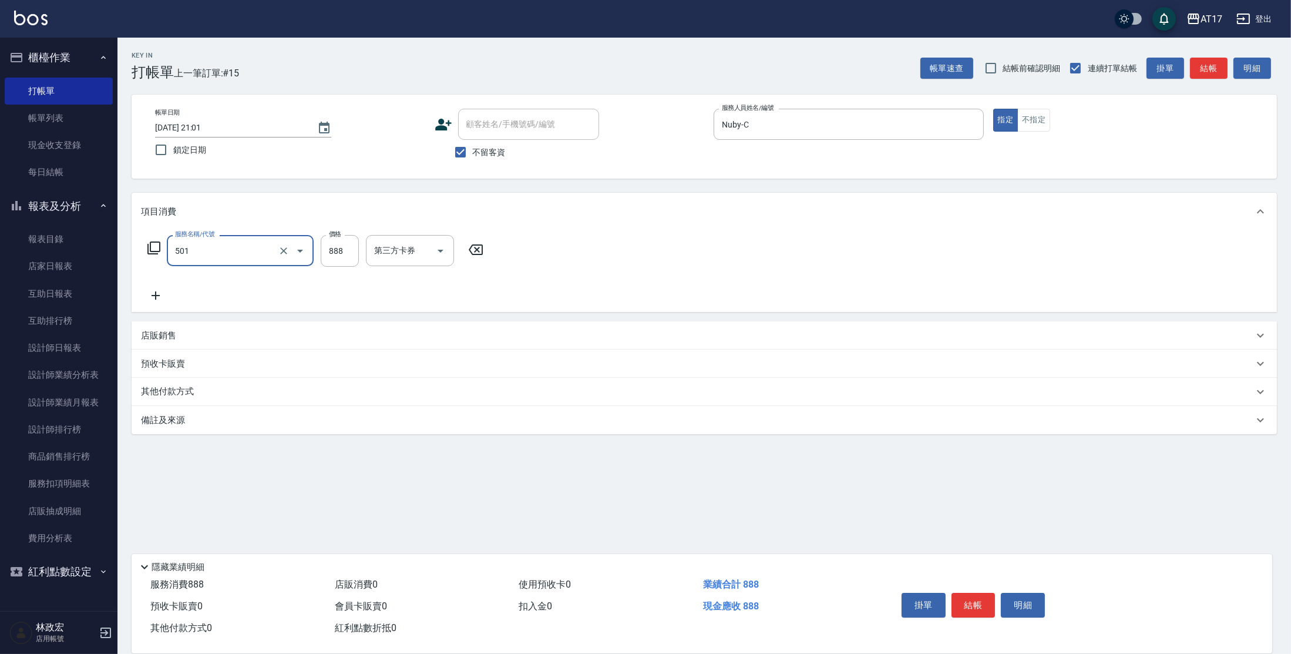
type input "一般染髮(改金額)(501)"
type input "1000"
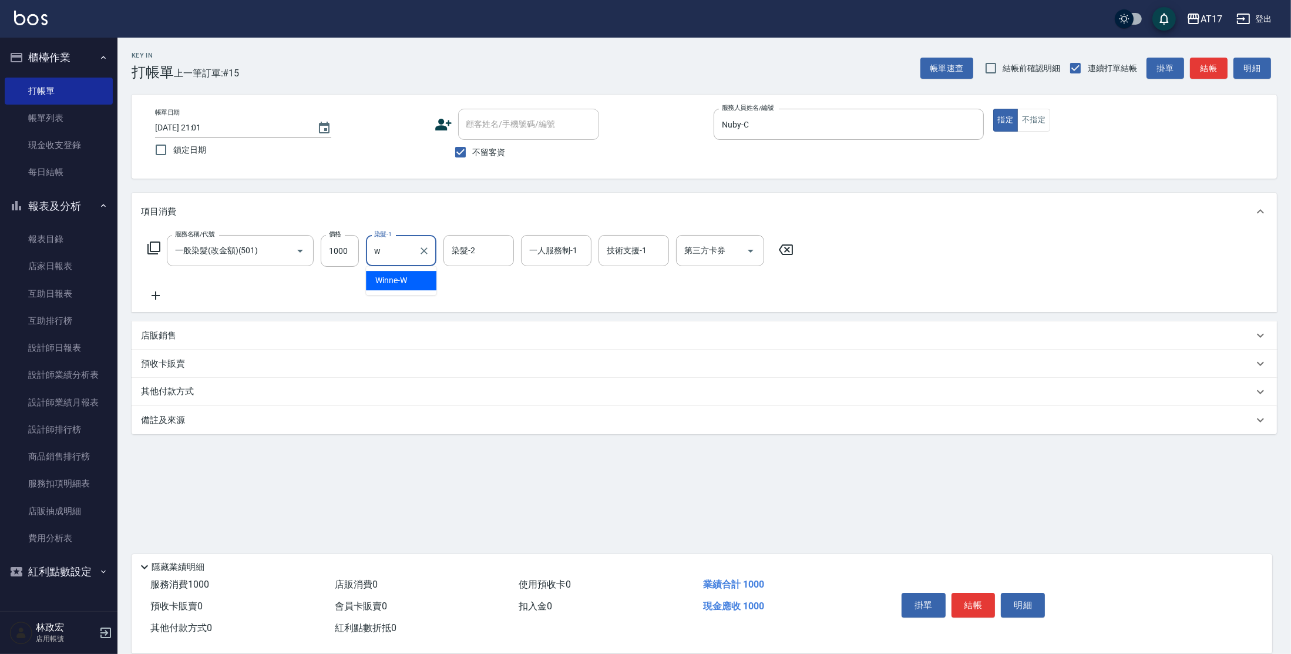
type input "Winne-W"
type input "Nuby-C"
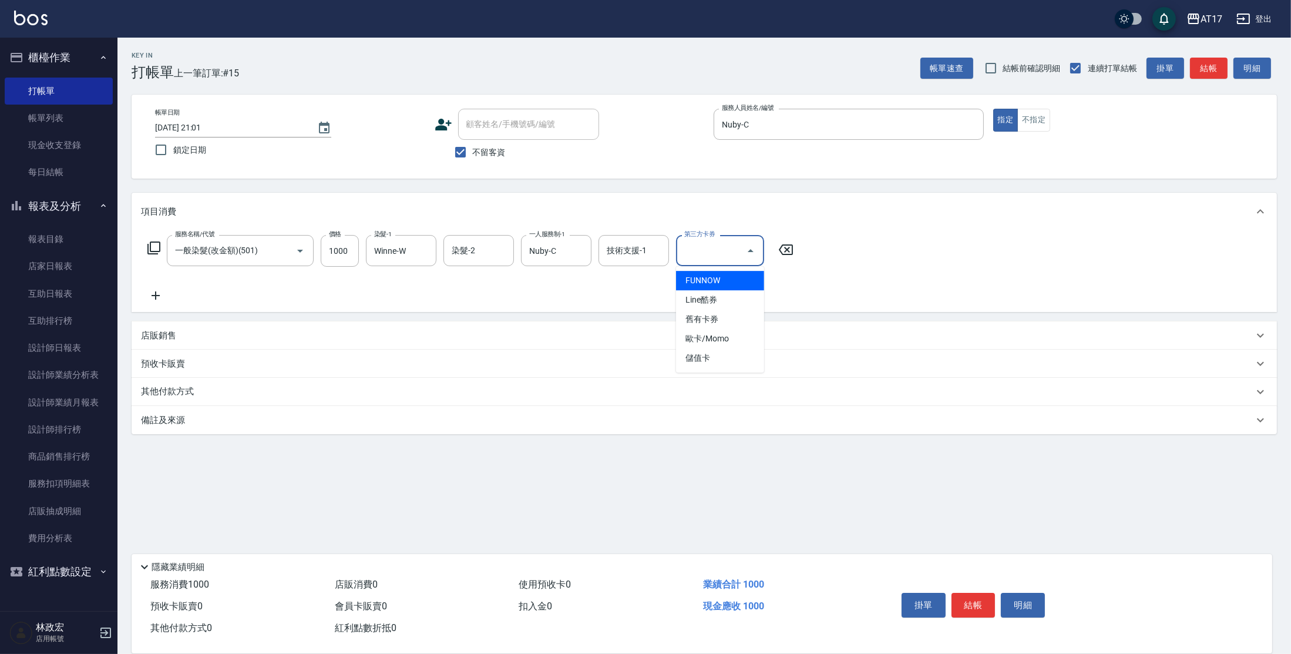
type input "儲值卡"
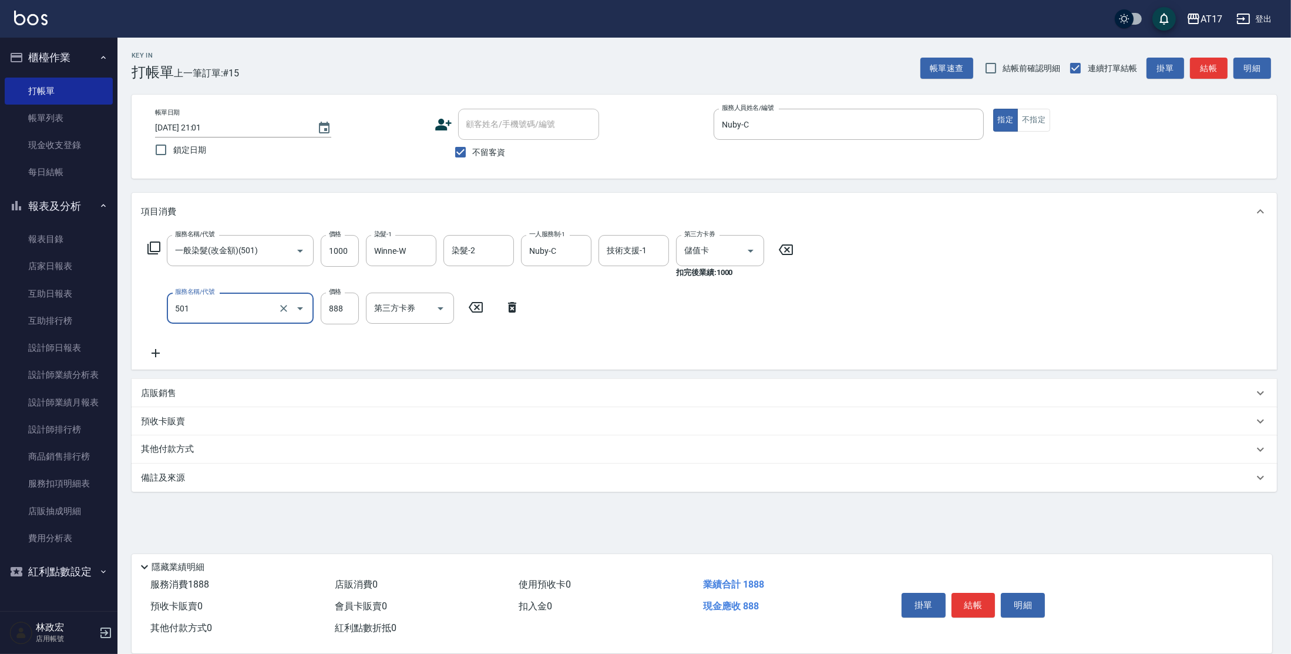
type input "一般染髮(改金額)(501)"
type input "1000"
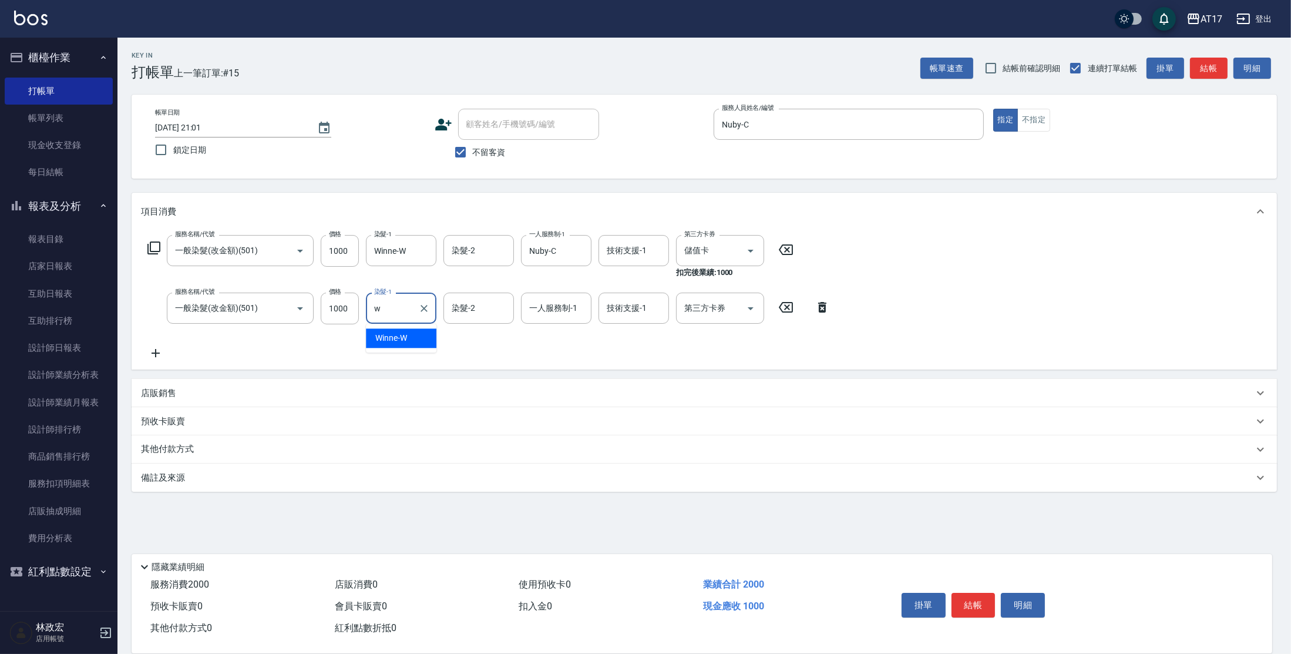
type input "Winne-W"
type input "Nuby-C"
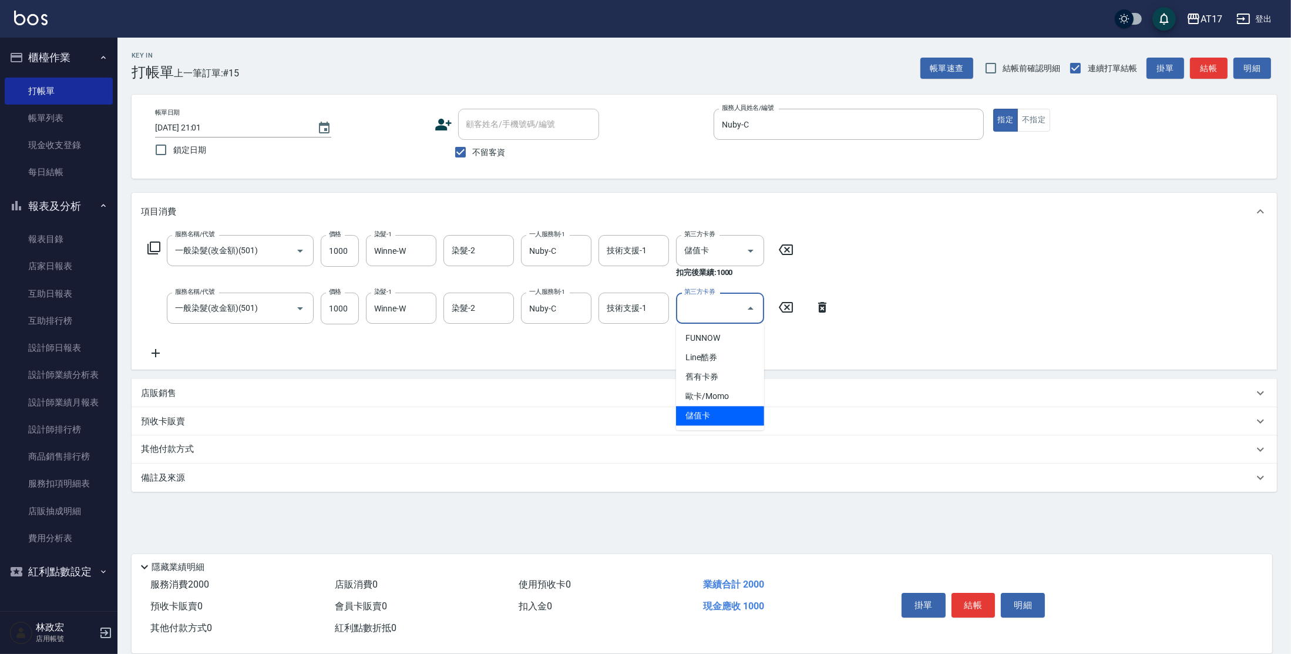
type input "儲值卡"
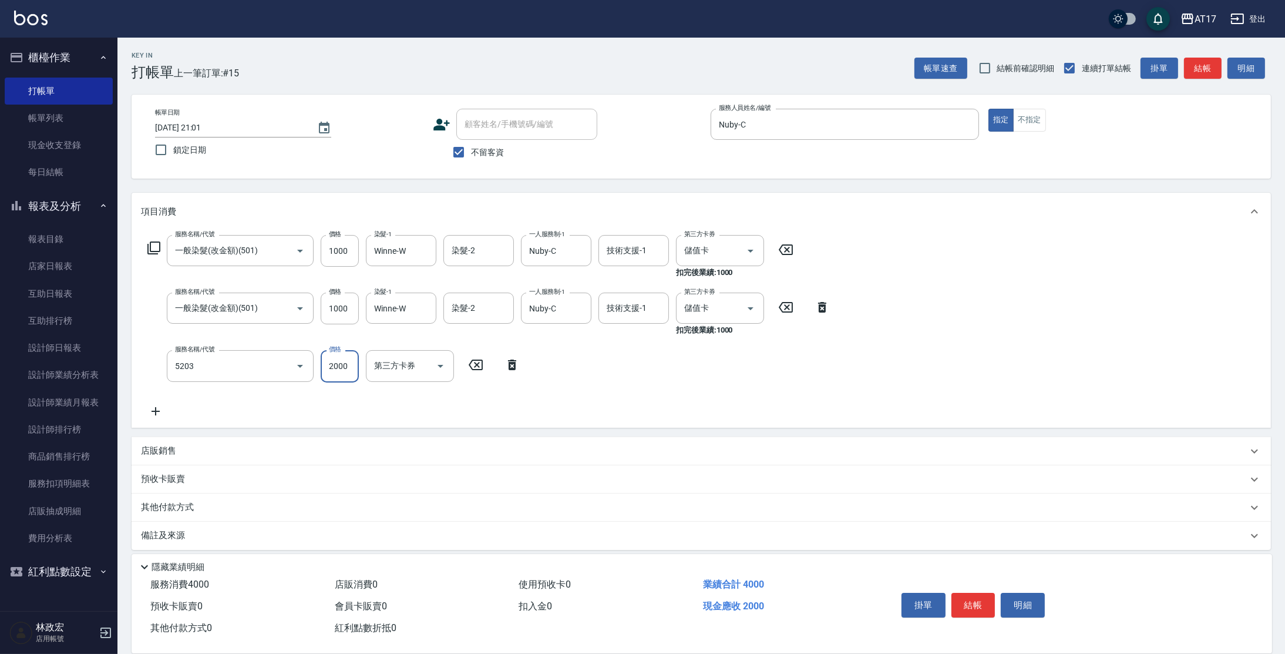
type input "染髮C餐(短髮)(5203)"
type input "1800"
type input "Winne-W"
type input "Nuby-C"
click at [612, 369] on div "洗髮-1 洗髮-1" at bounding box center [634, 365] width 70 height 31
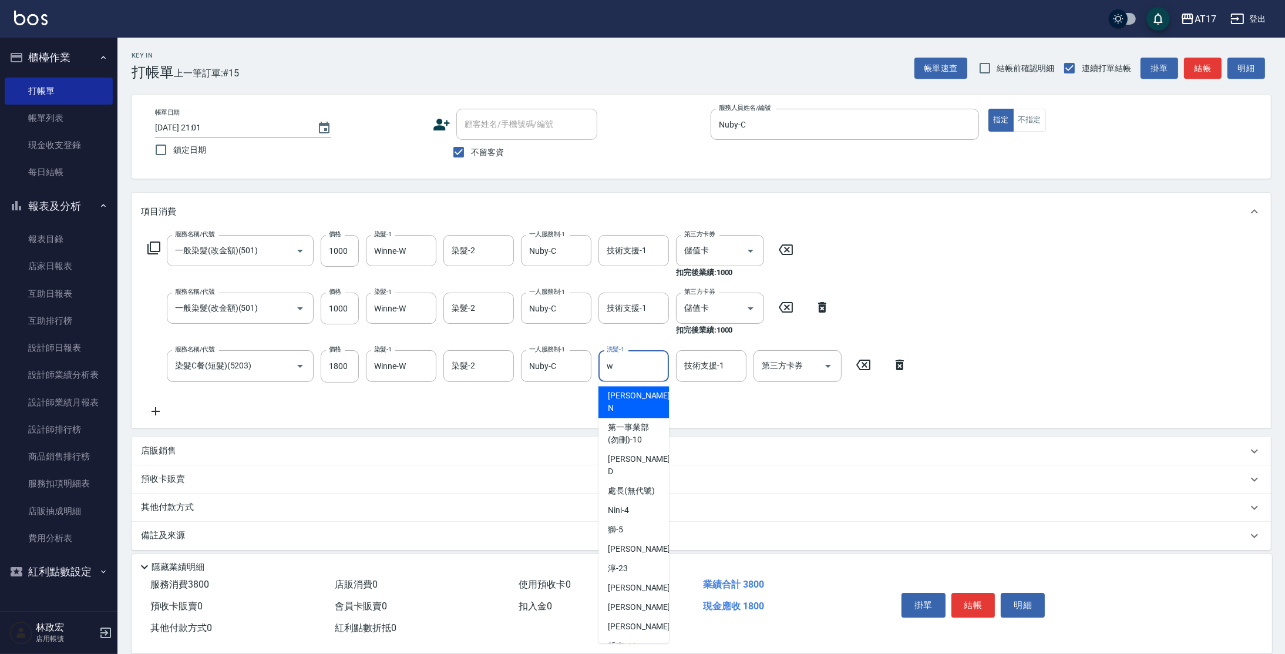
type input "Winne-W"
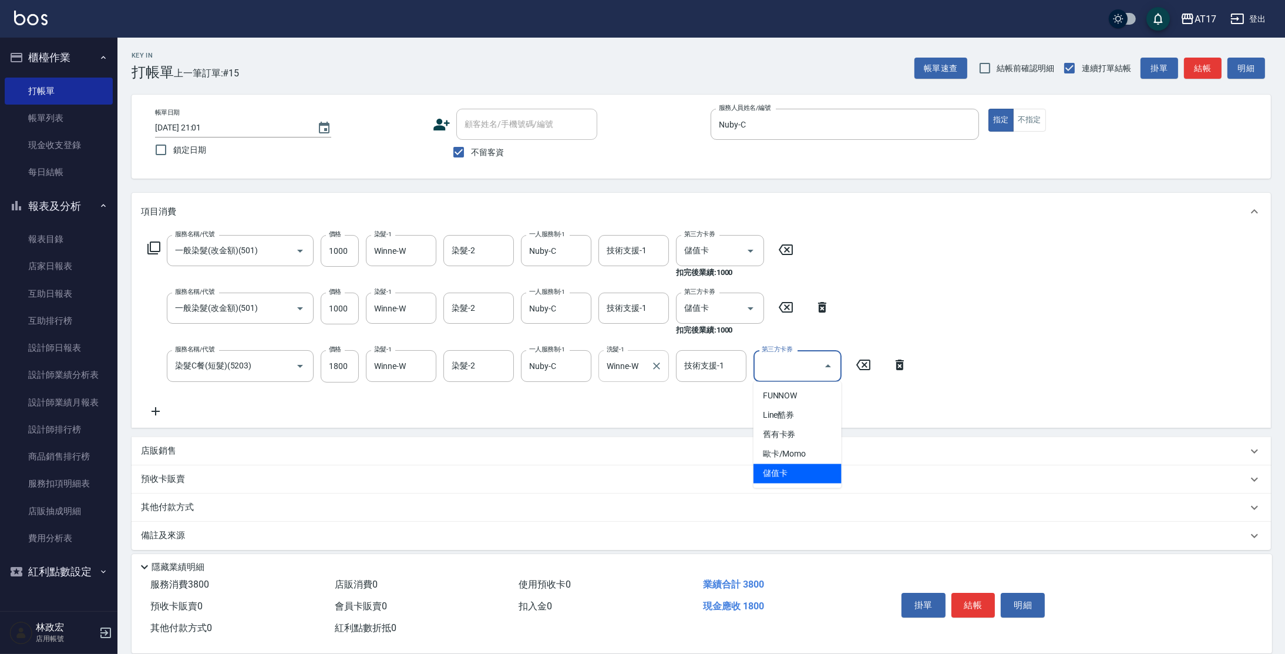
type input "儲值卡"
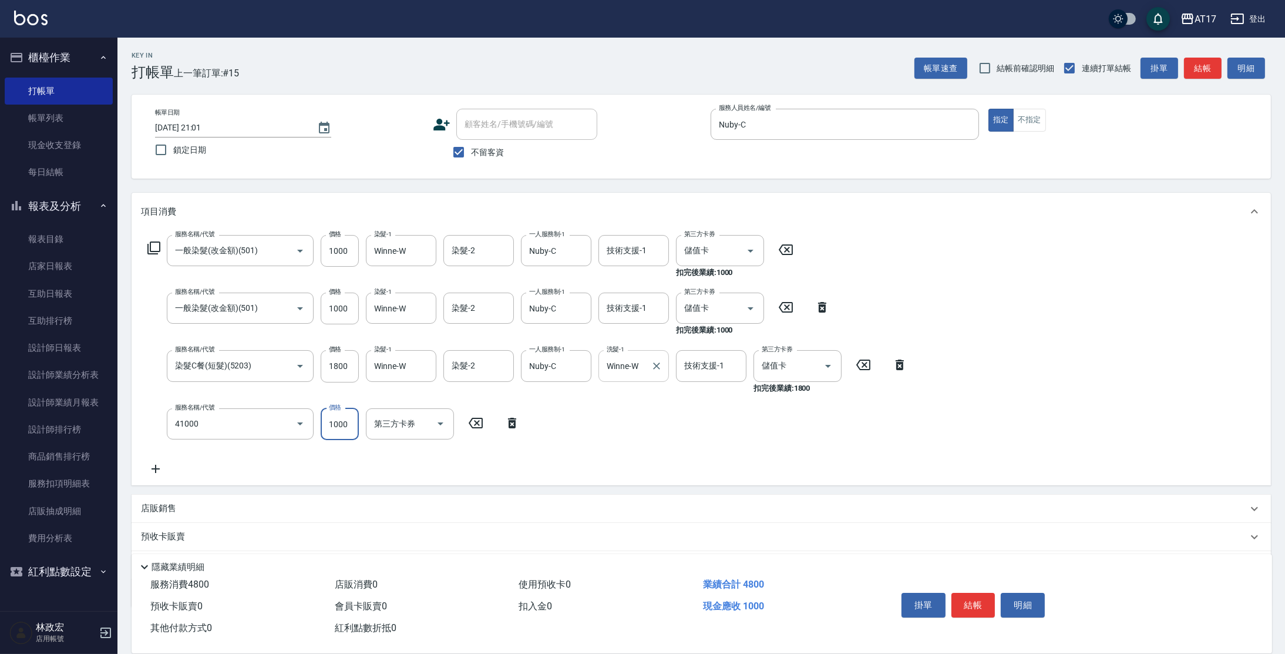
type input "酵素 & 鏡面(41000)"
click at [346, 428] on input "11000" at bounding box center [340, 424] width 38 height 32
type input "1100"
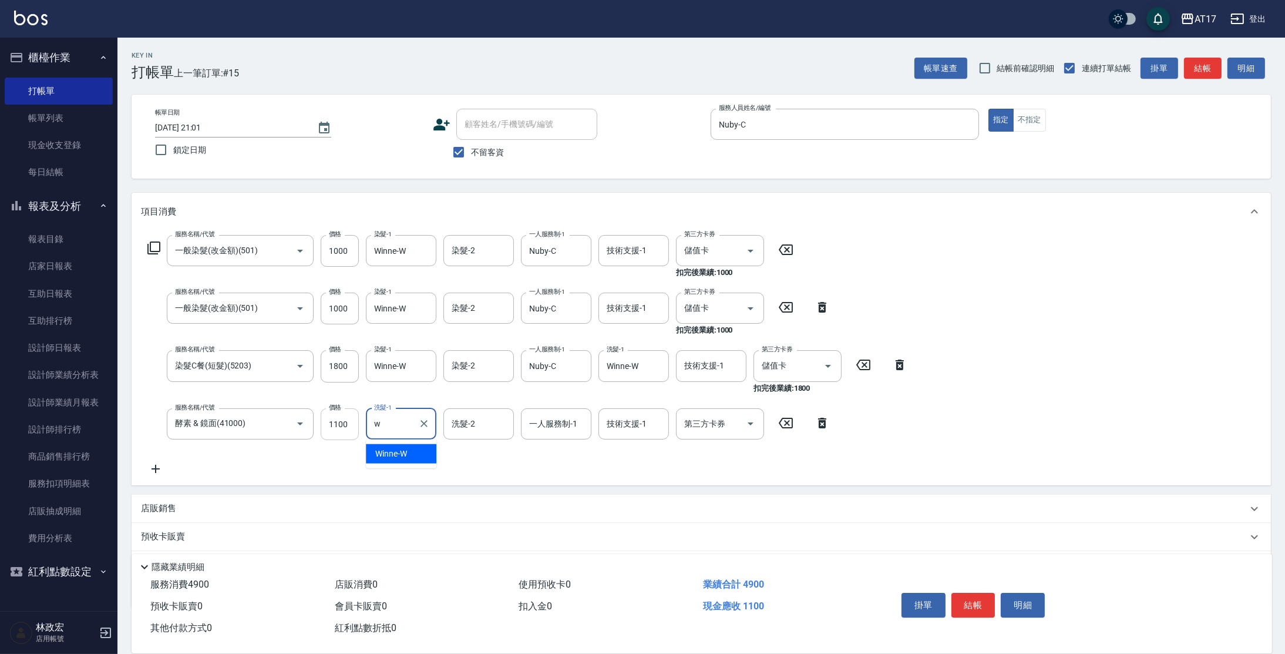
type input "Winne-W"
type input "Nuby-C"
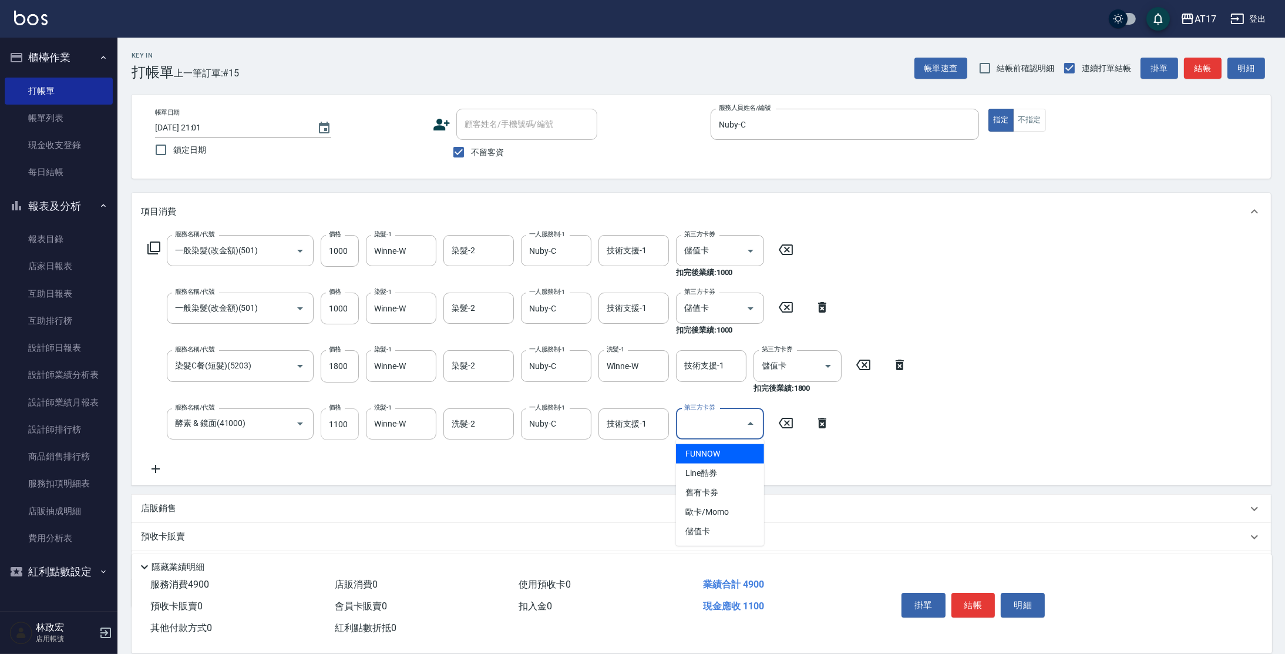
type input "FUNNOW"
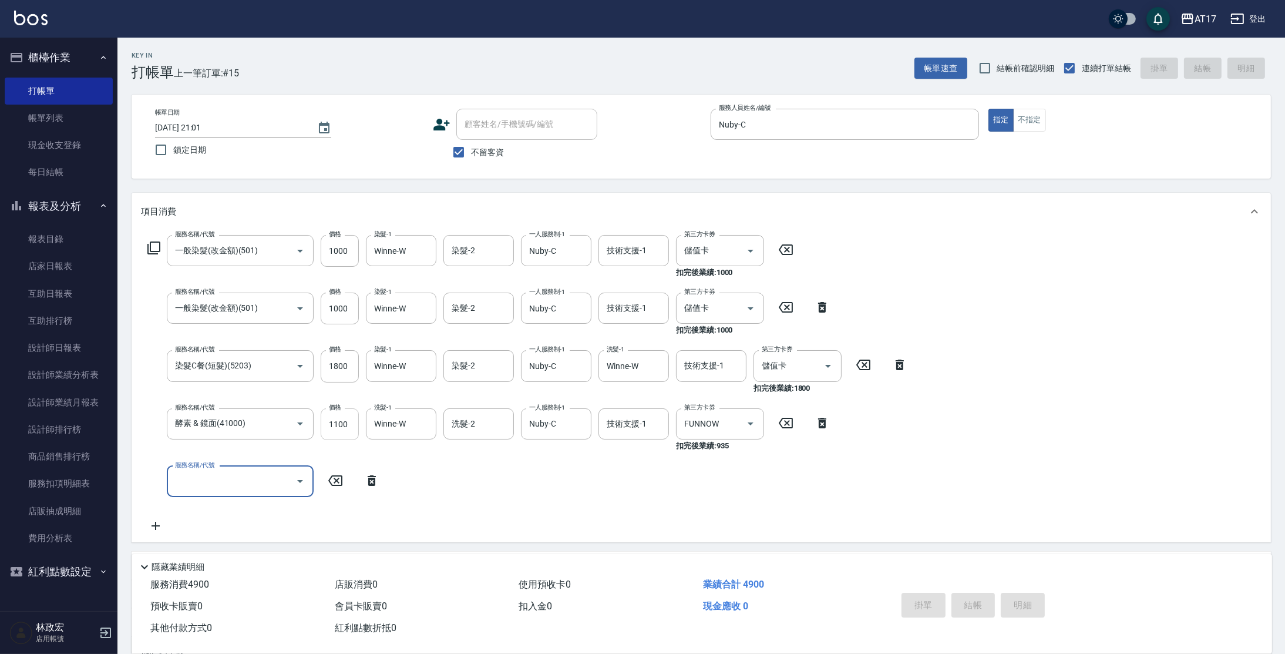
type input "[DATE] 21:02"
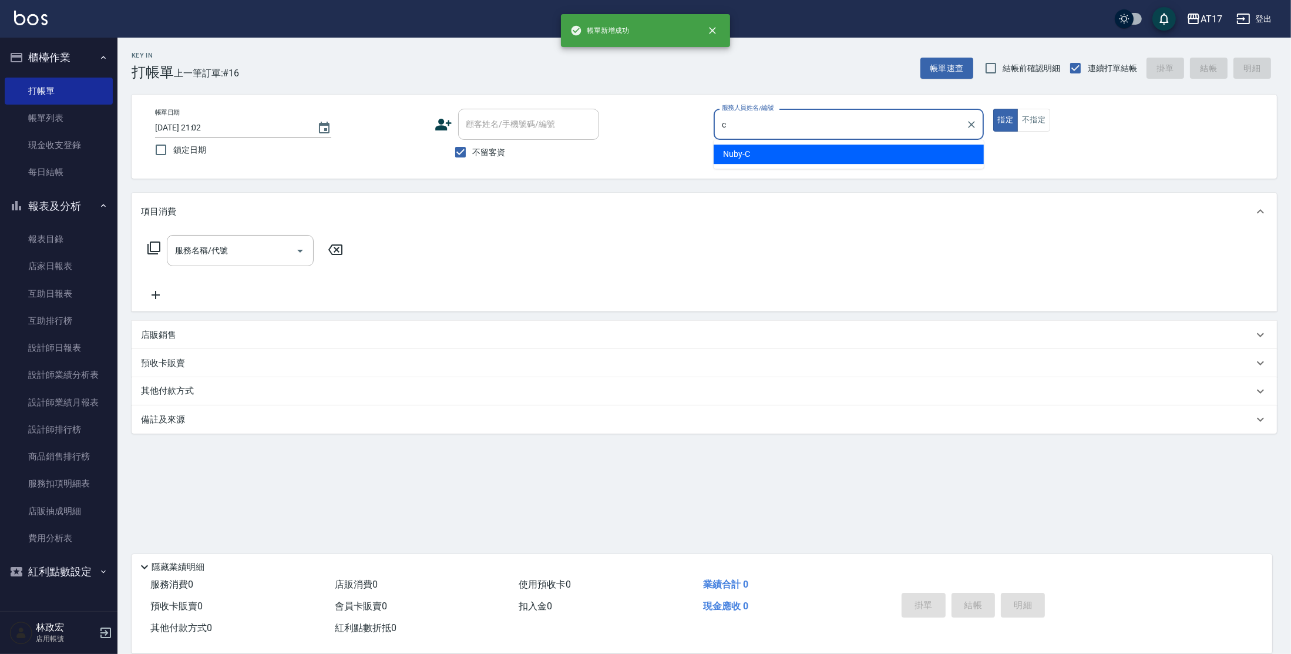
type input "Nuby-C"
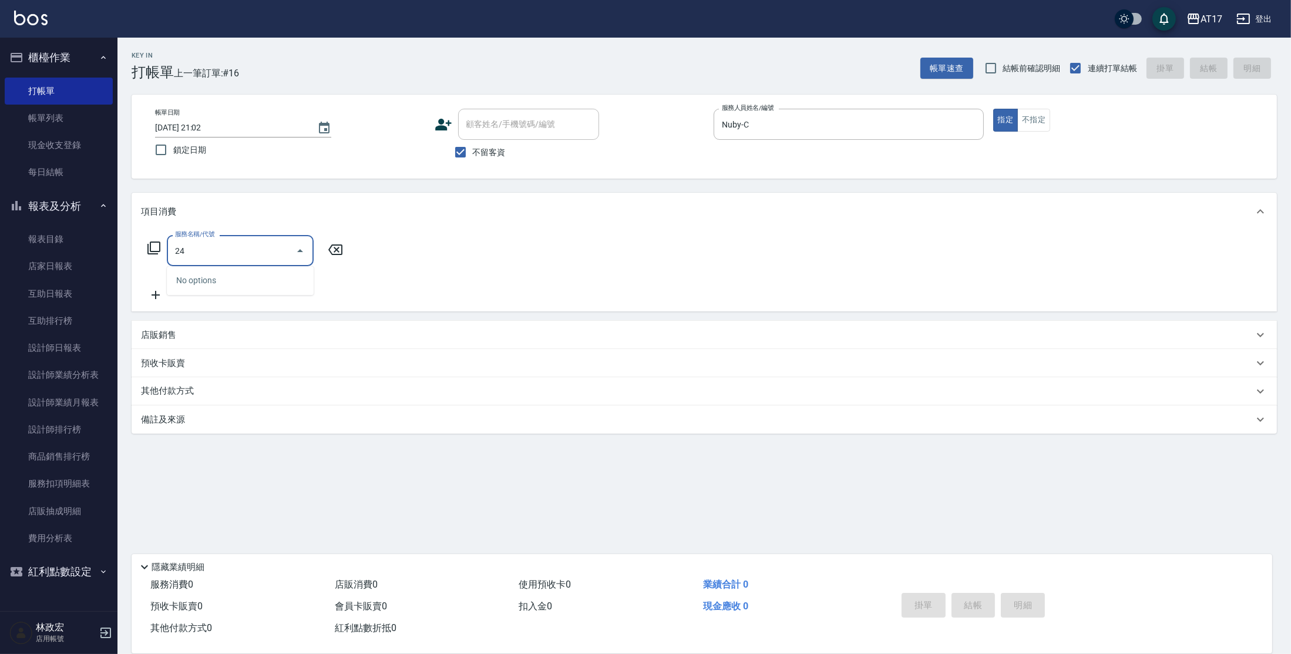
type input "2"
type input "精油-599(0599)"
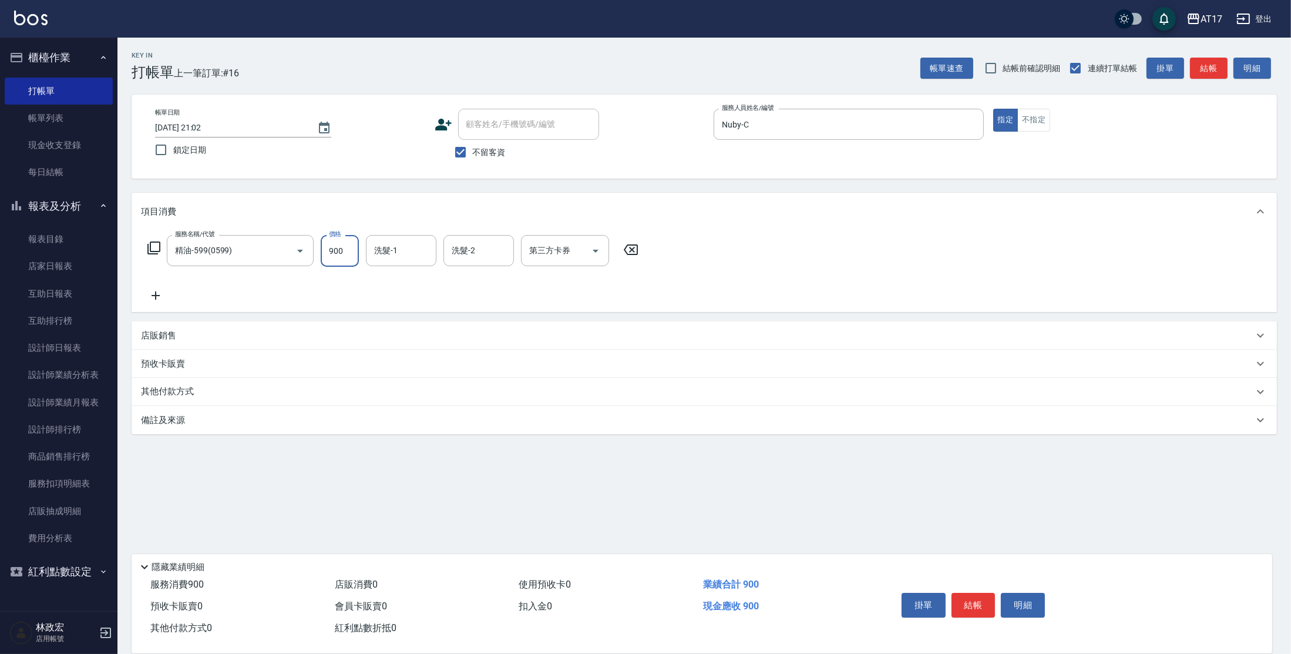
type input "900"
type input "Winne-W"
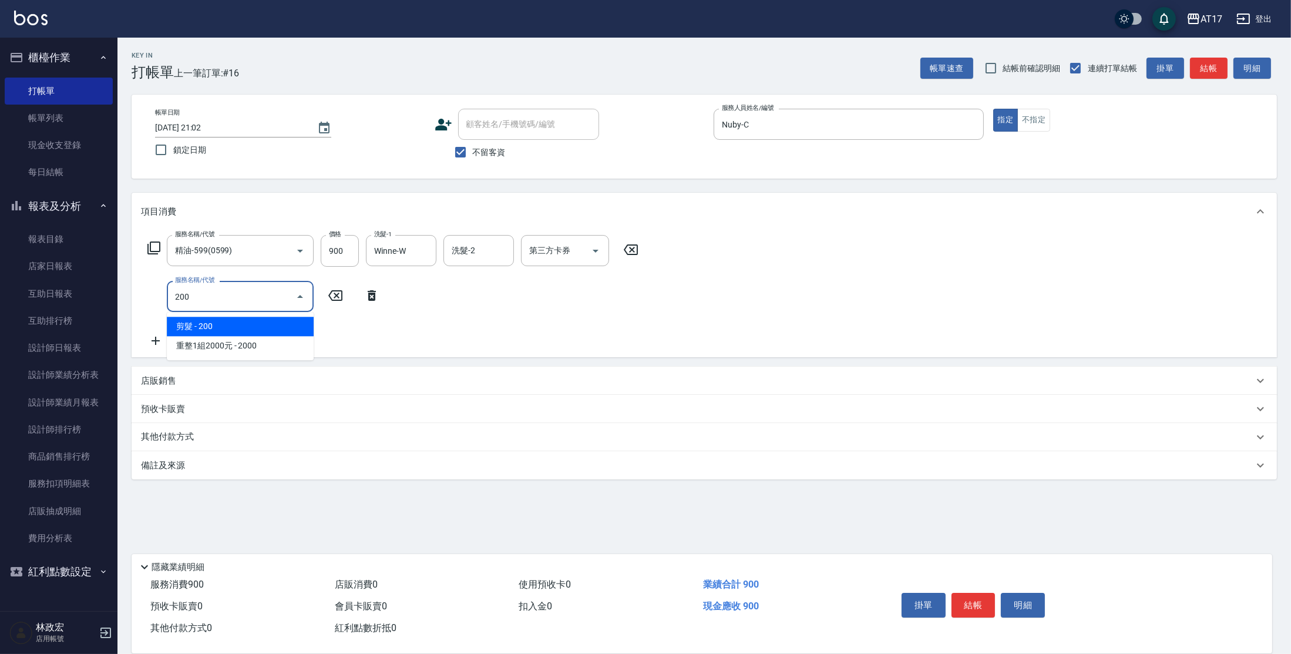
type input "剪髮(200)"
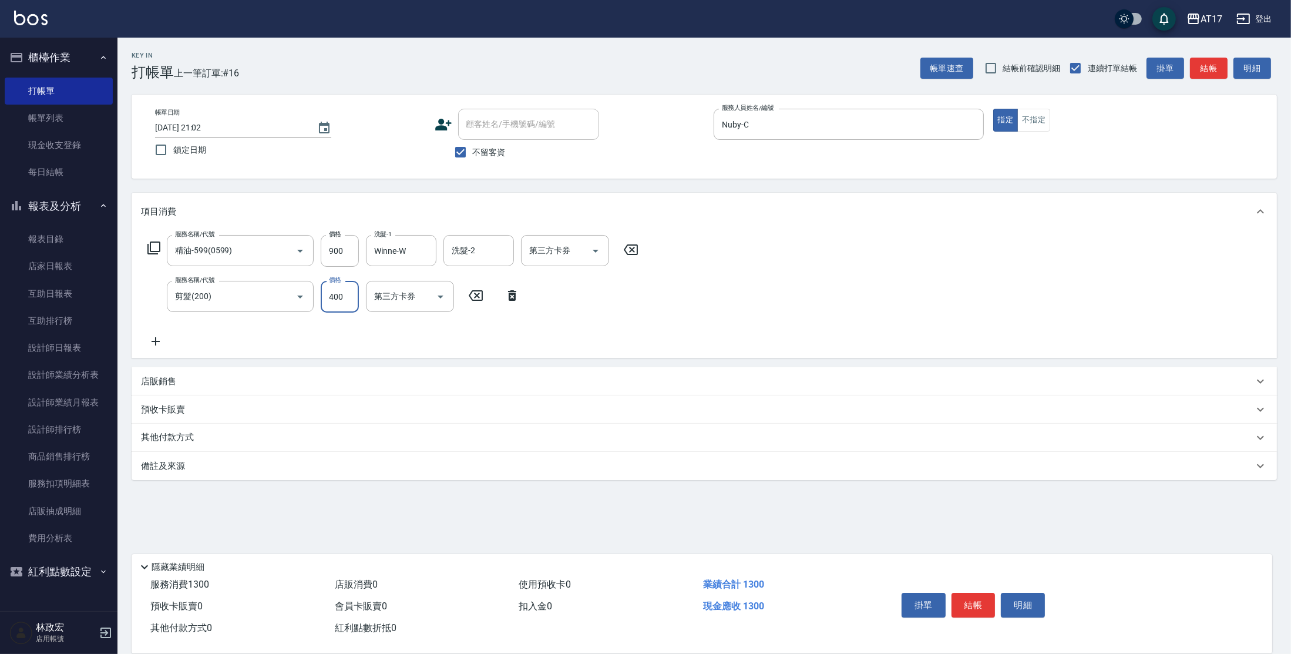
type input "400"
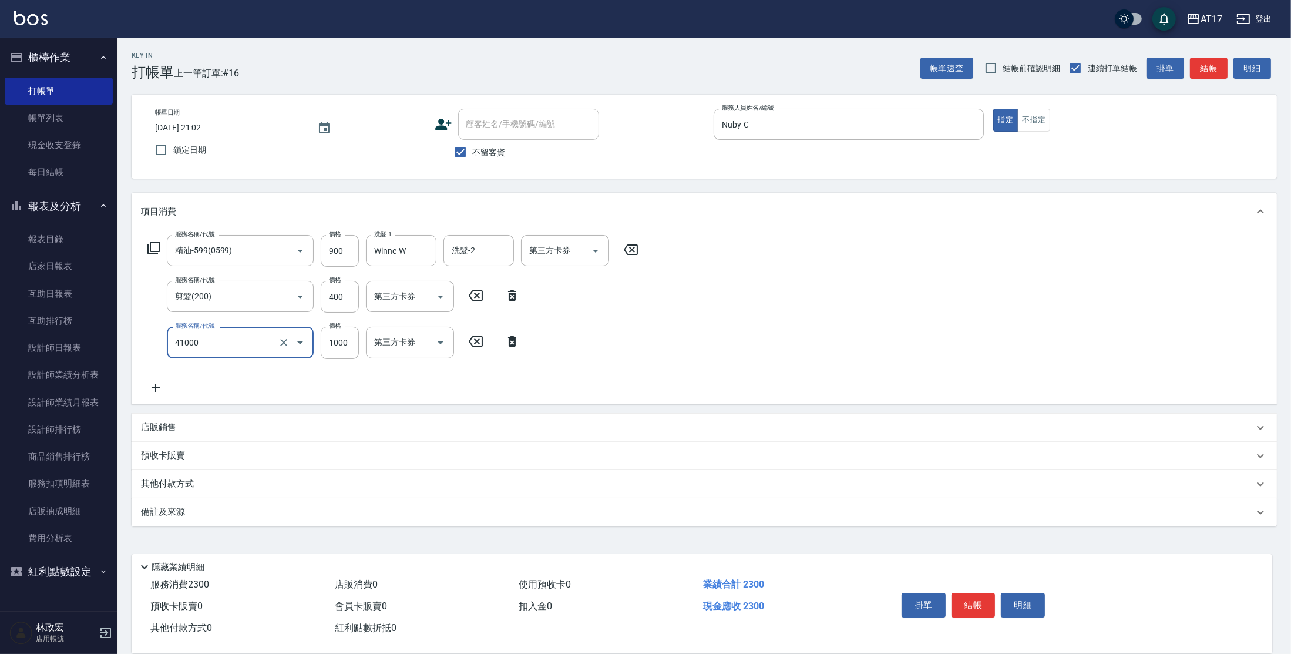
type input "酵素 & 鏡面(41000)"
type input "2200"
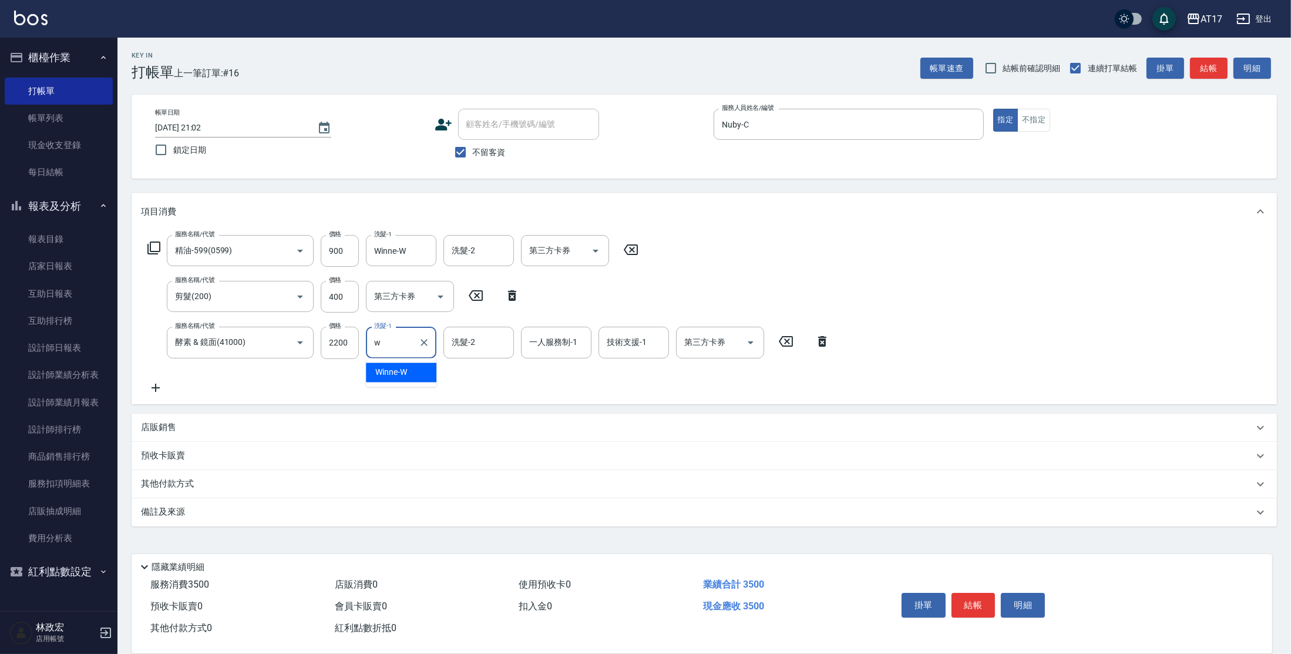
type input "Winne-W"
type input "Nuby-C"
click at [165, 435] on div "店販銷售" at bounding box center [704, 428] width 1145 height 28
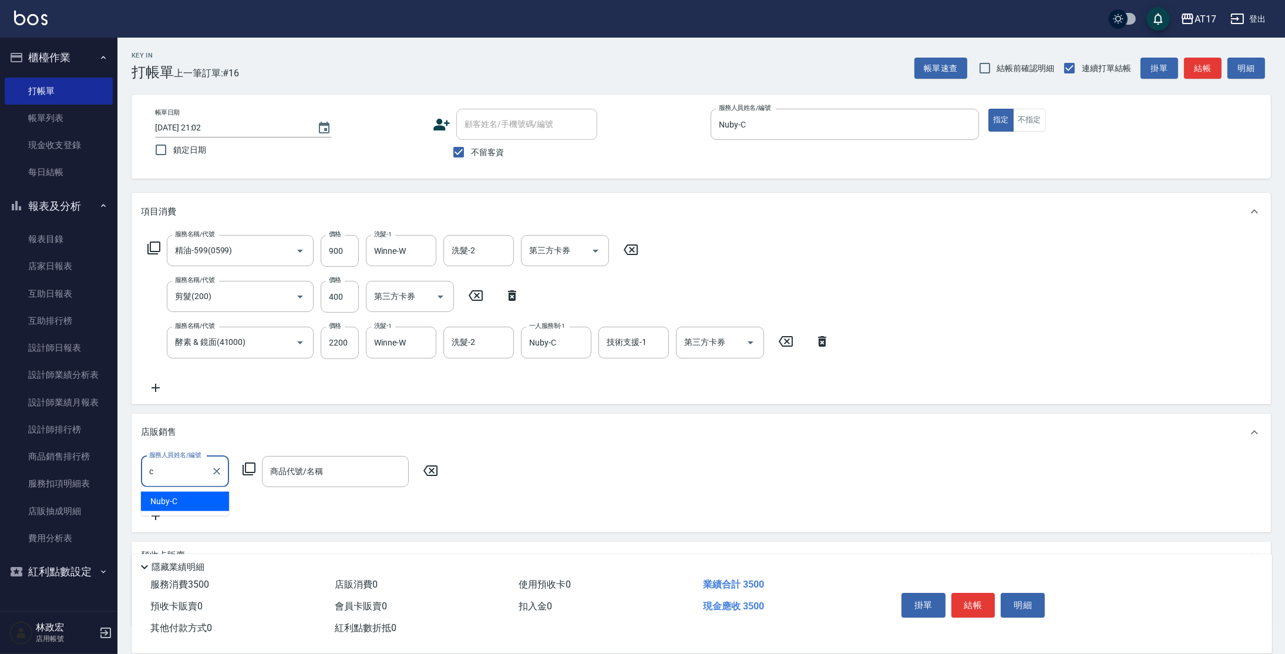
type input "Nuby-C"
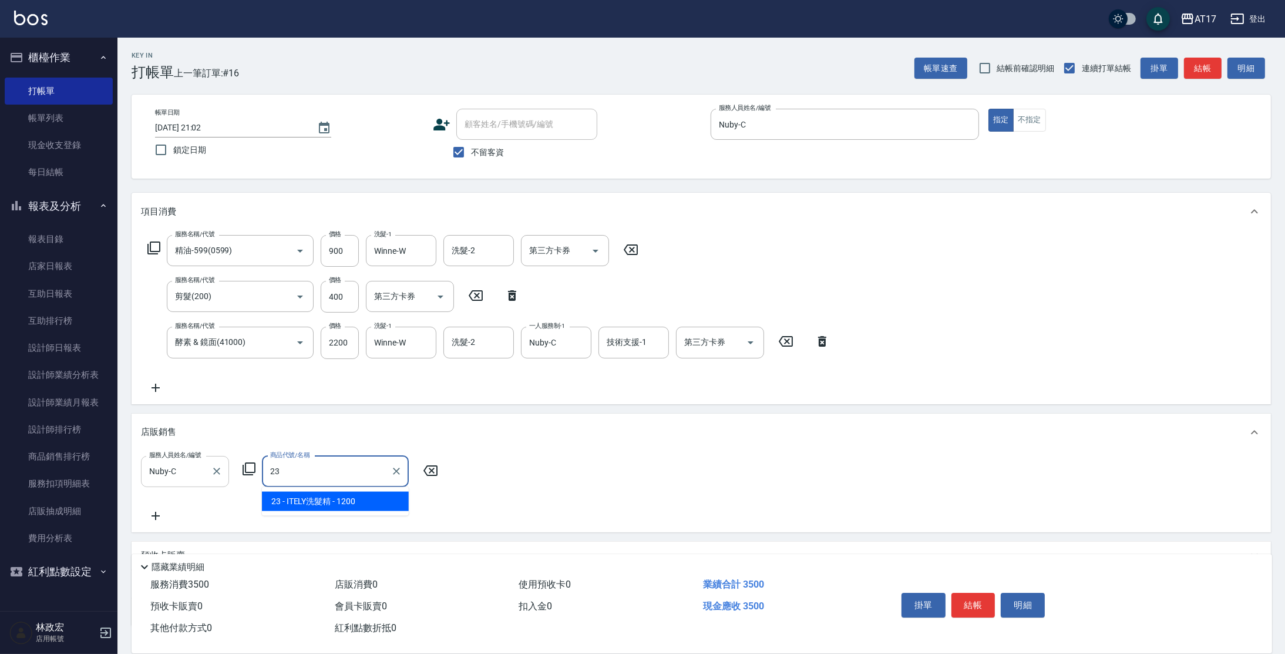
type input "ITELY洗髮精"
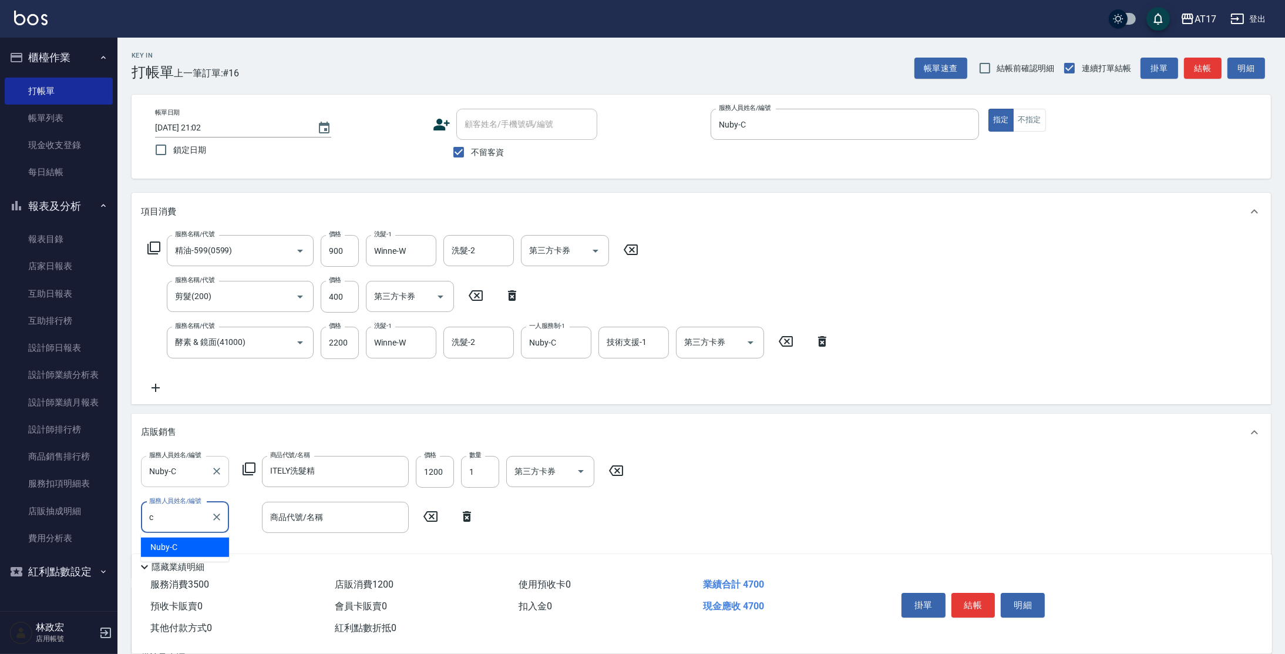
type input "Nuby-C"
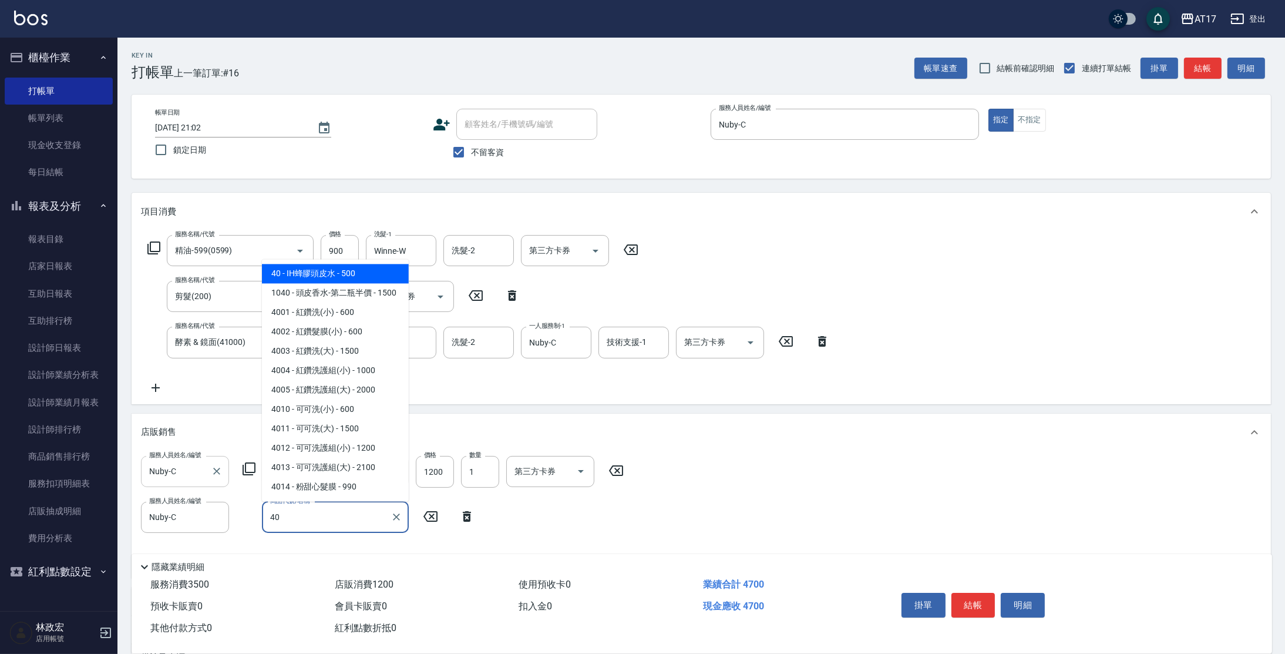
type input "IH蜂膠頭皮水"
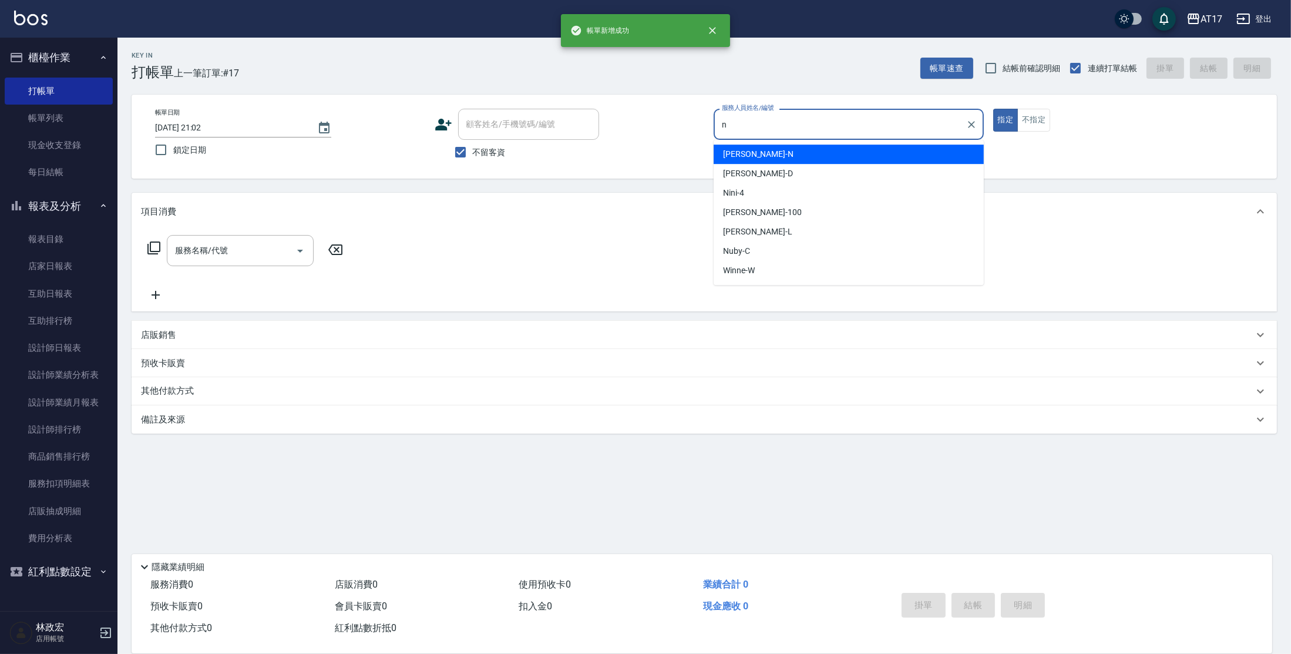
type input "[PERSON_NAME]-N"
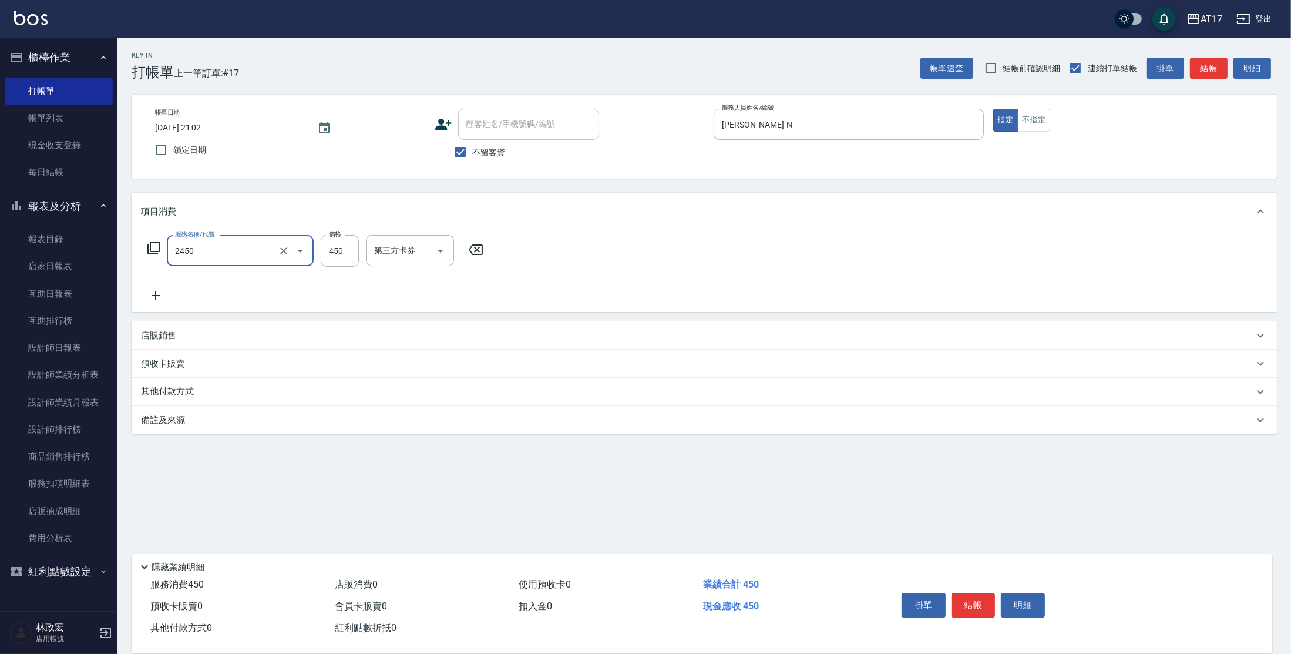
type input "C剪髮套餐(2450)"
type input "欣麗-77"
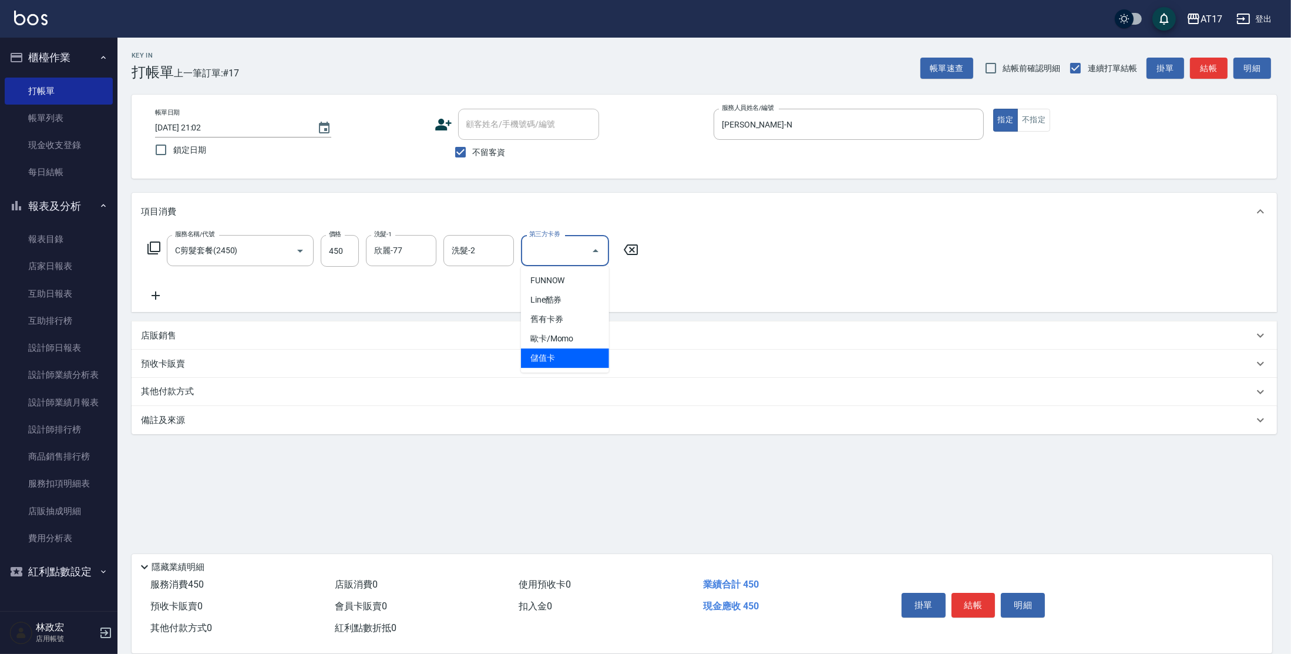
type input "儲值卡"
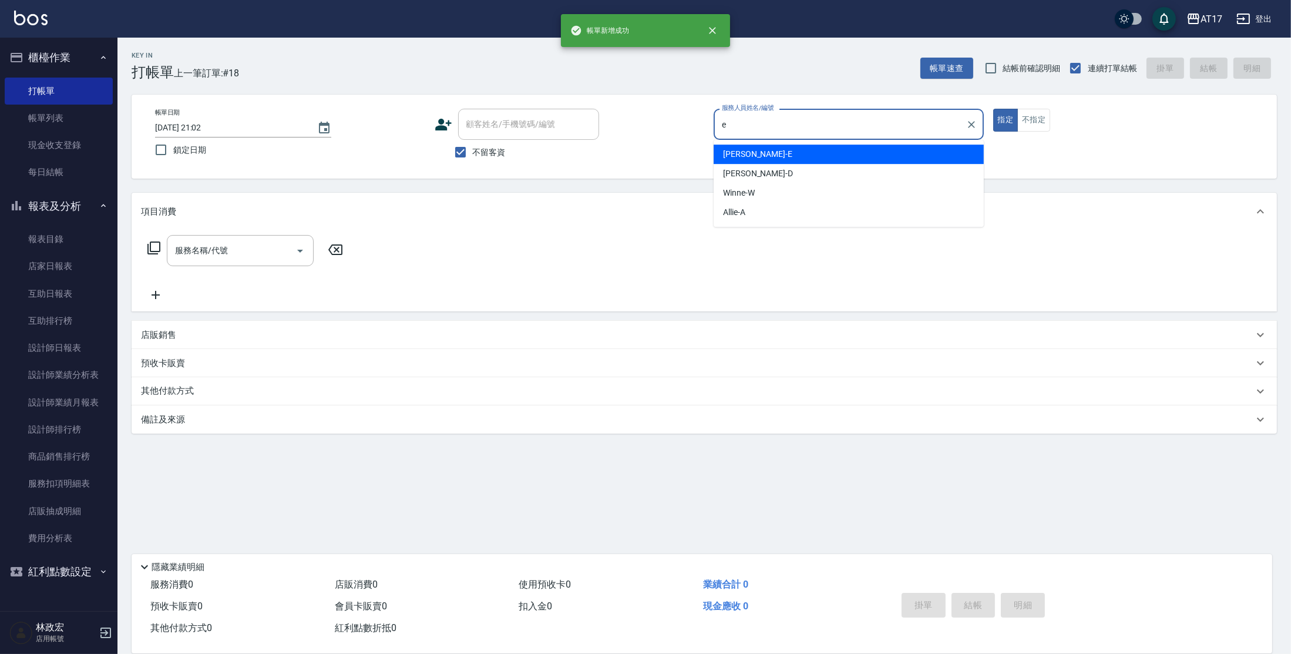
type input "[PERSON_NAME]-E"
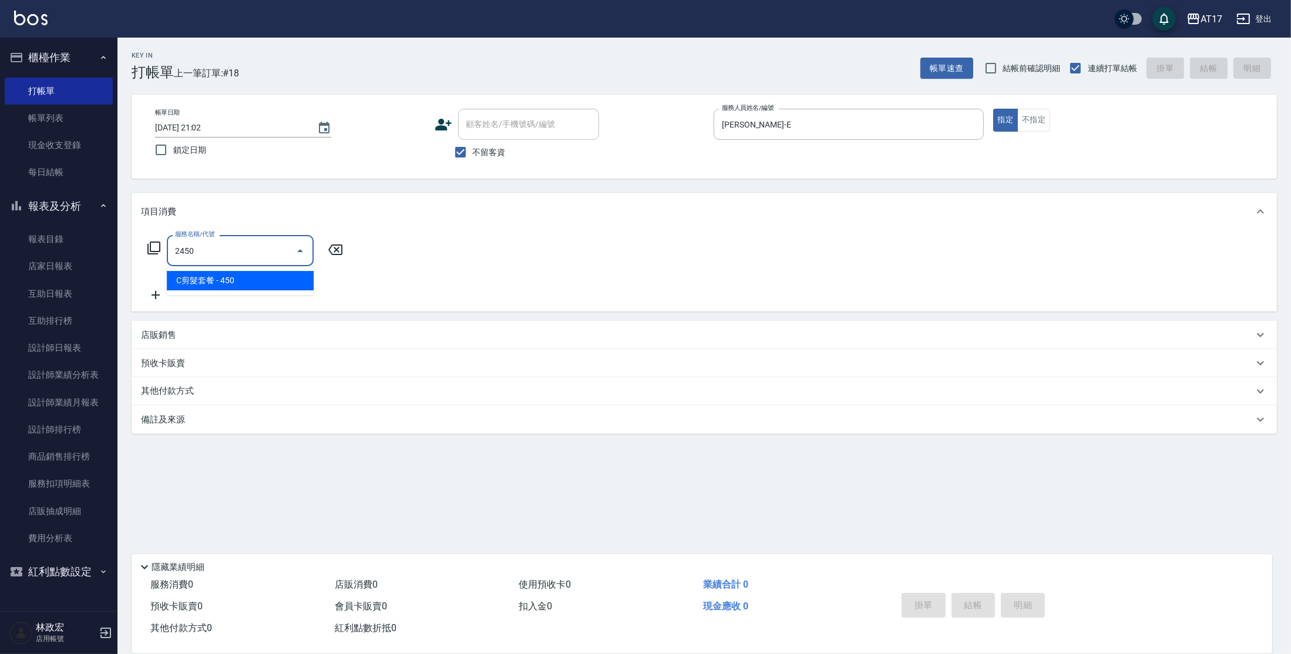
type input "C剪髮套餐(2450)"
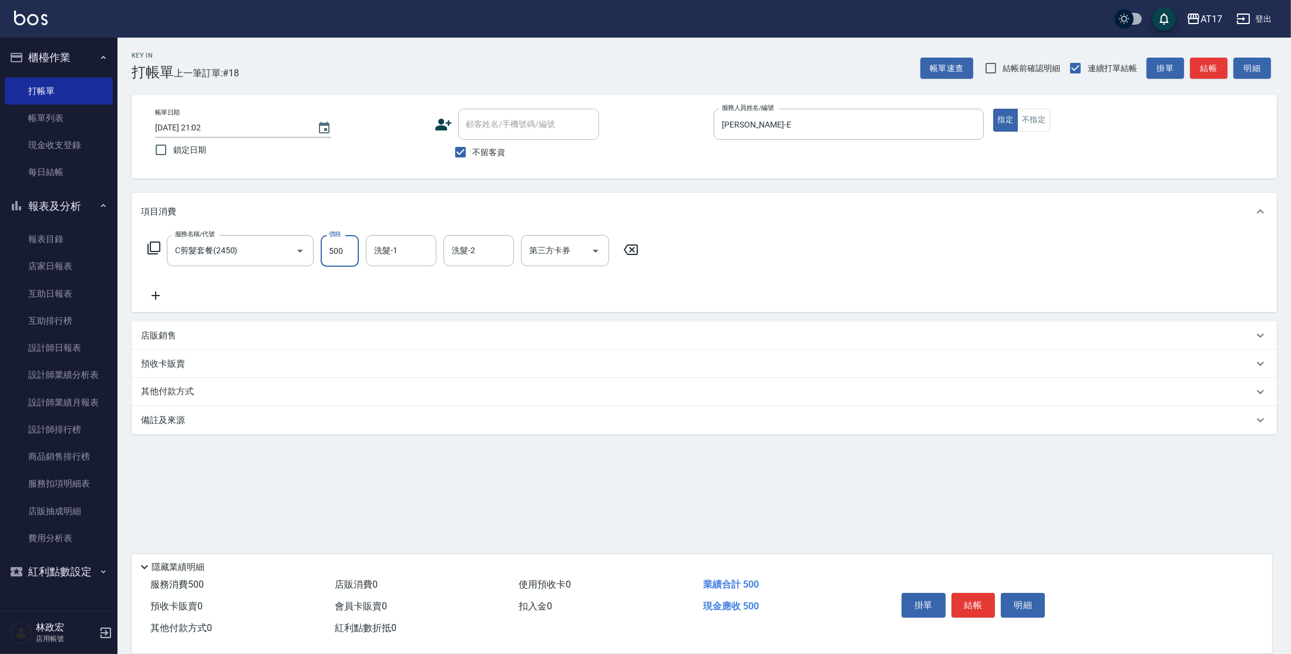
type input "500"
type input "獅-5"
drag, startPoint x: 427, startPoint y: 256, endPoint x: 426, endPoint y: 222, distance: 34.1
click at [427, 254] on button "Clear" at bounding box center [424, 251] width 16 height 16
type input "[PERSON_NAME]-55"
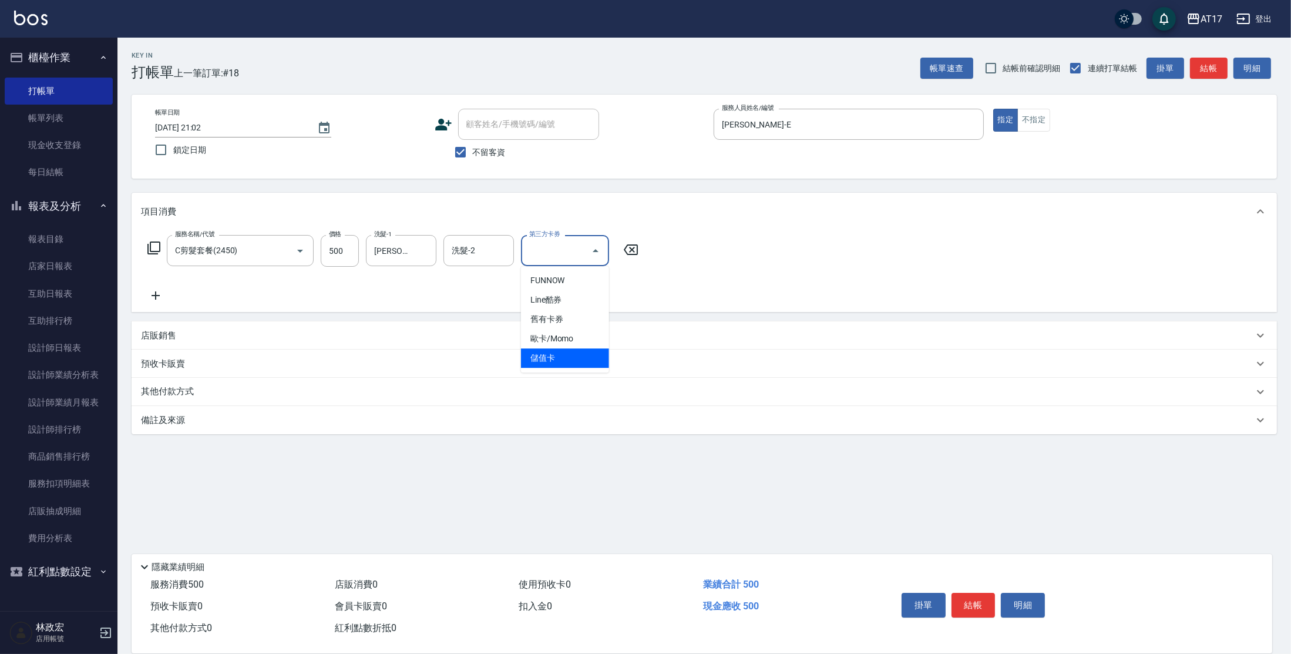
type input "儲值卡"
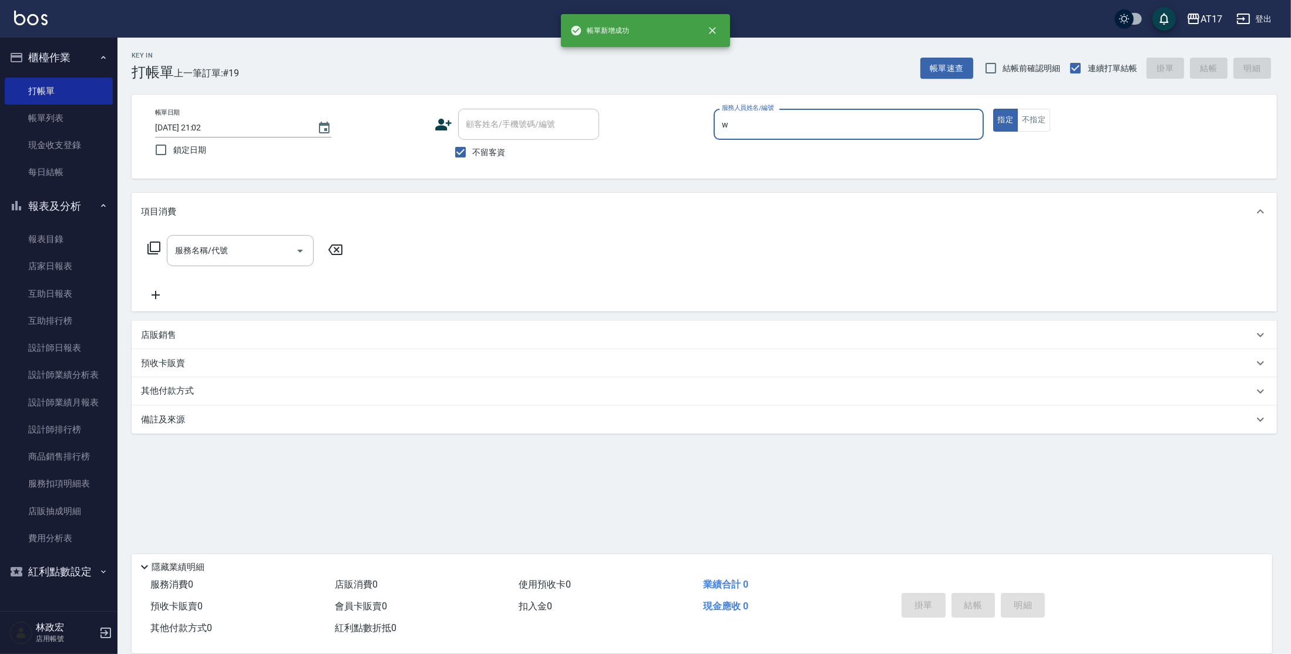
type input "Winne-W"
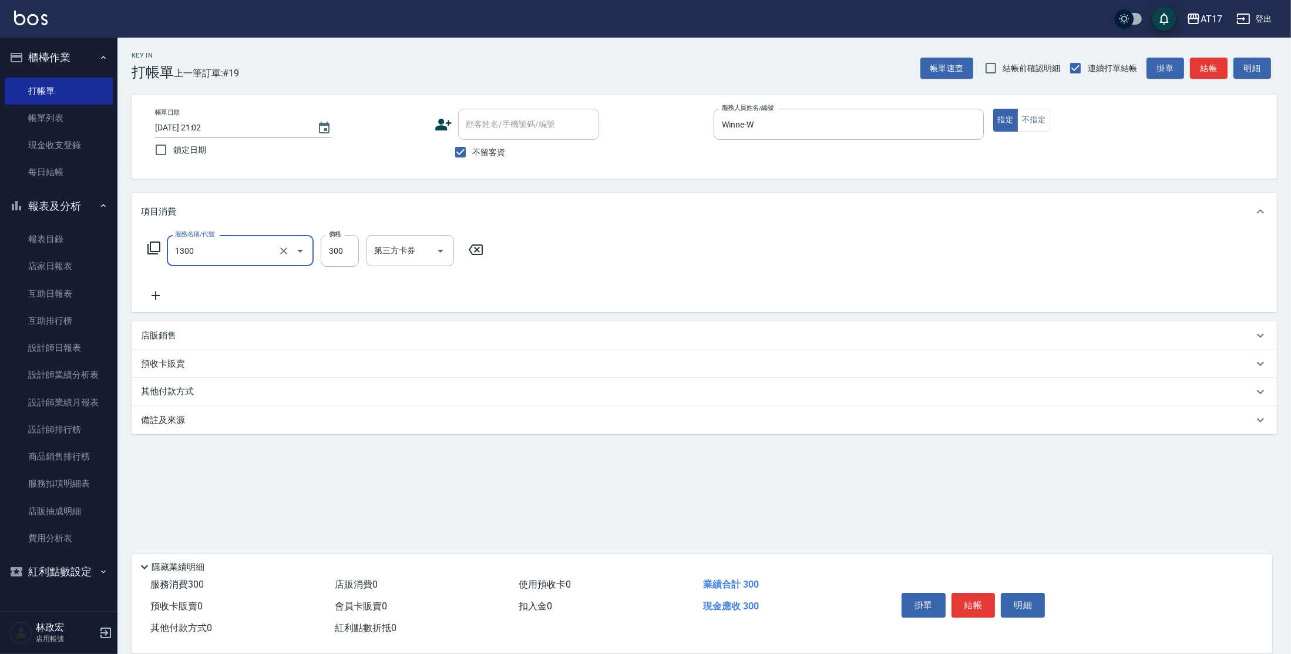
type input "一般洗髮(1300)"
type input "299"
drag, startPoint x: 1037, startPoint y: 129, endPoint x: 1031, endPoint y: 117, distance: 13.7
click at [1037, 129] on button "不指定" at bounding box center [1033, 120] width 33 height 23
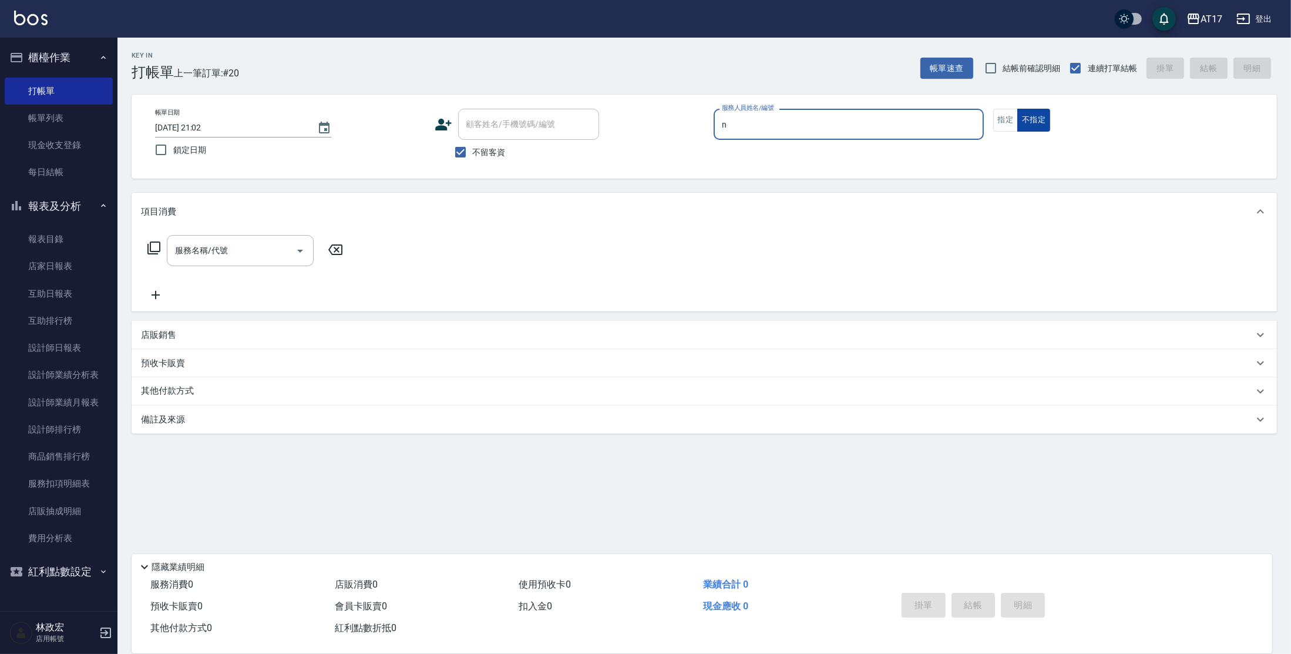
type input "[PERSON_NAME]-N"
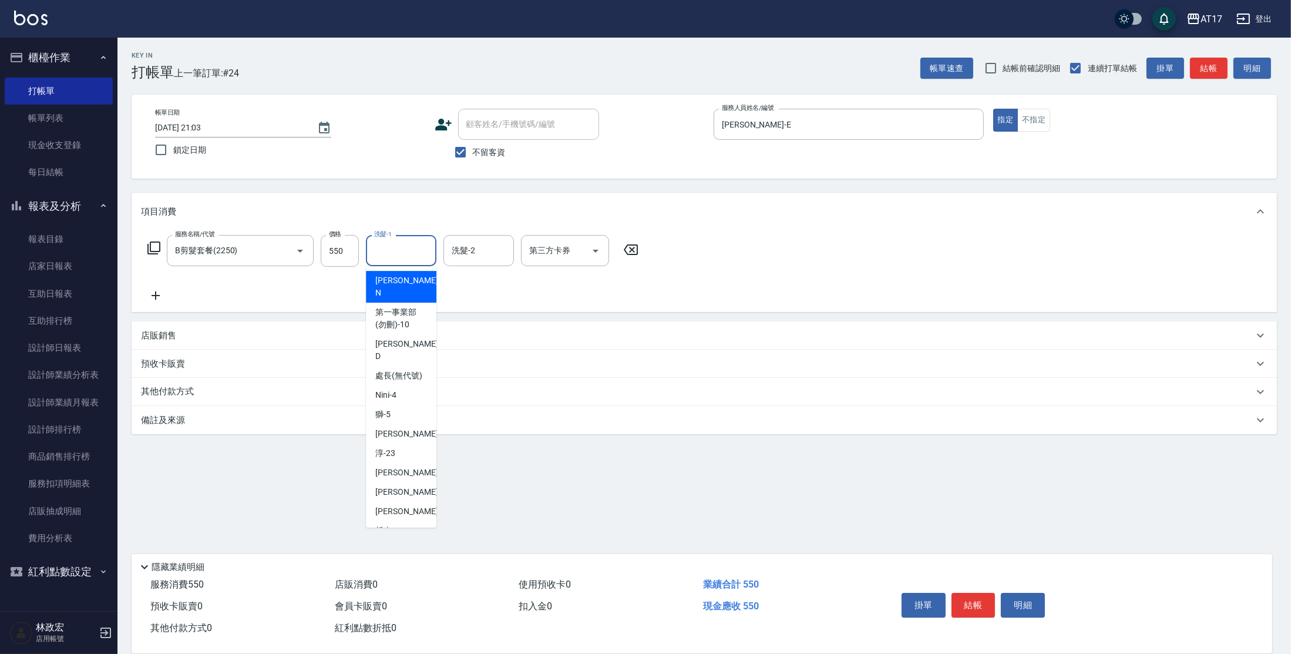
drag, startPoint x: 396, startPoint y: 243, endPoint x: 373, endPoint y: 188, distance: 59.2
click at [396, 241] on input "洗髮-1" at bounding box center [401, 250] width 60 height 21
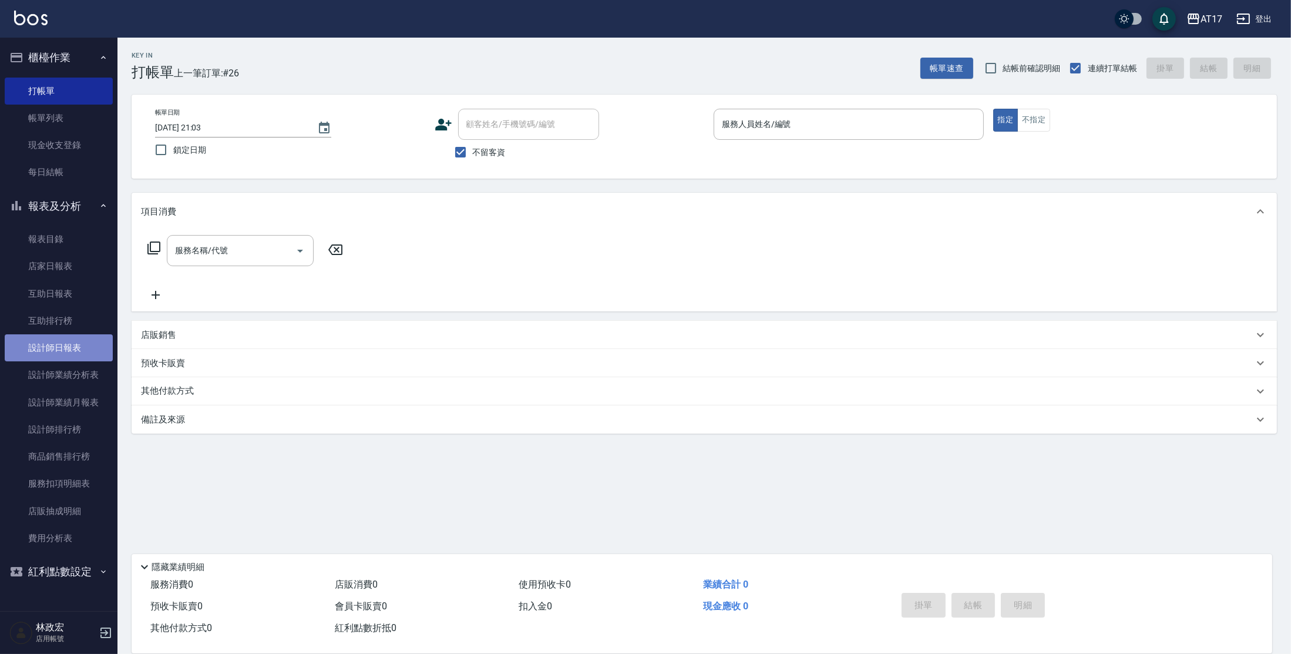
click at [66, 337] on link "設計師日報表" at bounding box center [59, 347] width 108 height 27
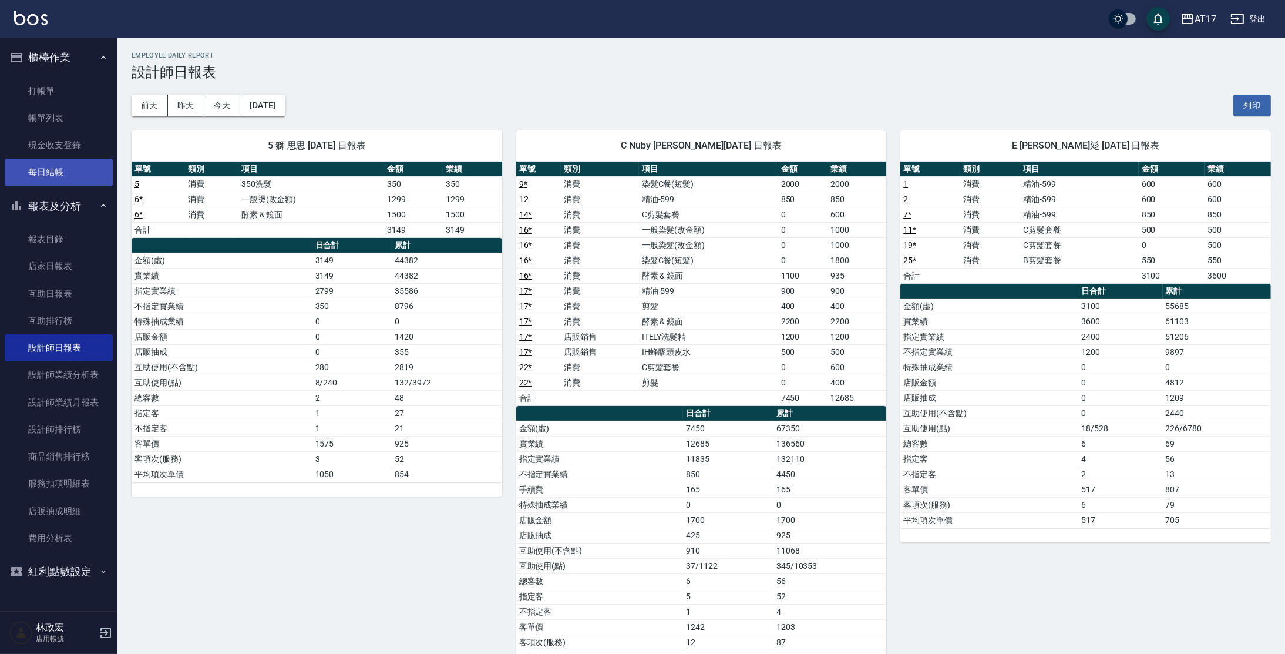
click at [35, 168] on link "每日結帳" at bounding box center [59, 172] width 108 height 27
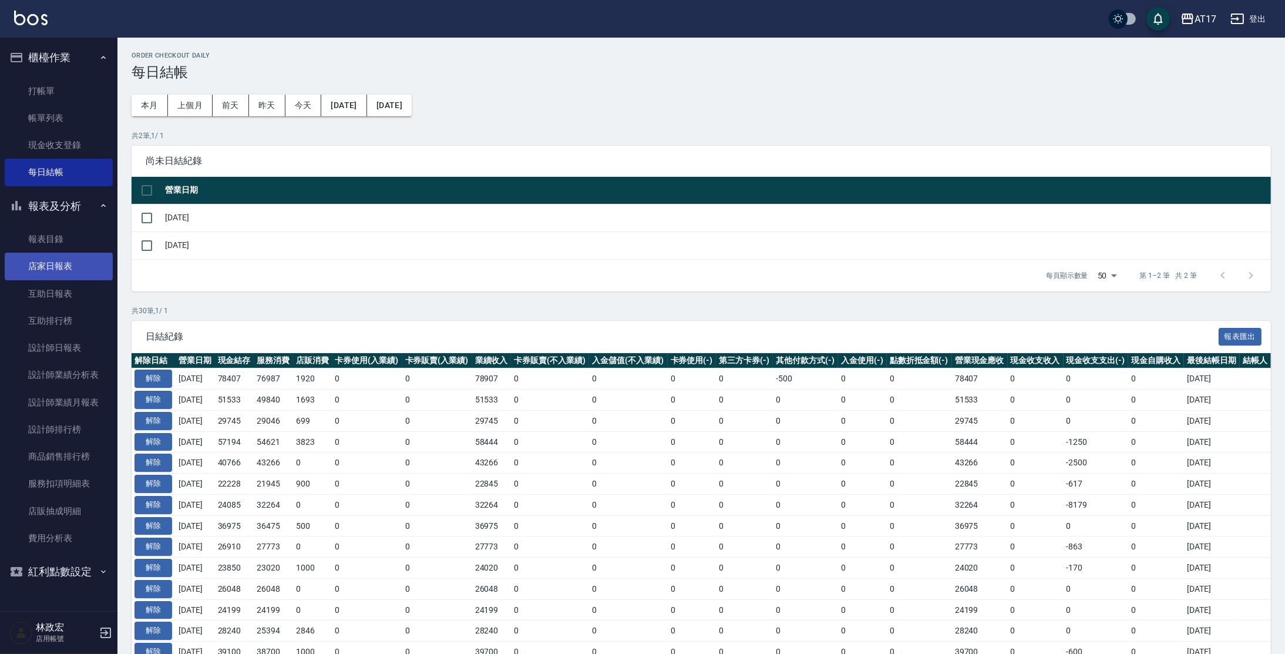
click at [60, 273] on link "店家日報表" at bounding box center [59, 266] width 108 height 27
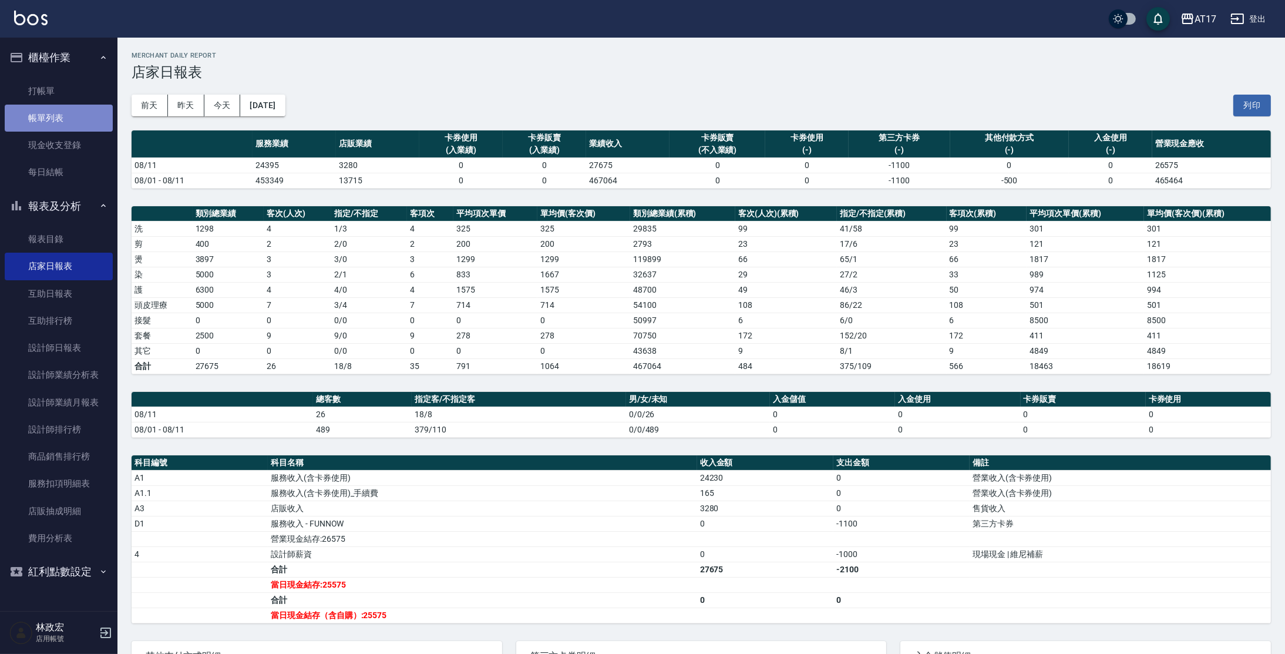
click at [29, 120] on link "帳單列表" at bounding box center [59, 118] width 108 height 27
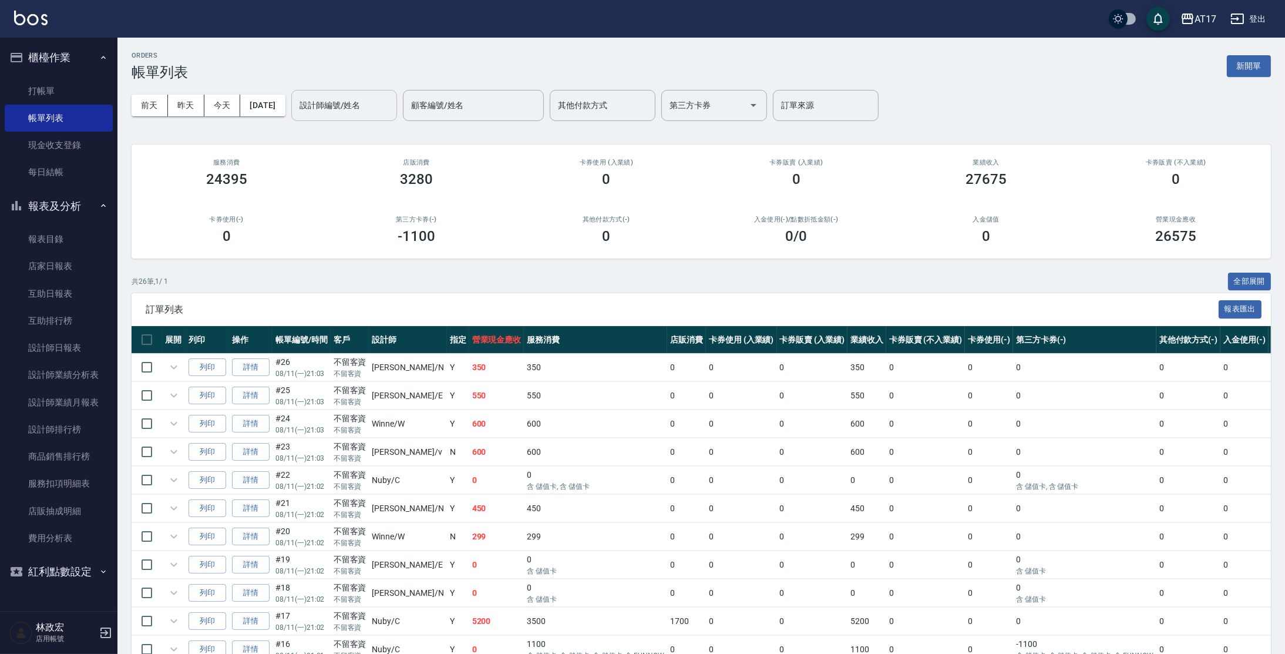
click at [336, 103] on div "設計師編號/姓名 設計師編號/姓名" at bounding box center [344, 105] width 106 height 31
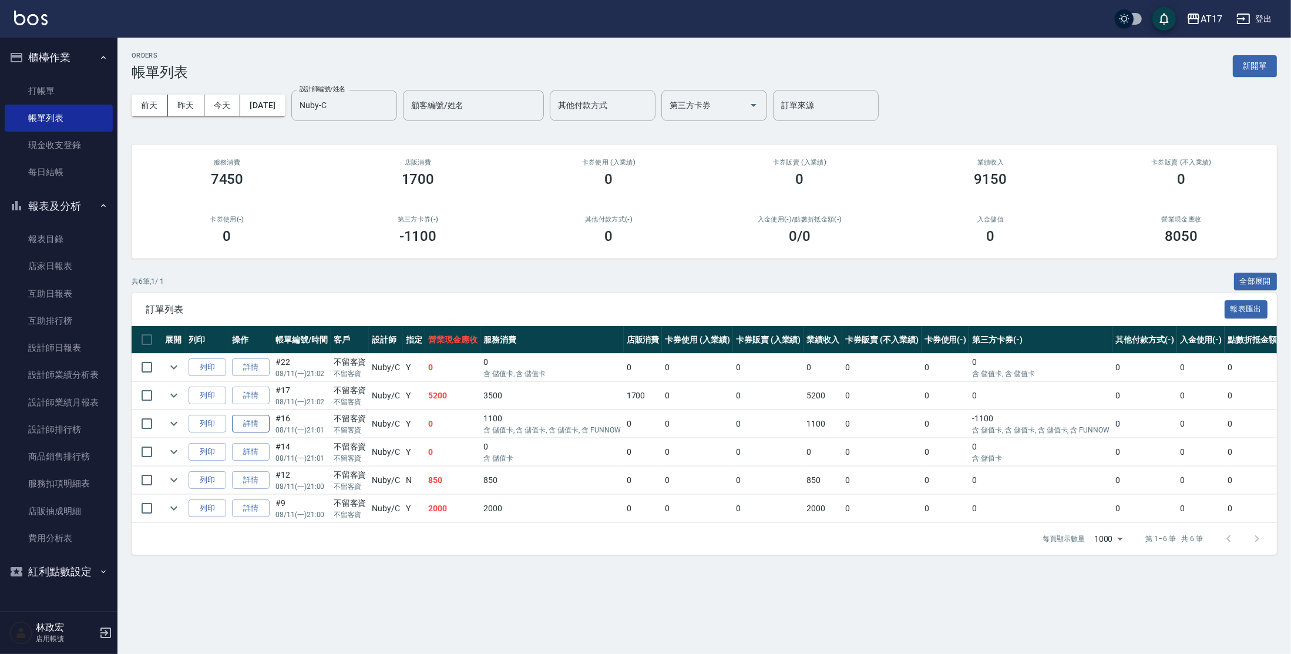
click at [261, 419] on link "詳情" at bounding box center [251, 424] width 38 height 18
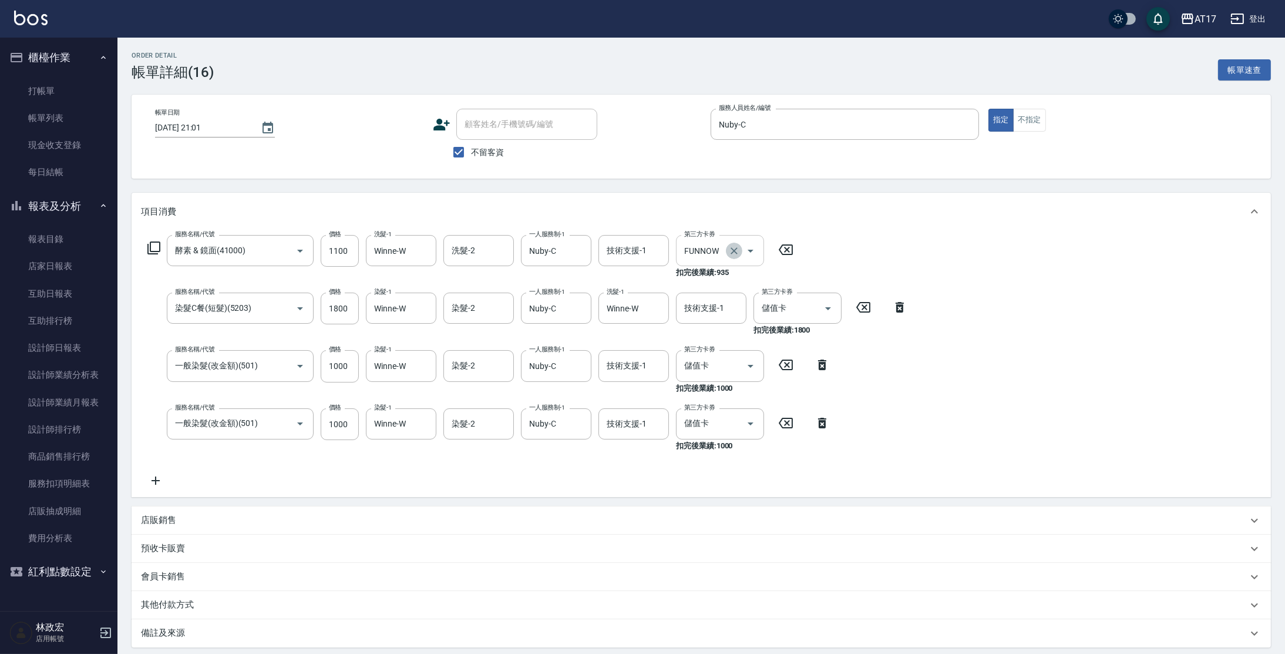
click at [734, 250] on icon "Clear" at bounding box center [734, 250] width 7 height 7
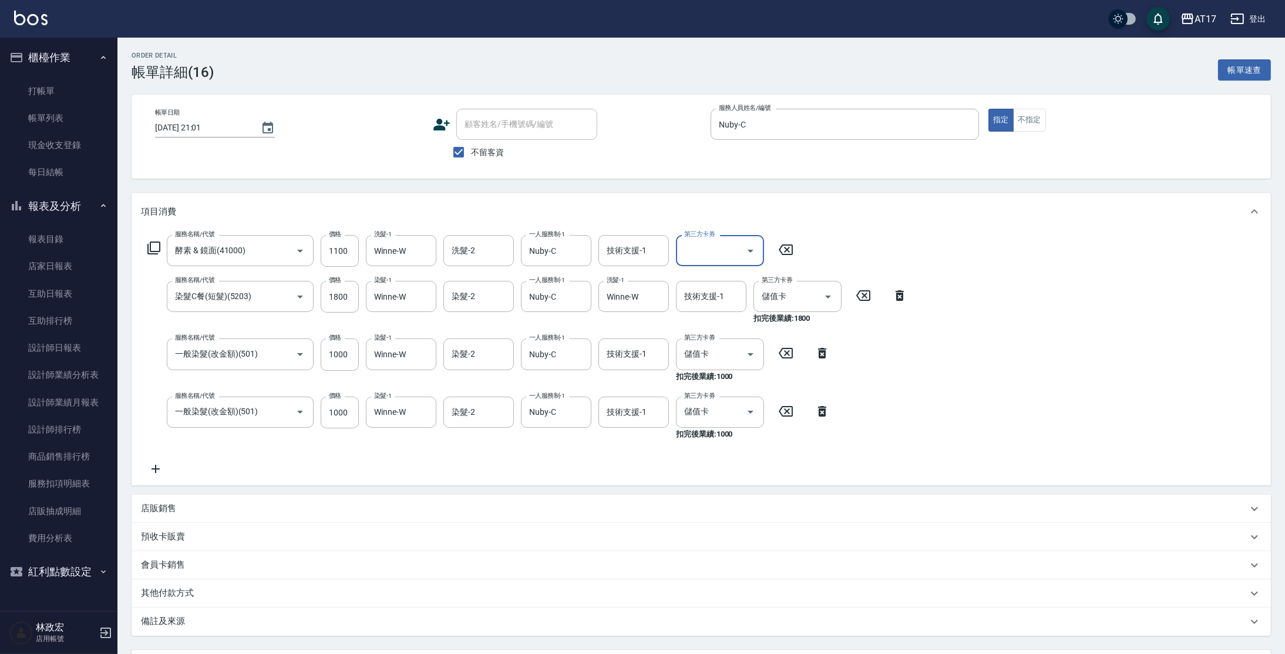
click at [733, 251] on input "第三方卡券" at bounding box center [711, 250] width 60 height 21
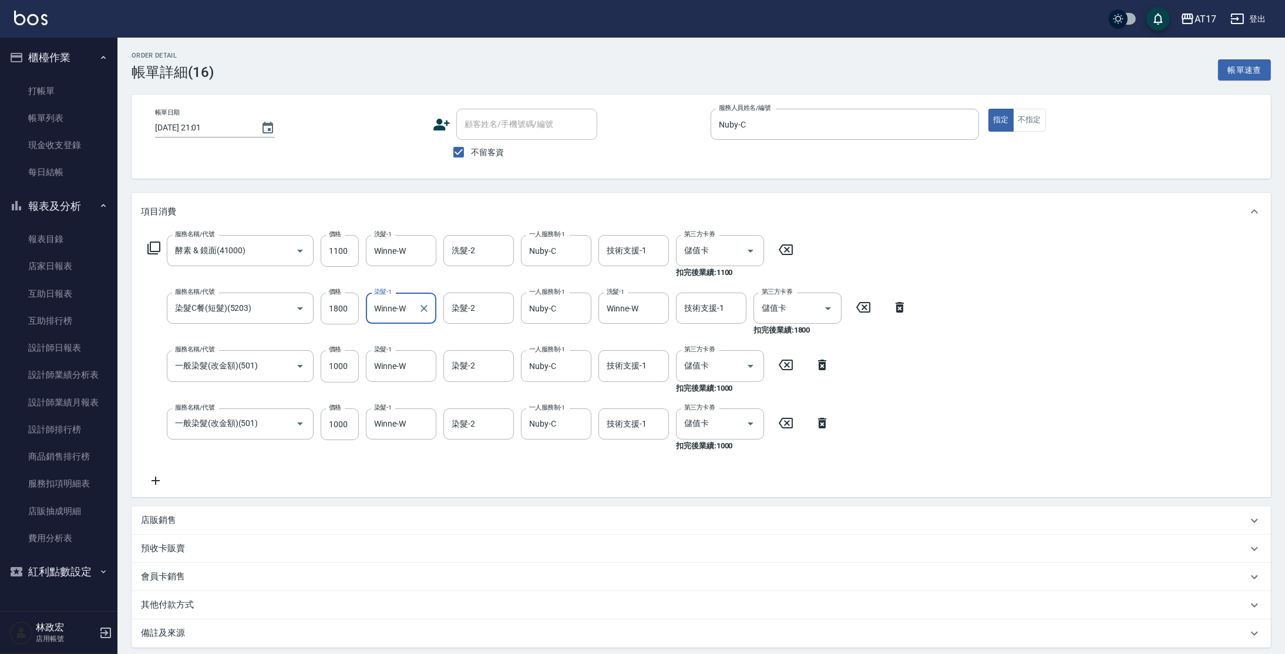
scroll to position [118, 0]
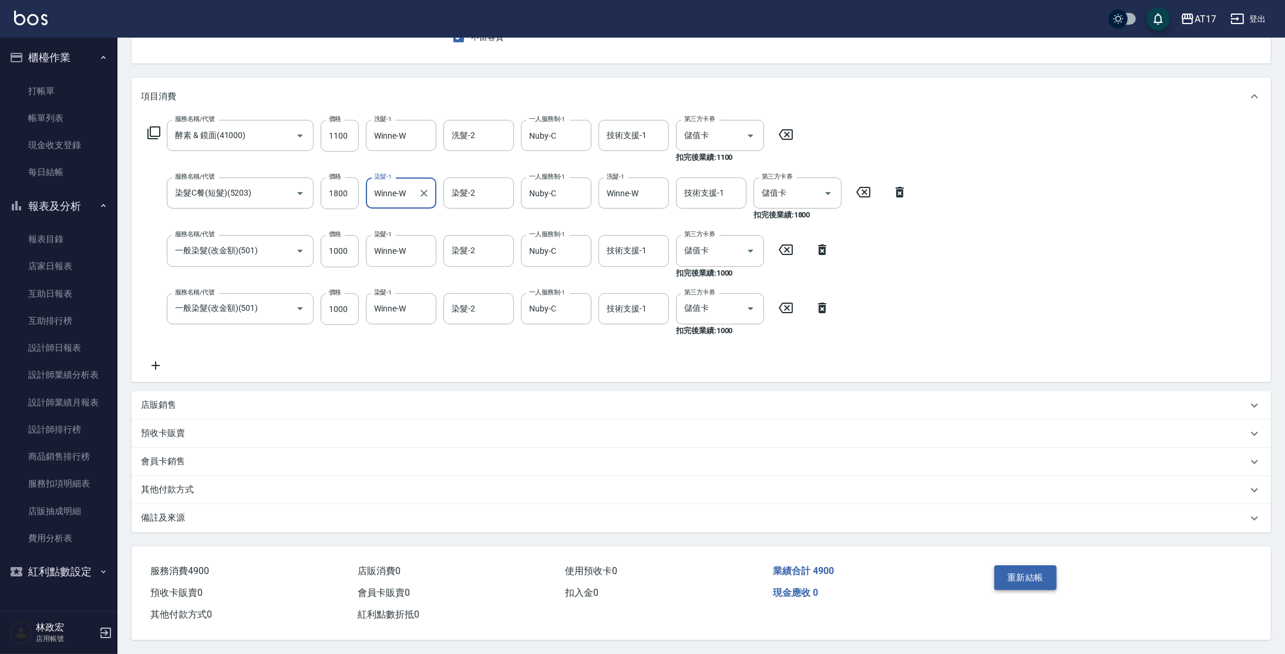
click at [1014, 570] on button "重新結帳" at bounding box center [1025, 577] width 62 height 25
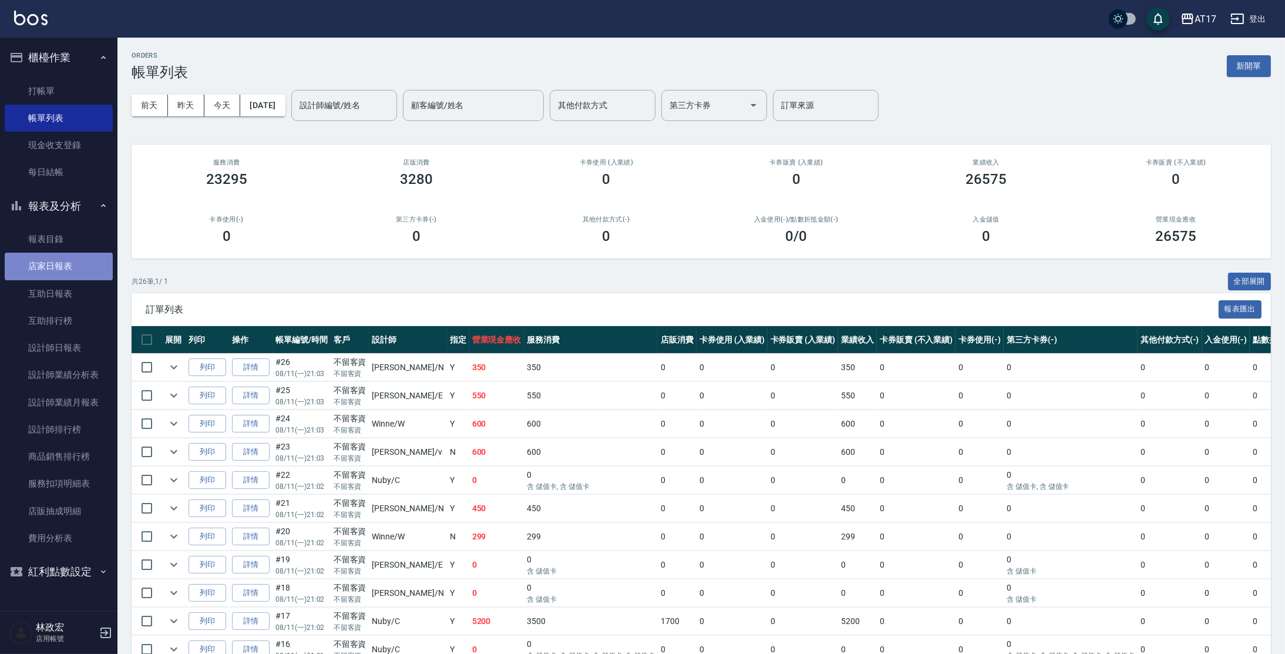
click at [62, 272] on link "店家日報表" at bounding box center [59, 266] width 108 height 27
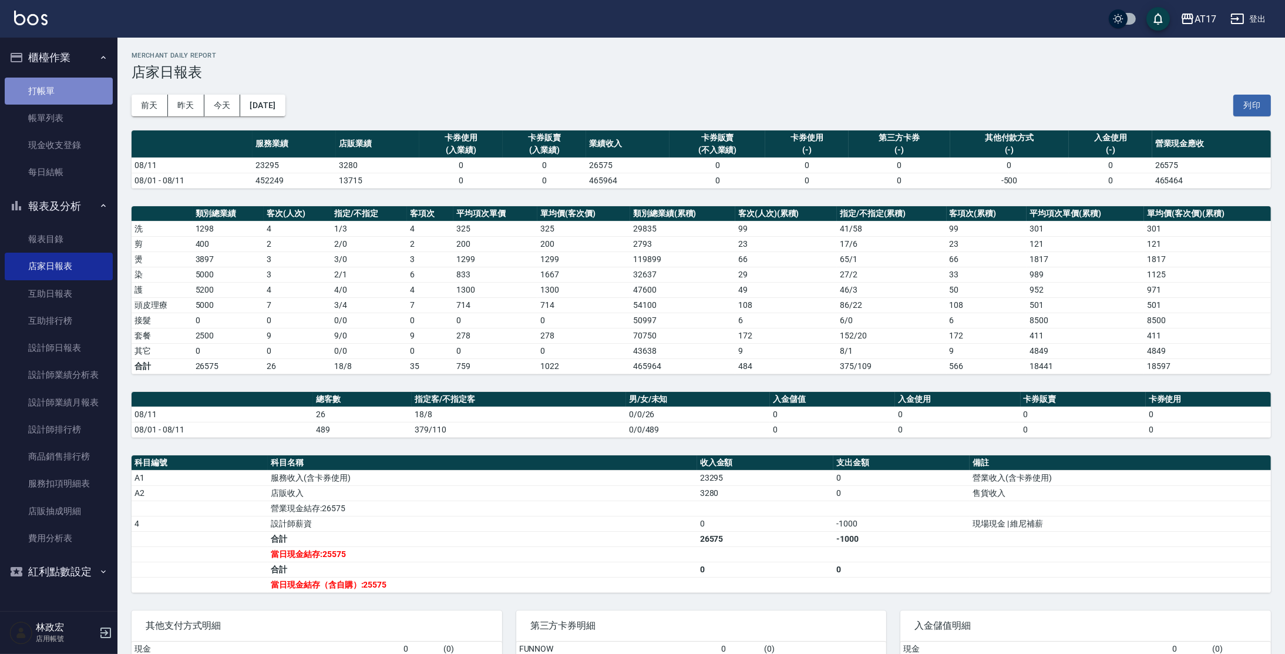
click at [59, 96] on link "打帳單" at bounding box center [59, 91] width 108 height 27
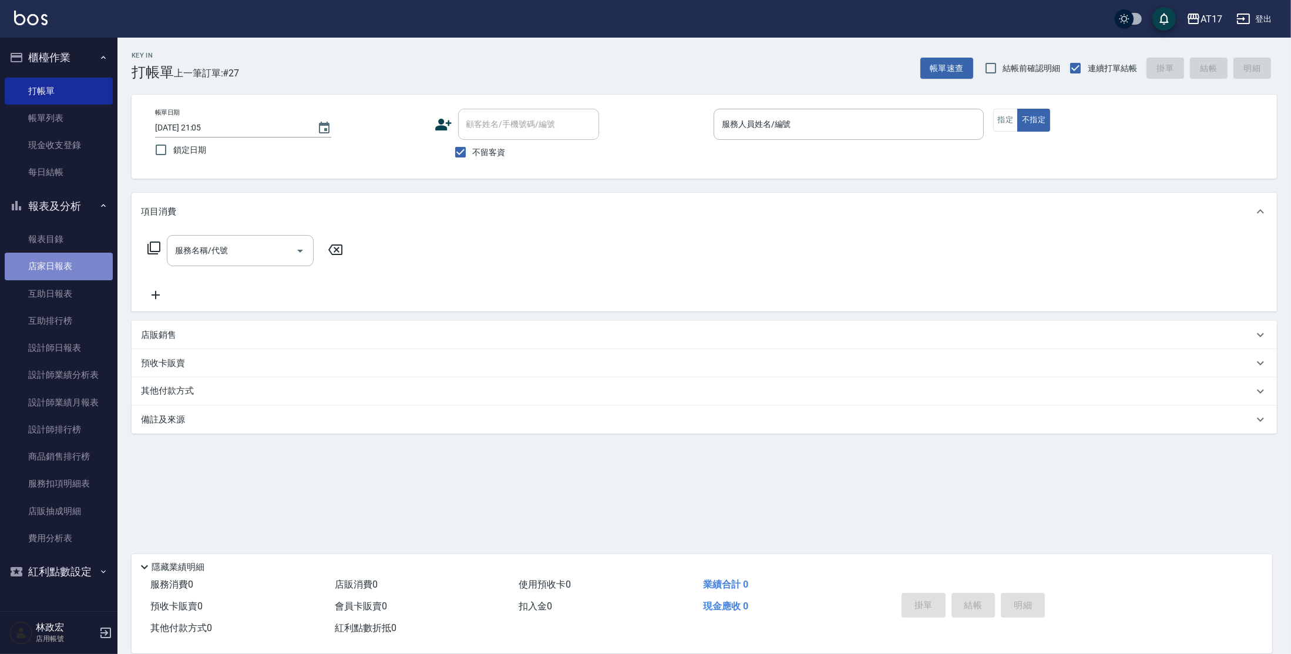
click at [29, 264] on link "店家日報表" at bounding box center [59, 266] width 108 height 27
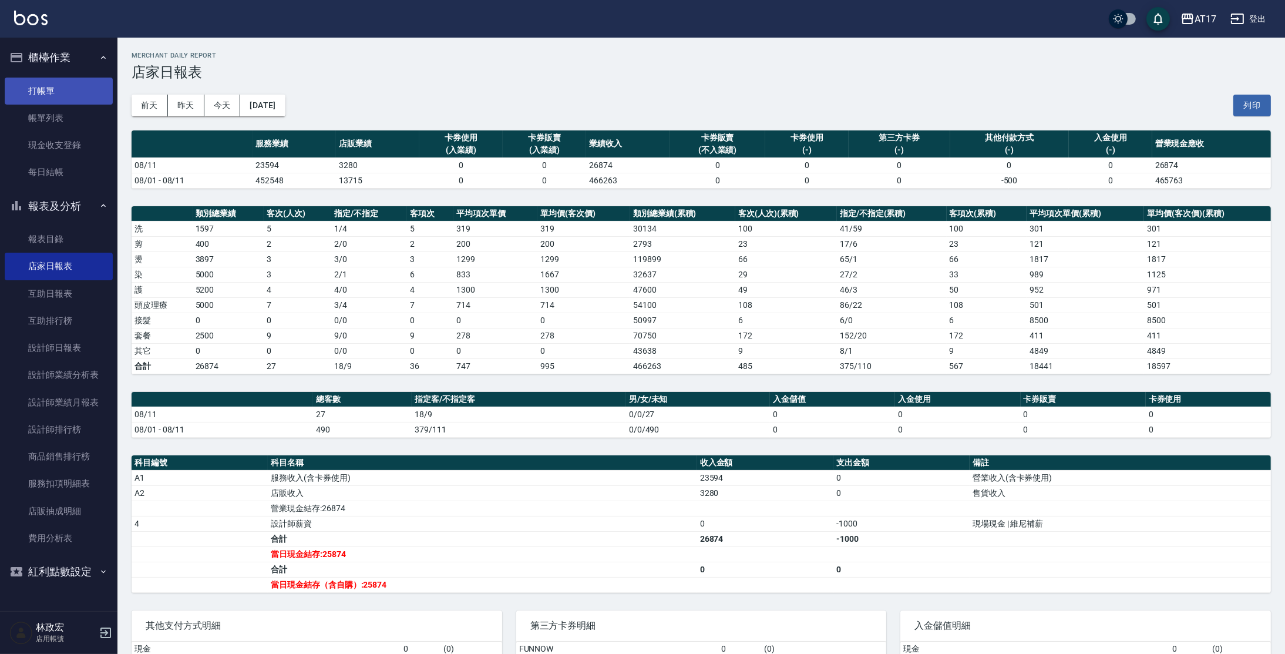
click at [82, 84] on link "打帳單" at bounding box center [59, 91] width 108 height 27
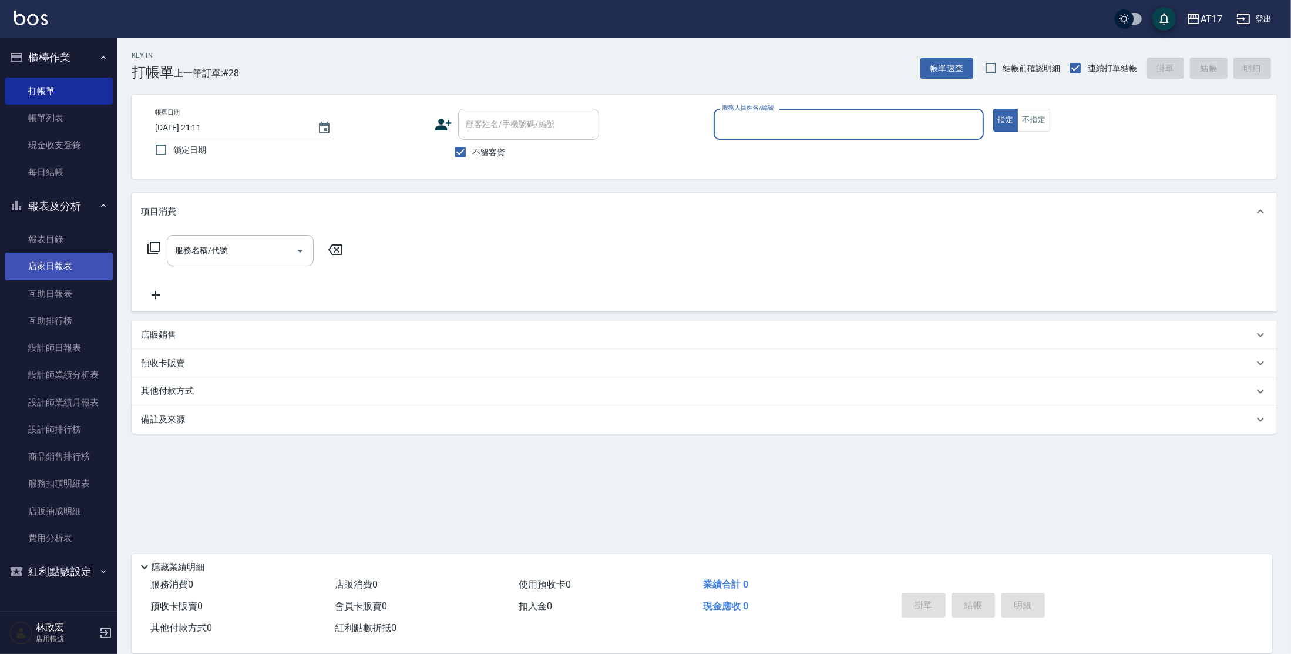
click at [63, 258] on link "店家日報表" at bounding box center [59, 266] width 108 height 27
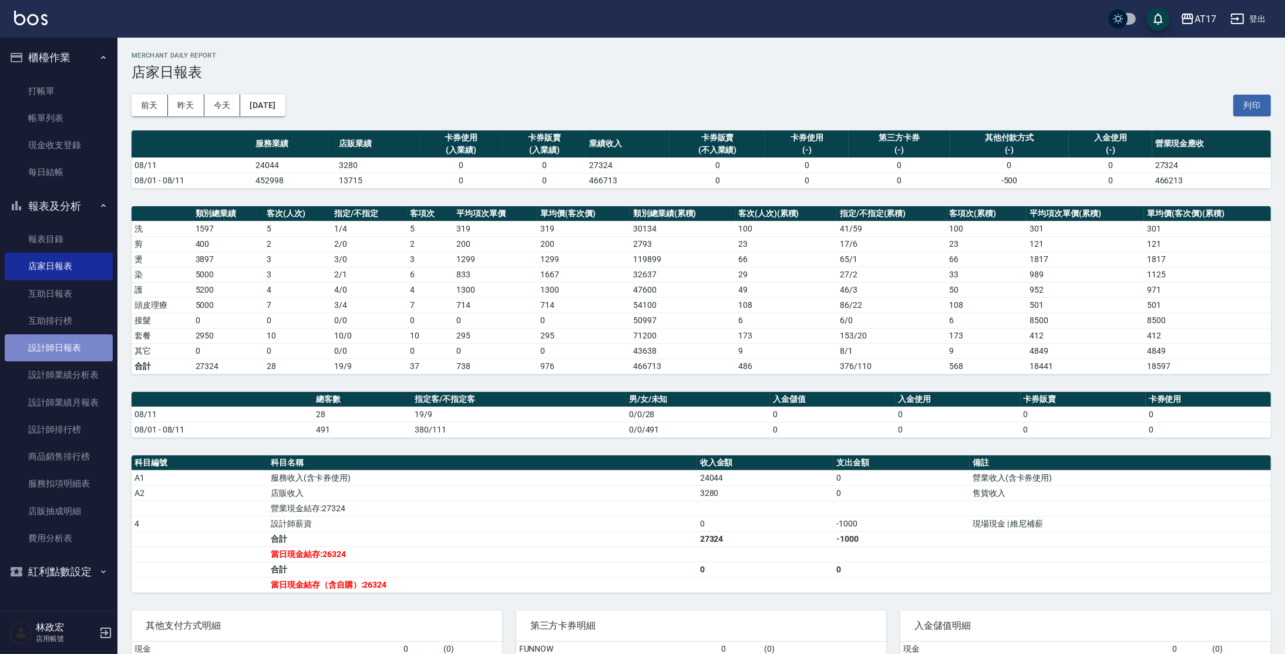
click at [68, 340] on link "設計師日報表" at bounding box center [59, 347] width 108 height 27
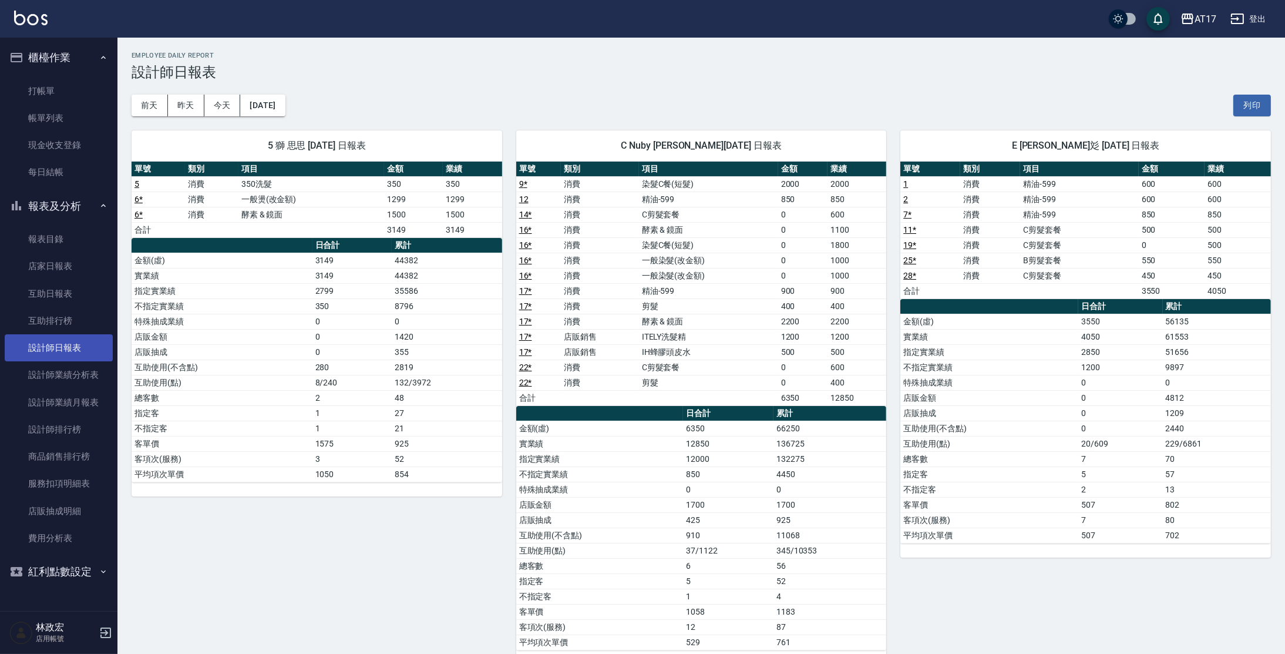
scroll to position [21, 0]
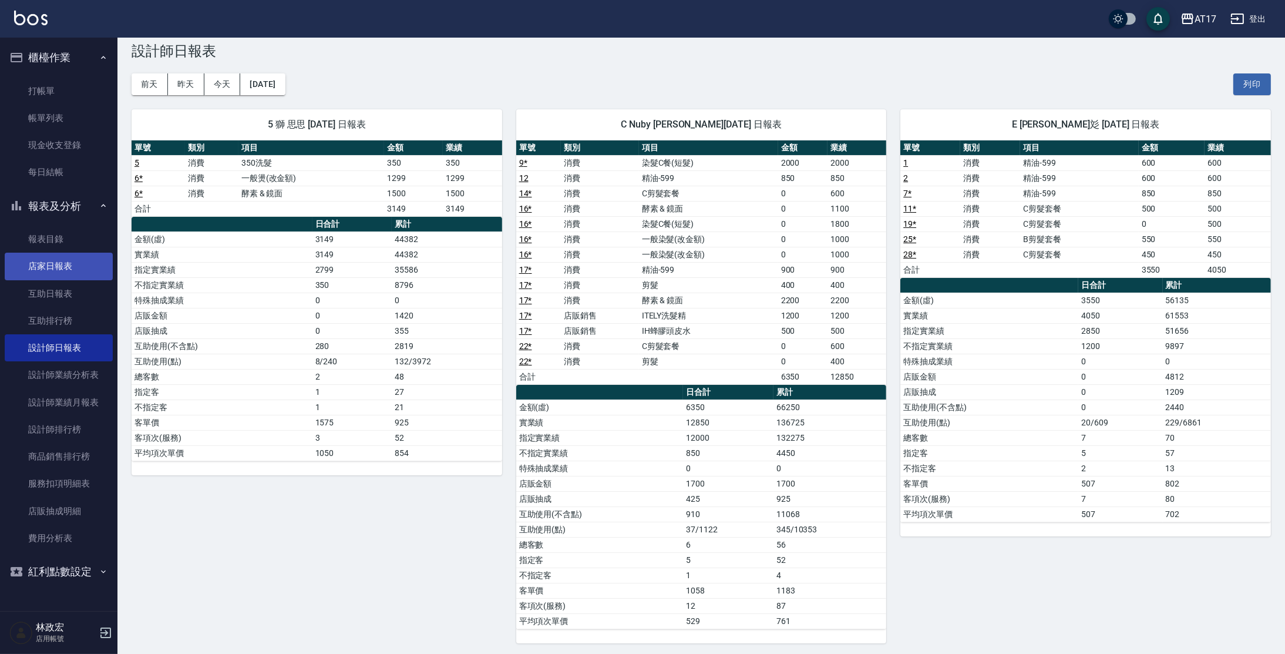
click at [53, 265] on link "店家日報表" at bounding box center [59, 266] width 108 height 27
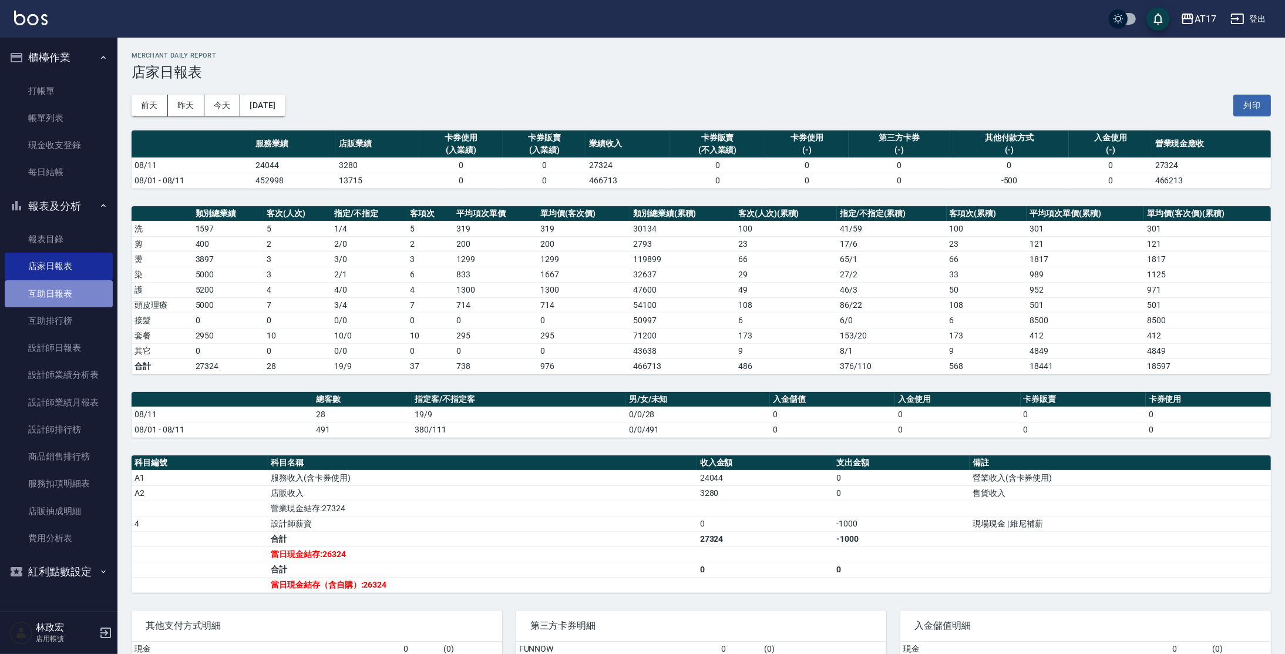
click at [70, 287] on link "互助日報表" at bounding box center [59, 293] width 108 height 27
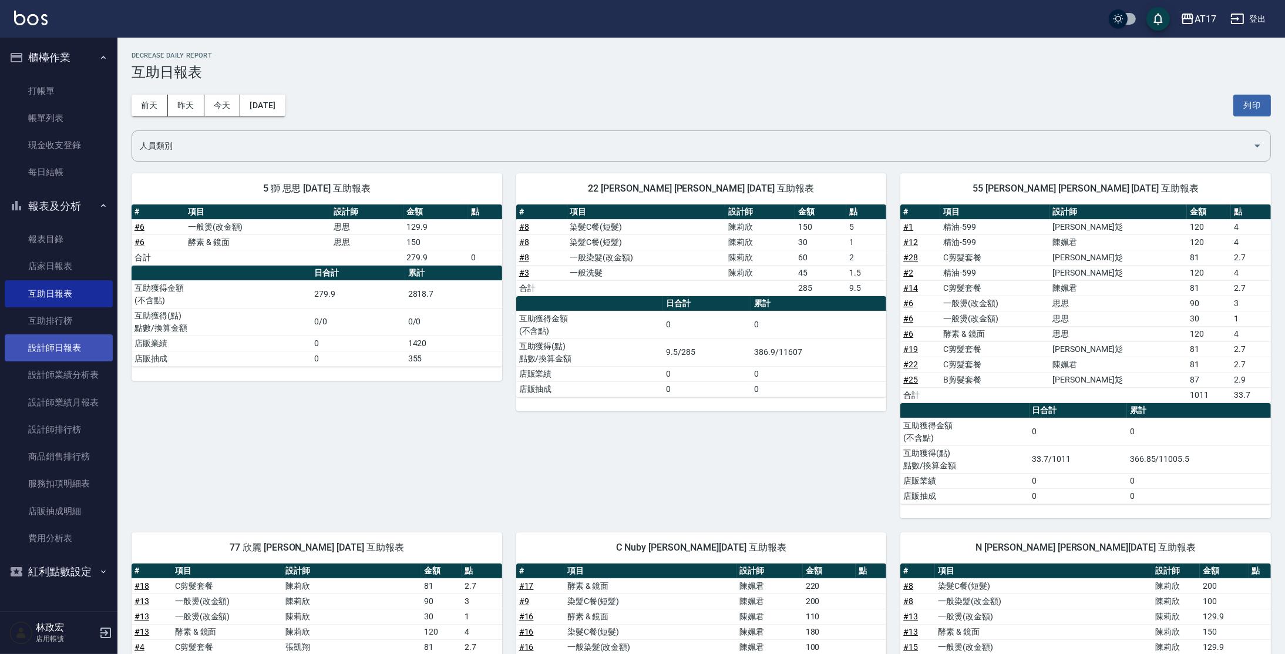
click at [102, 352] on link "設計師日報表" at bounding box center [59, 347] width 108 height 27
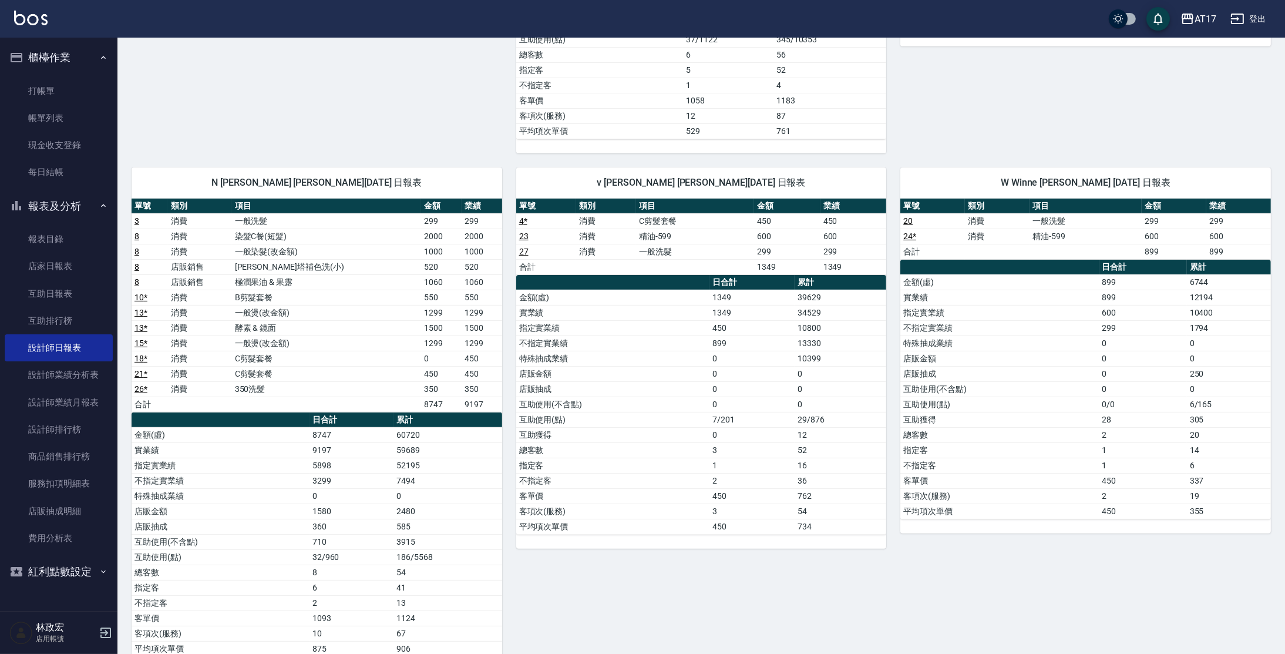
scroll to position [510, 0]
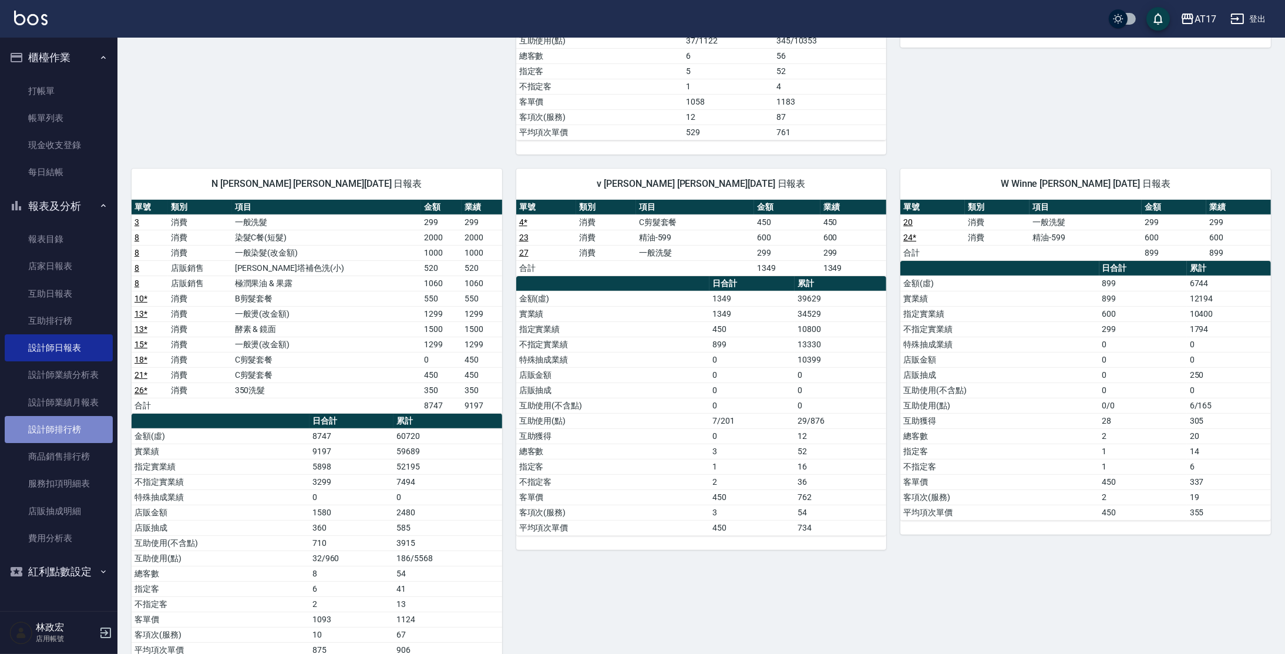
click at [62, 431] on link "設計師排行榜" at bounding box center [59, 429] width 108 height 27
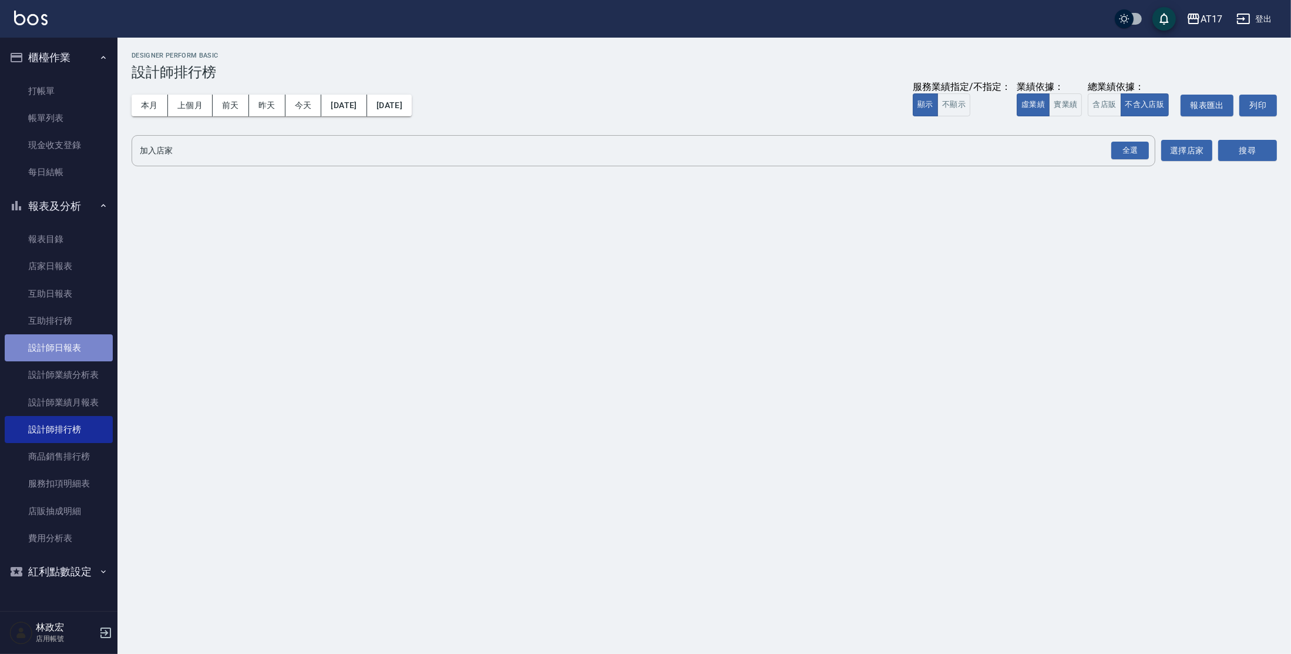
click at [83, 360] on link "設計師日報表" at bounding box center [59, 347] width 108 height 27
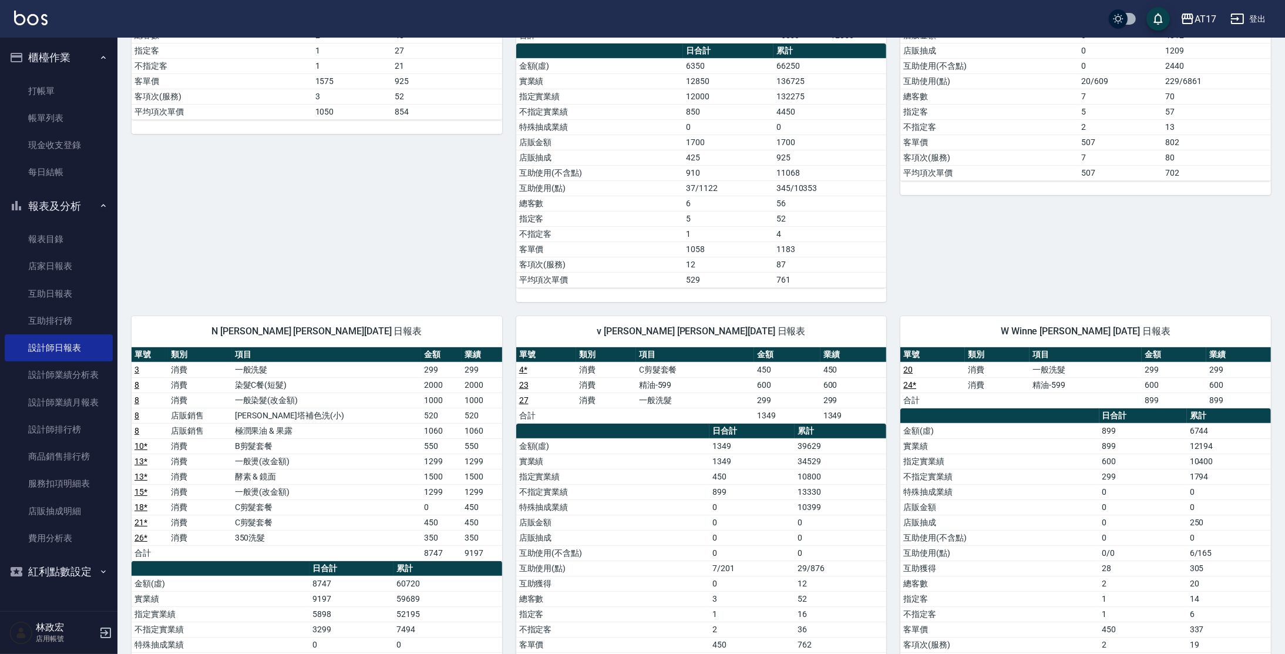
scroll to position [368, 0]
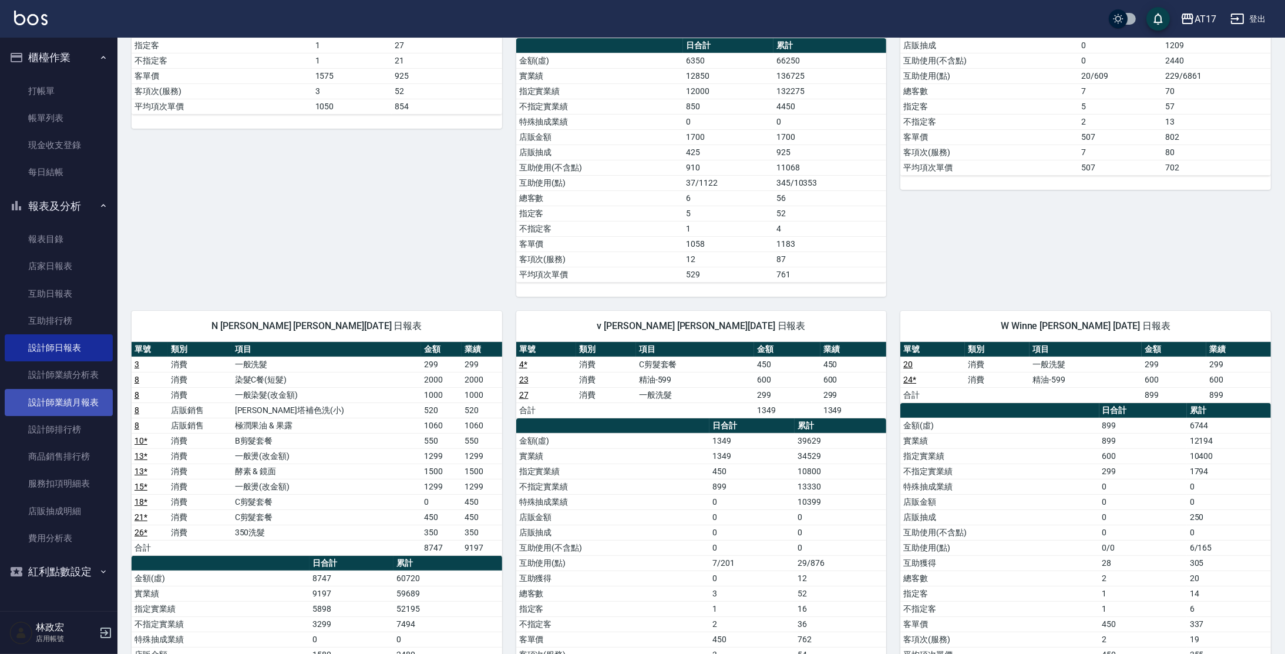
click at [48, 404] on link "設計師業績月報表" at bounding box center [59, 402] width 108 height 27
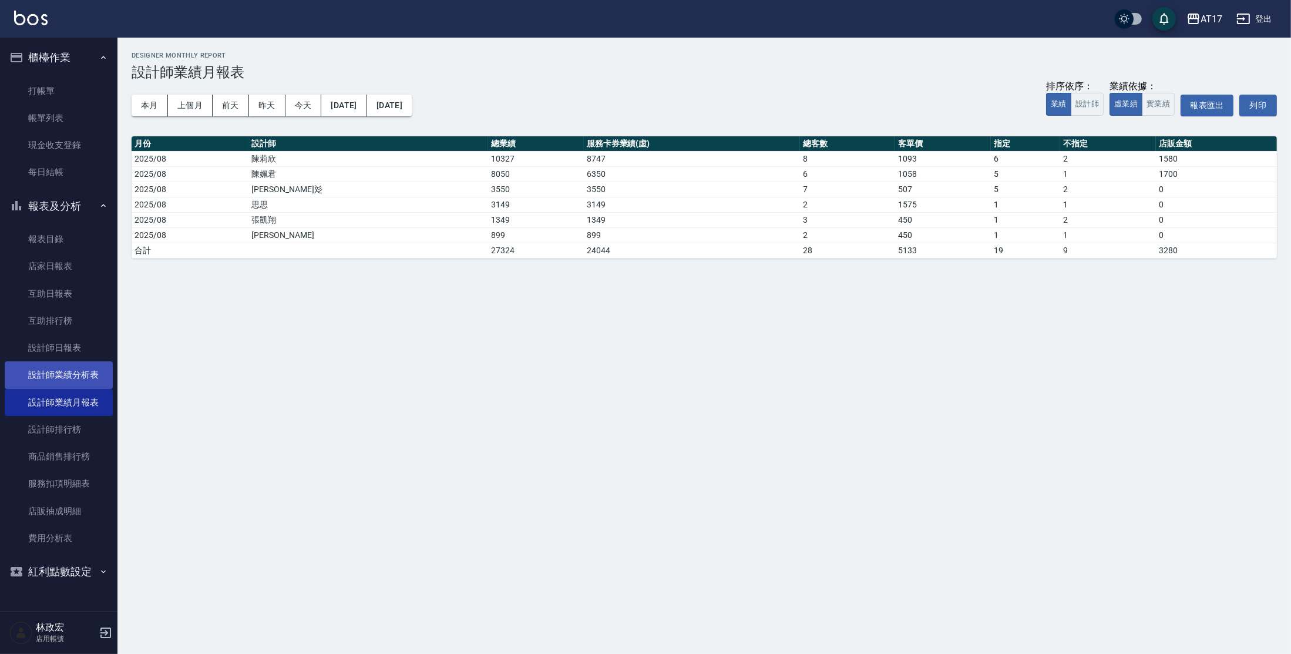
click at [56, 381] on link "設計師業績分析表" at bounding box center [59, 374] width 108 height 27
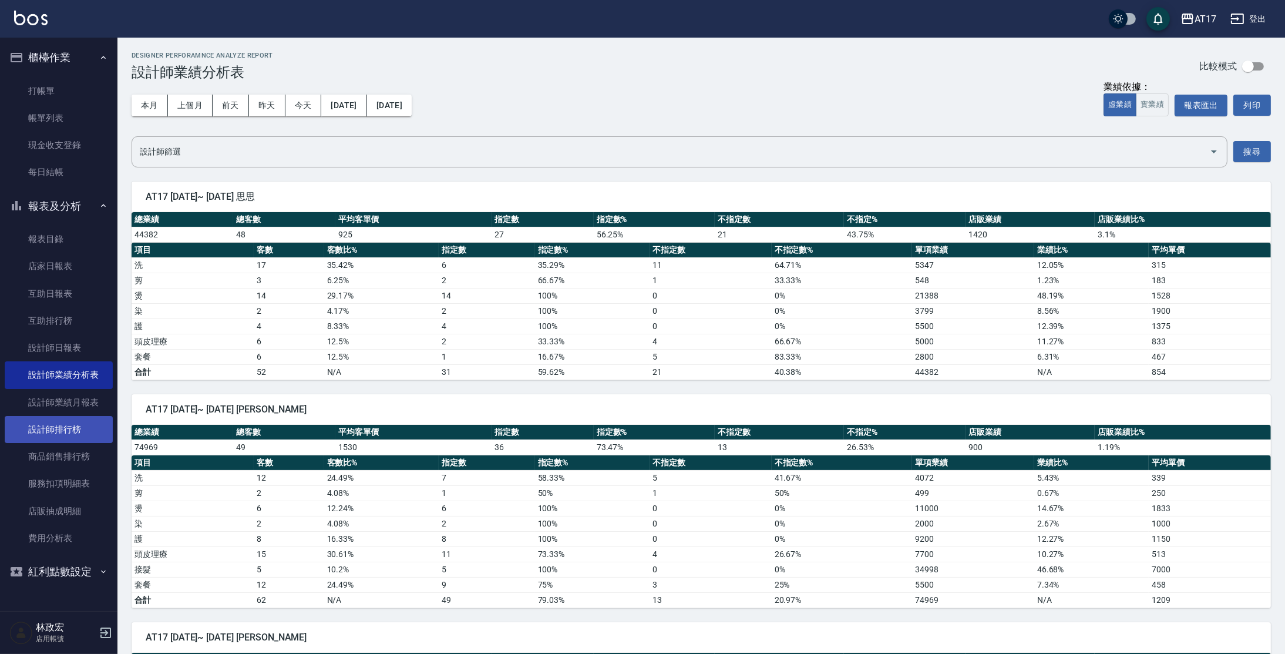
click at [49, 432] on link "設計師排行榜" at bounding box center [59, 429] width 108 height 27
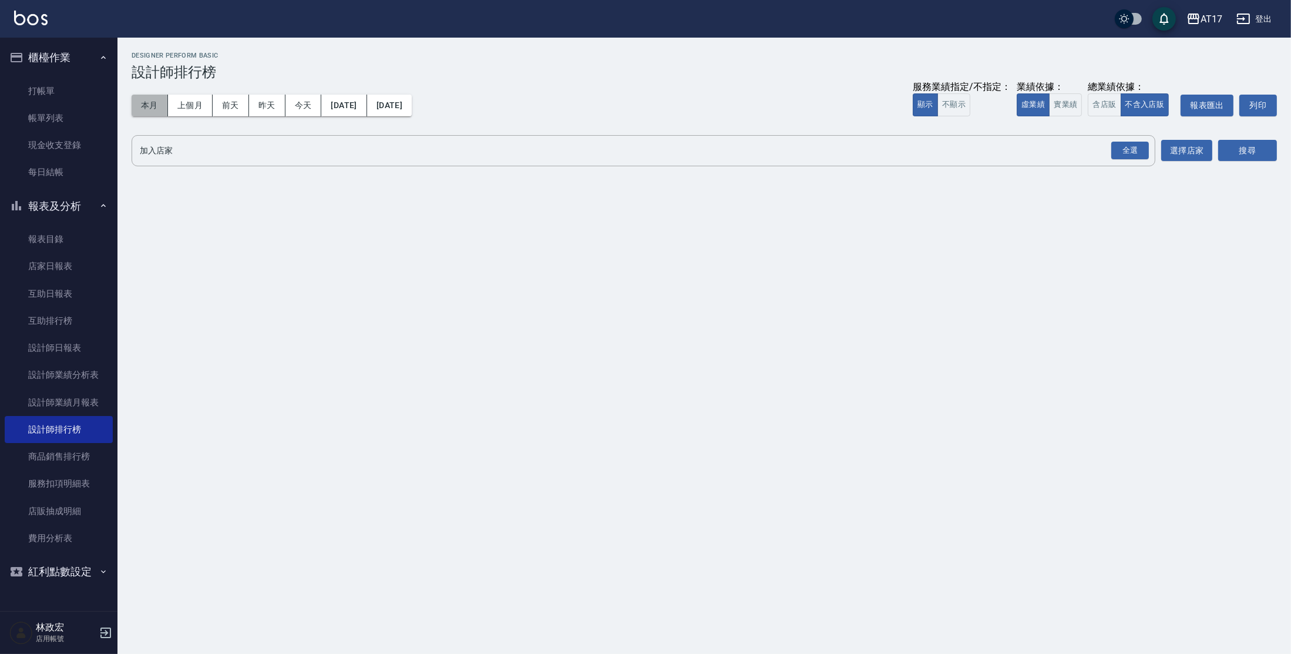
click at [156, 103] on button "本月" at bounding box center [150, 106] width 36 height 22
click at [1067, 107] on button "實業績" at bounding box center [1065, 104] width 33 height 23
click at [1135, 146] on div "全選" at bounding box center [1130, 151] width 38 height 18
click at [1254, 146] on button "搜尋" at bounding box center [1247, 151] width 59 height 22
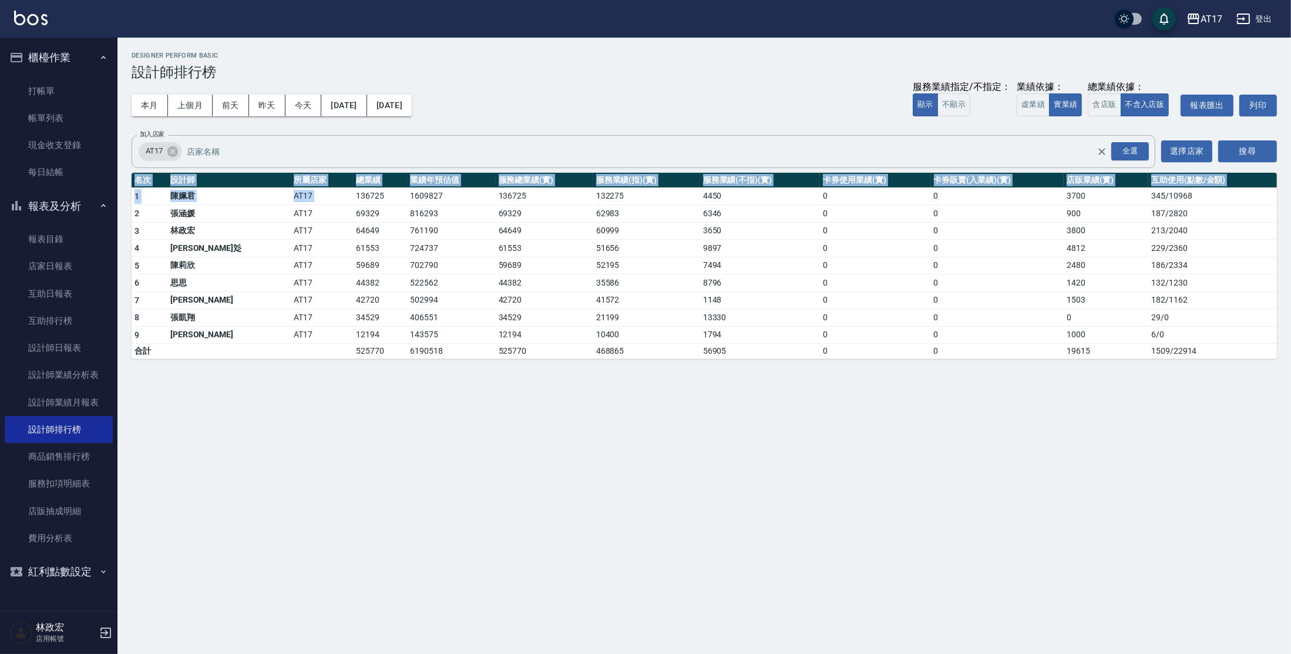
drag, startPoint x: 291, startPoint y: 192, endPoint x: 318, endPoint y: 375, distance: 184.6
click at [318, 375] on div "AT17 [DATE] - [DATE] 設計師排行榜 列印時間： [DATE][PHONE_NUMBER]:24 Designer Perform Basi…" at bounding box center [645, 327] width 1291 height 654
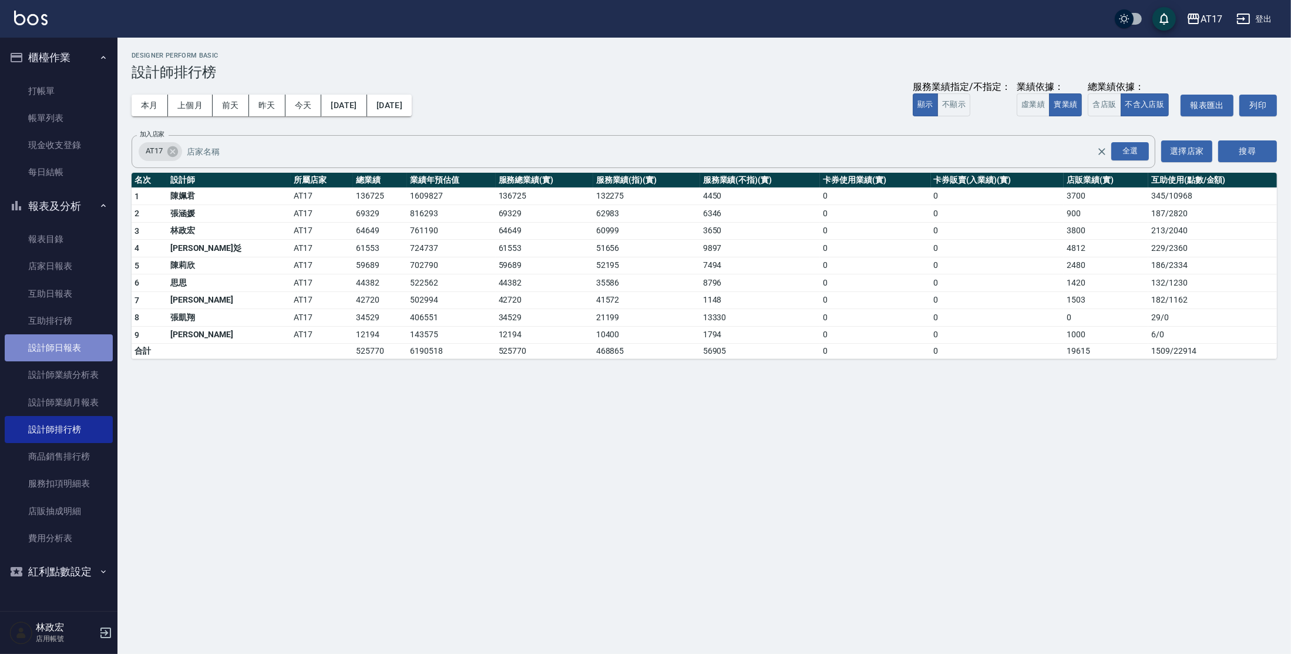
click at [35, 348] on link "設計師日報表" at bounding box center [59, 347] width 108 height 27
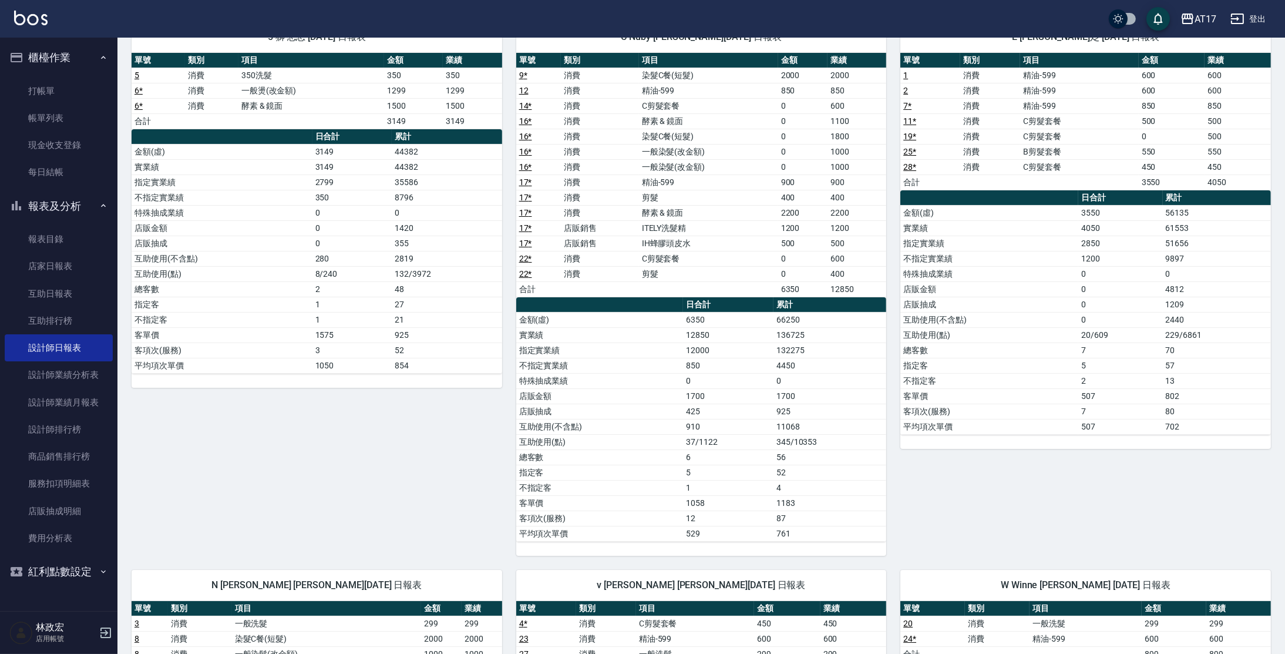
scroll to position [89, 0]
